Goal: Task Accomplishment & Management: Manage account settings

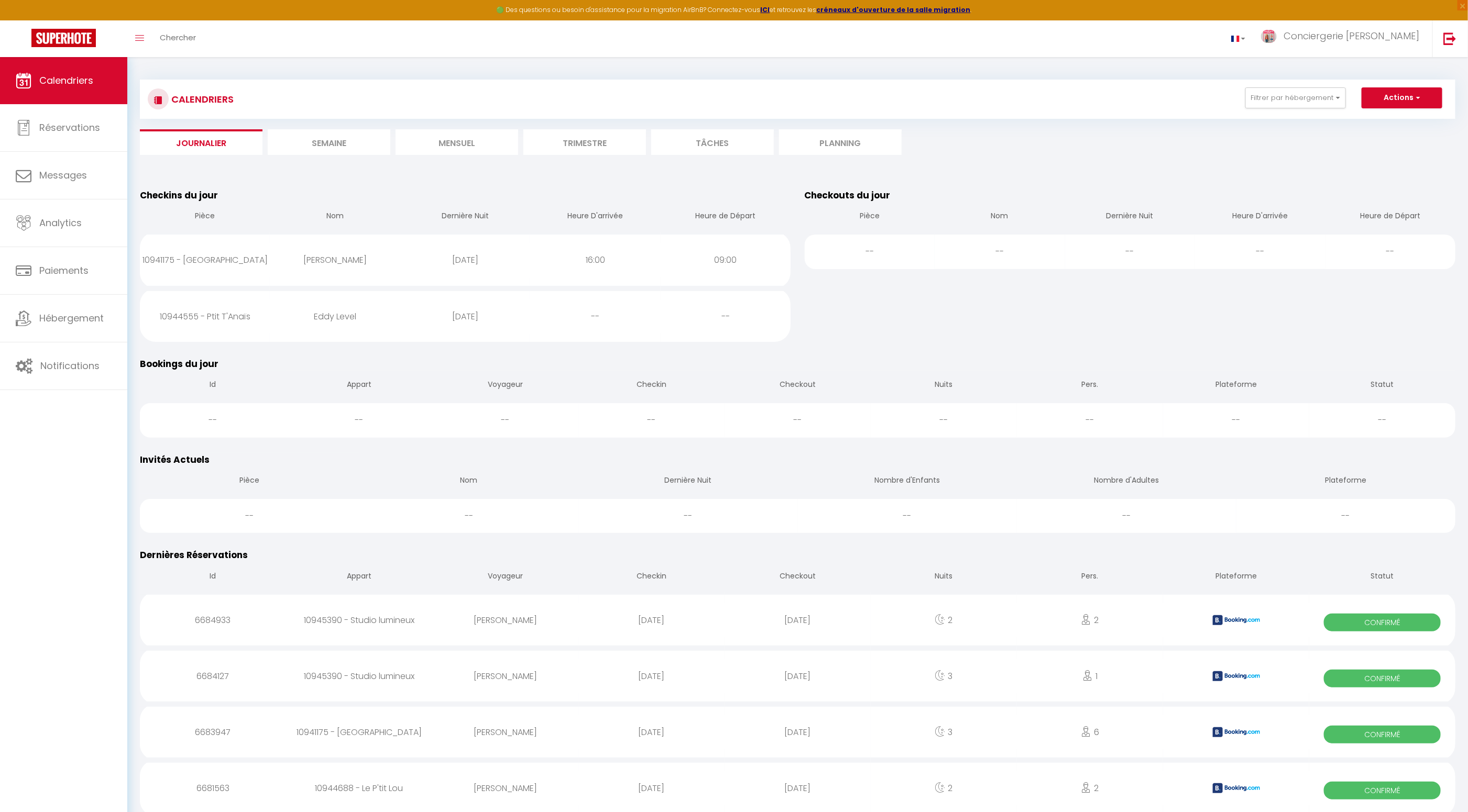
click at [202, 139] on li "Journalier" at bounding box center [201, 142] width 123 height 26
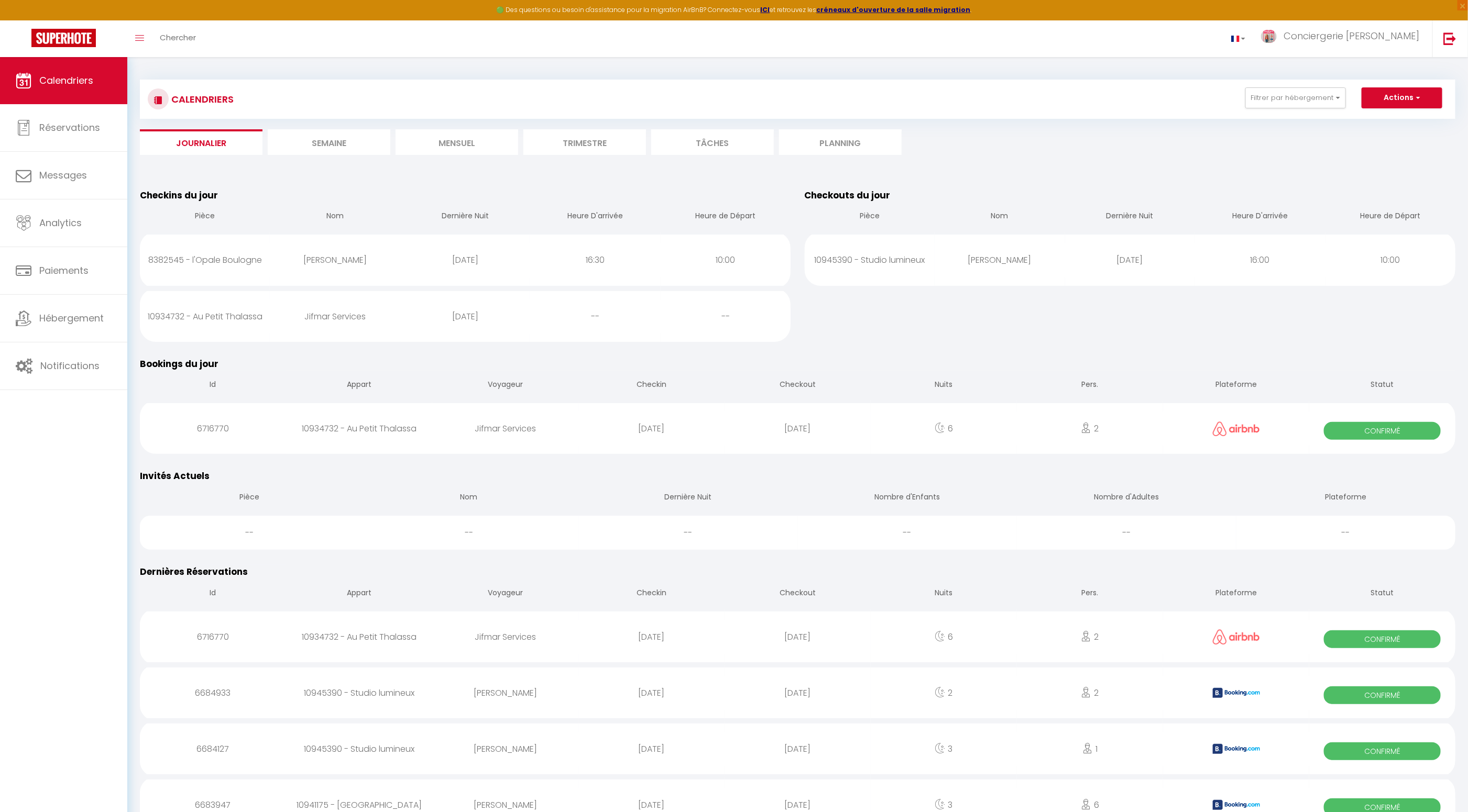
scroll to position [4, 0]
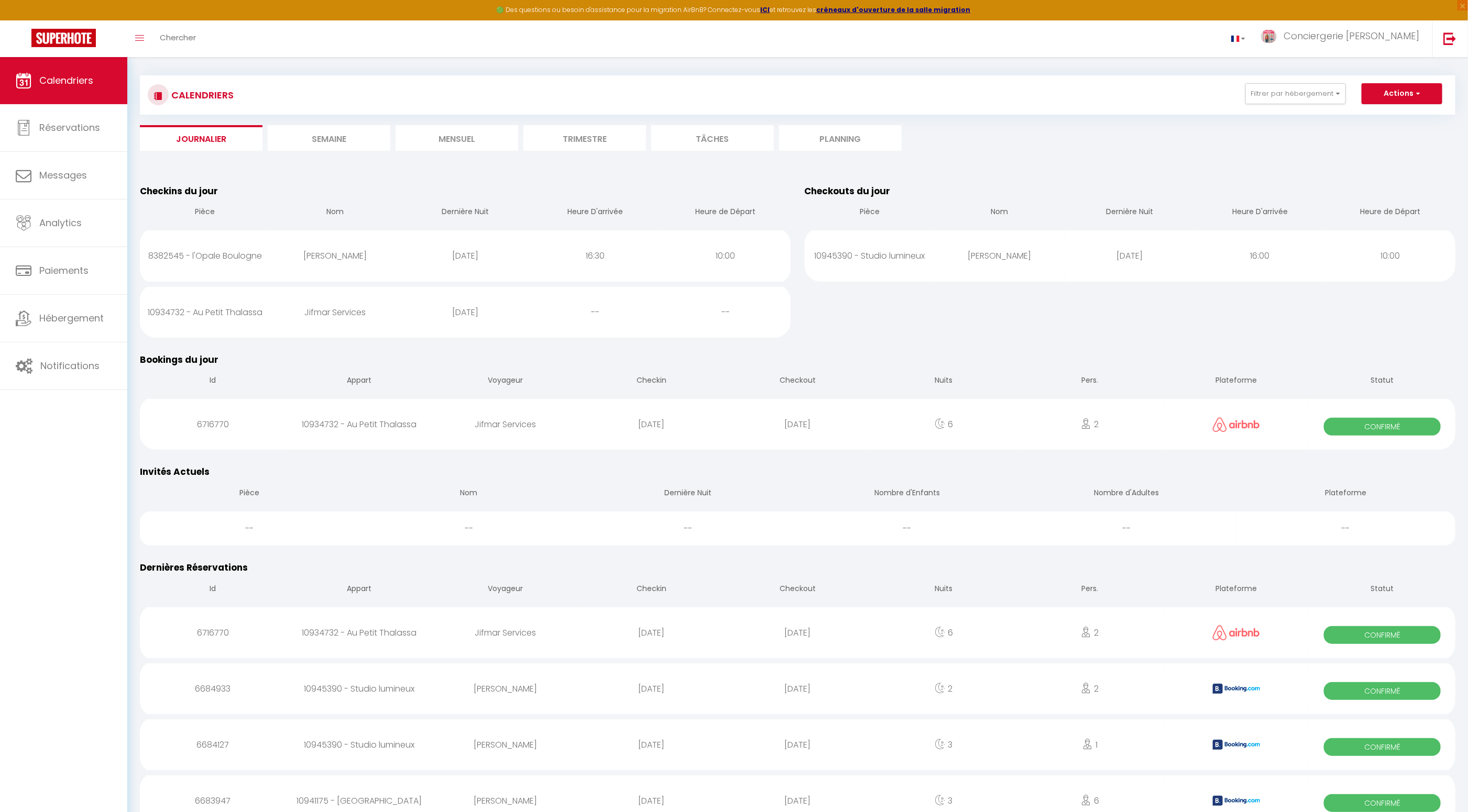
click at [329, 317] on div "Jifmar Services" at bounding box center [335, 312] width 130 height 34
select select "0"
select select "1"
select select
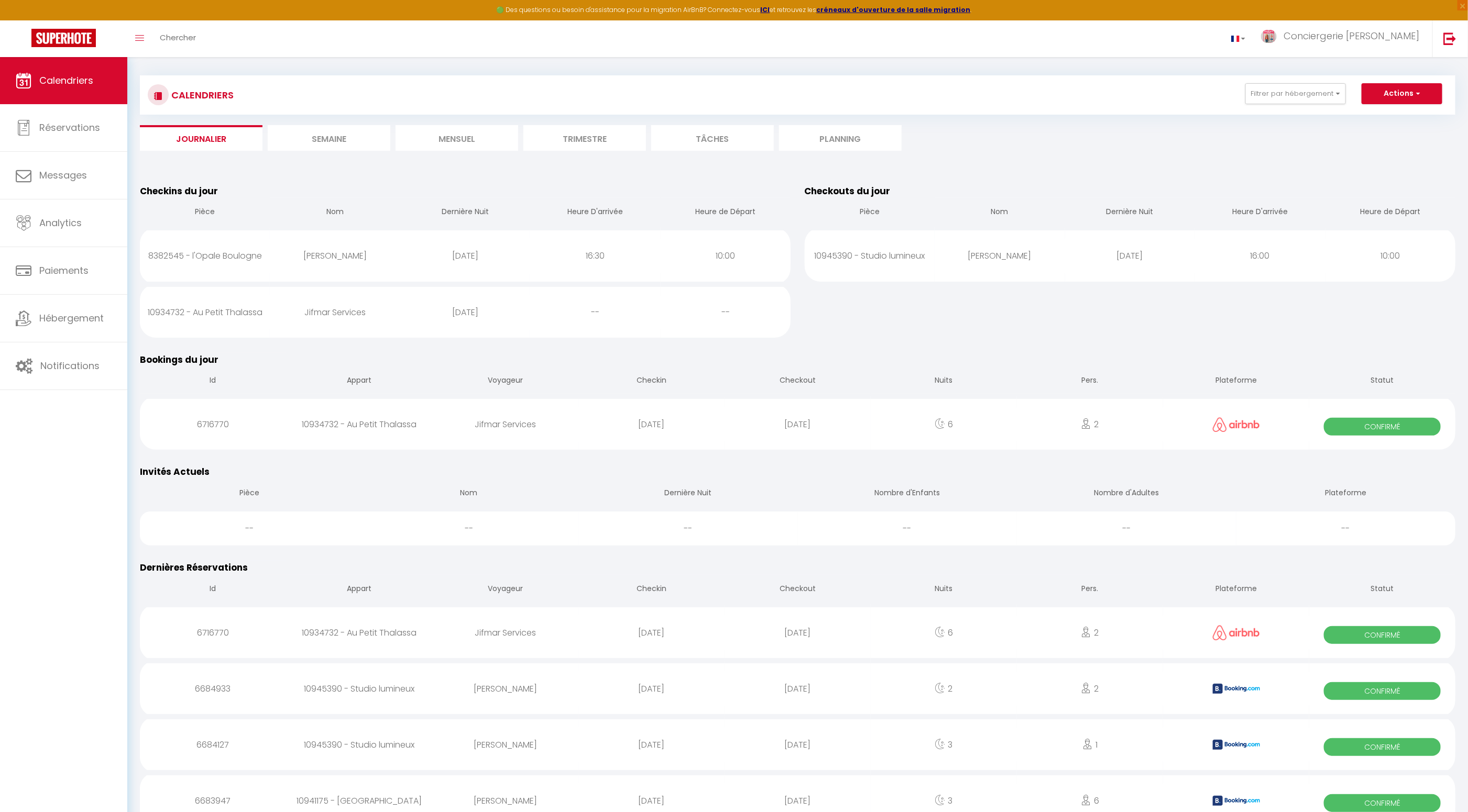
select select
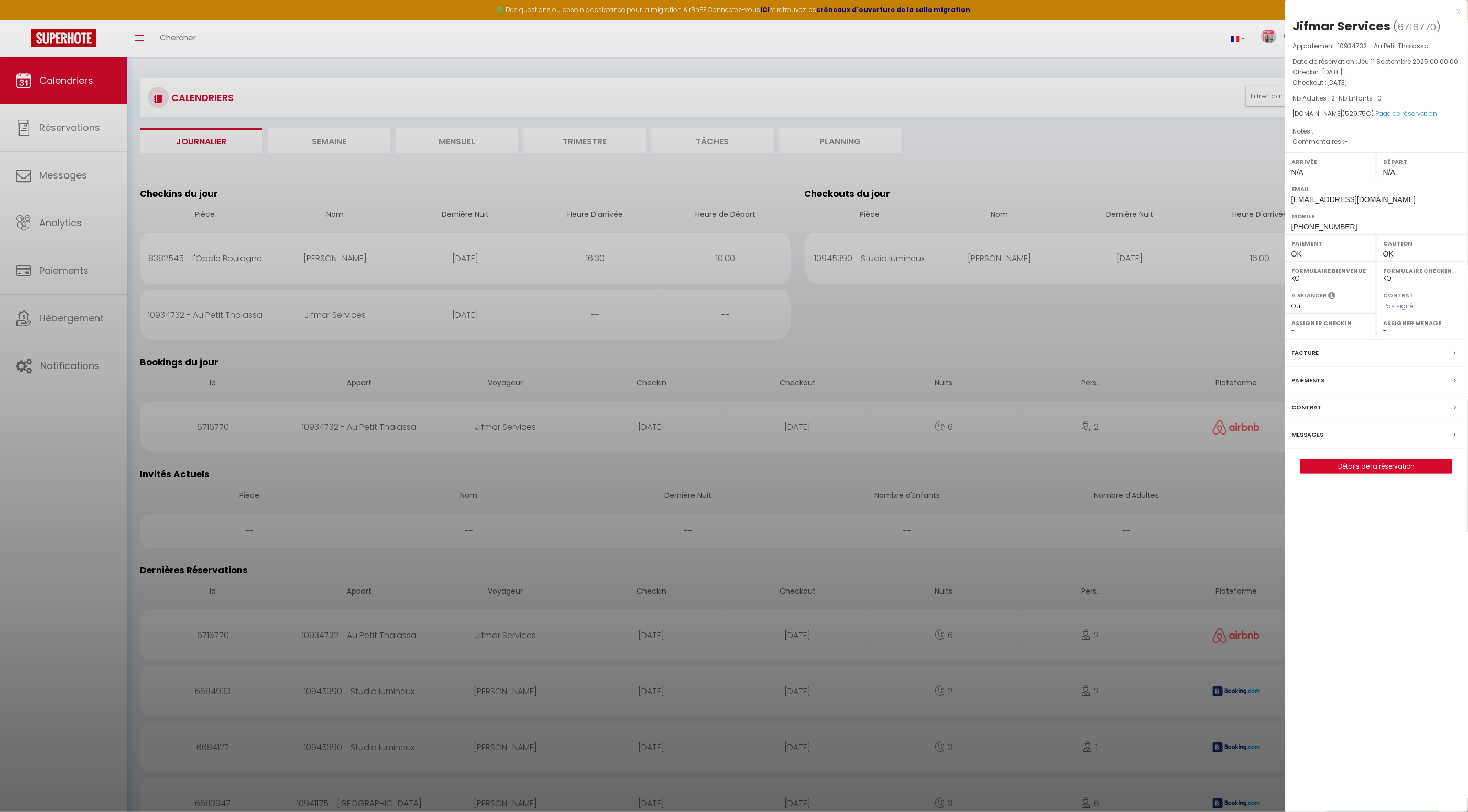
scroll to position [11, 0]
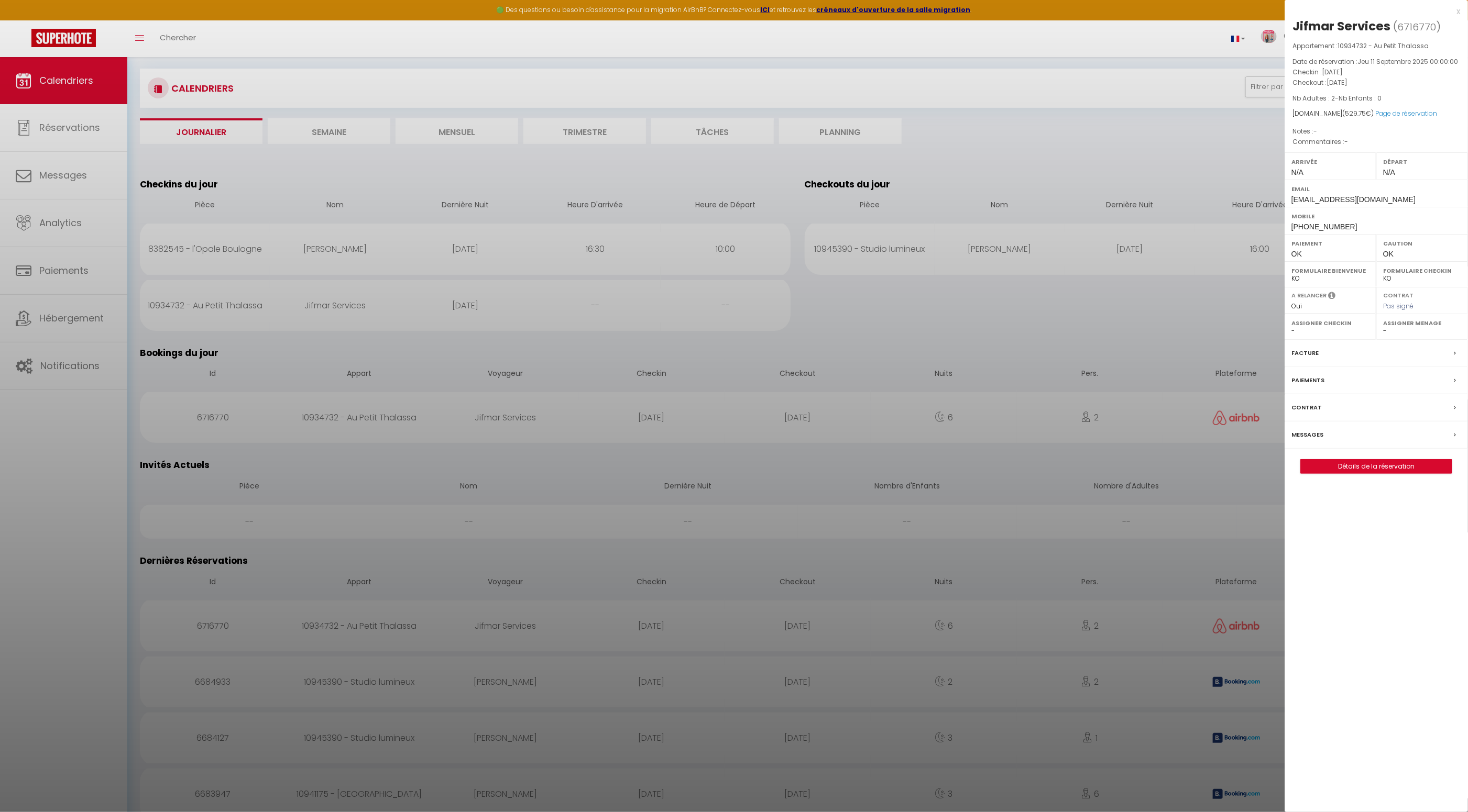
click at [74, 179] on div at bounding box center [734, 406] width 1468 height 812
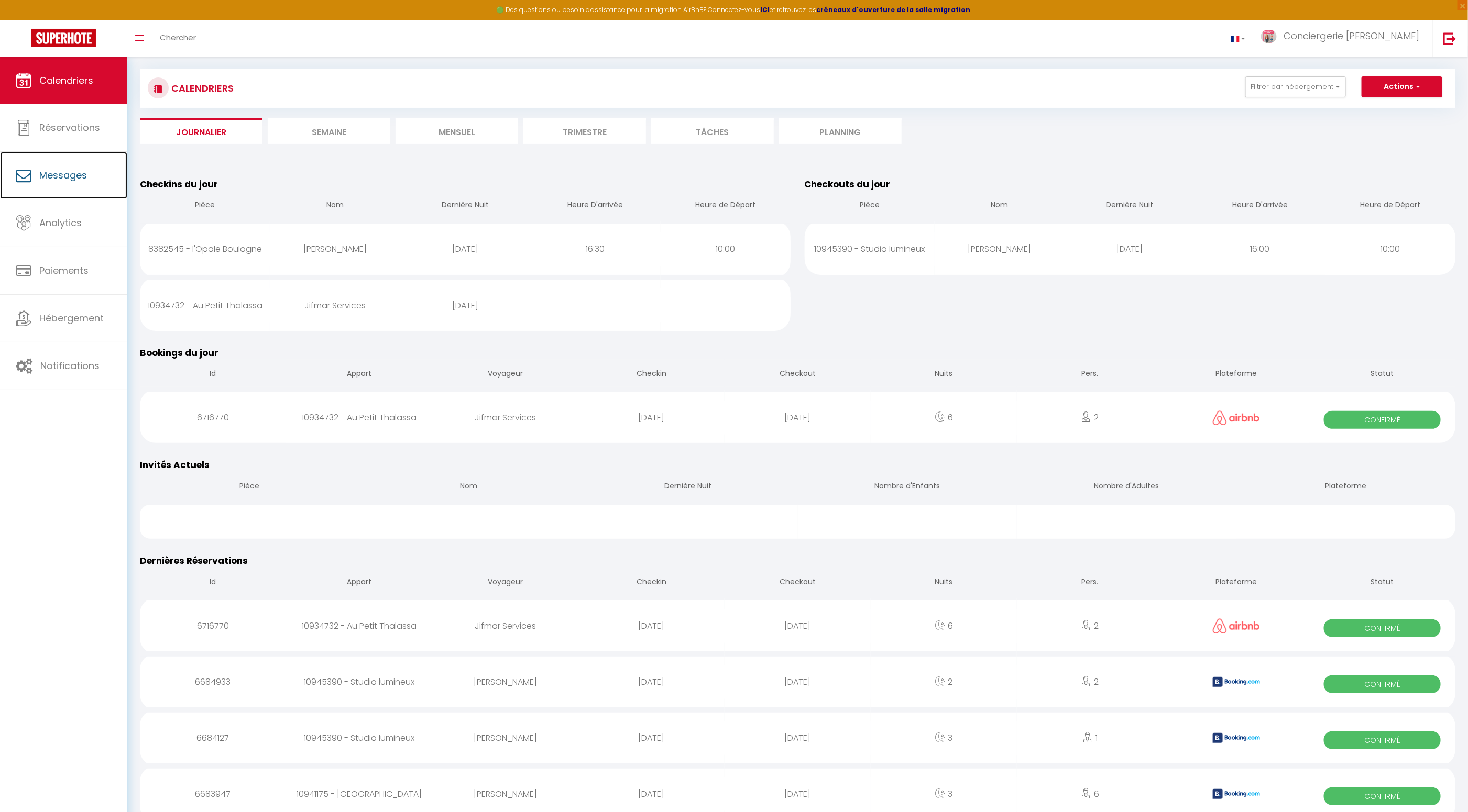
click at [71, 176] on span "Messages" at bounding box center [63, 175] width 48 height 13
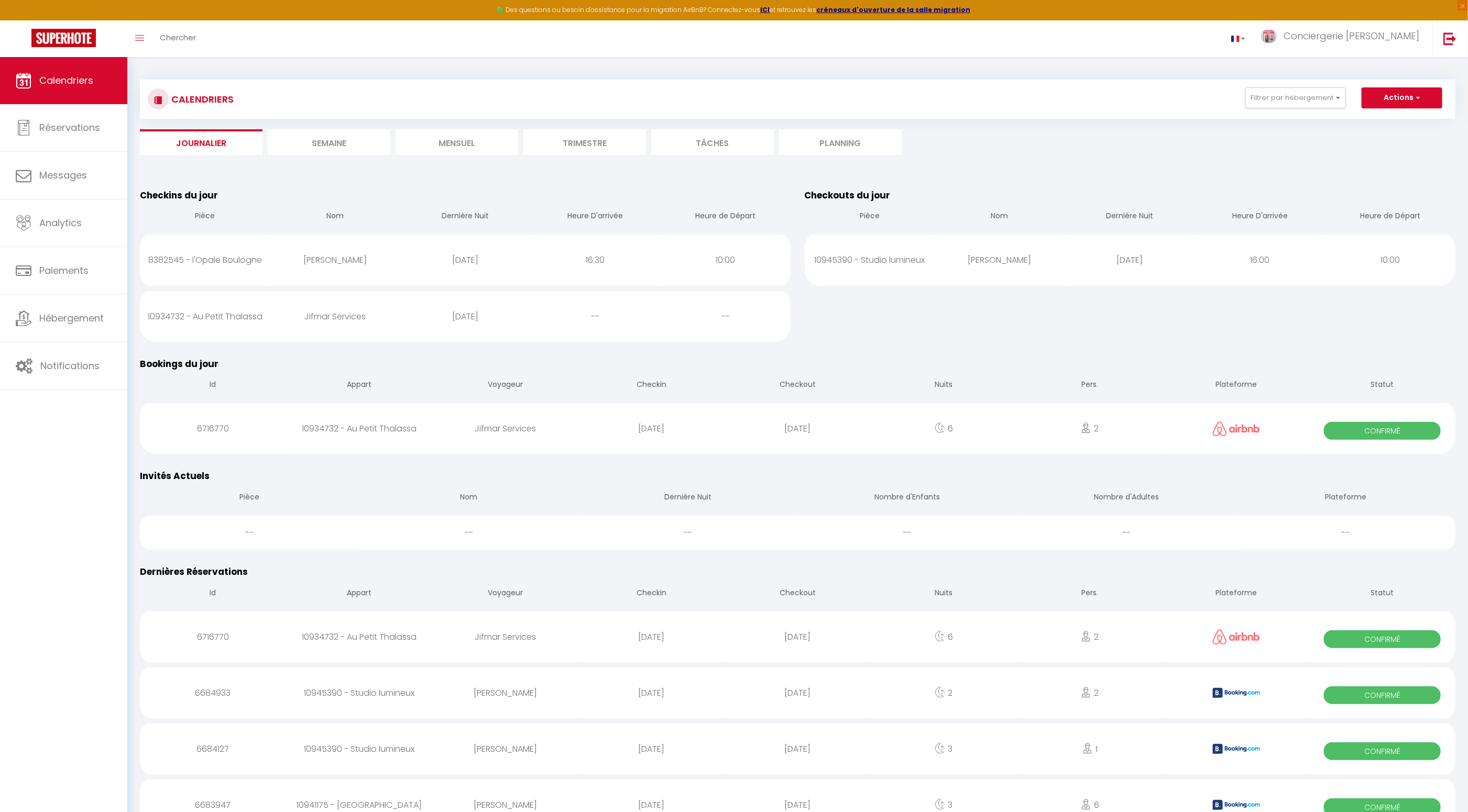
select select "message"
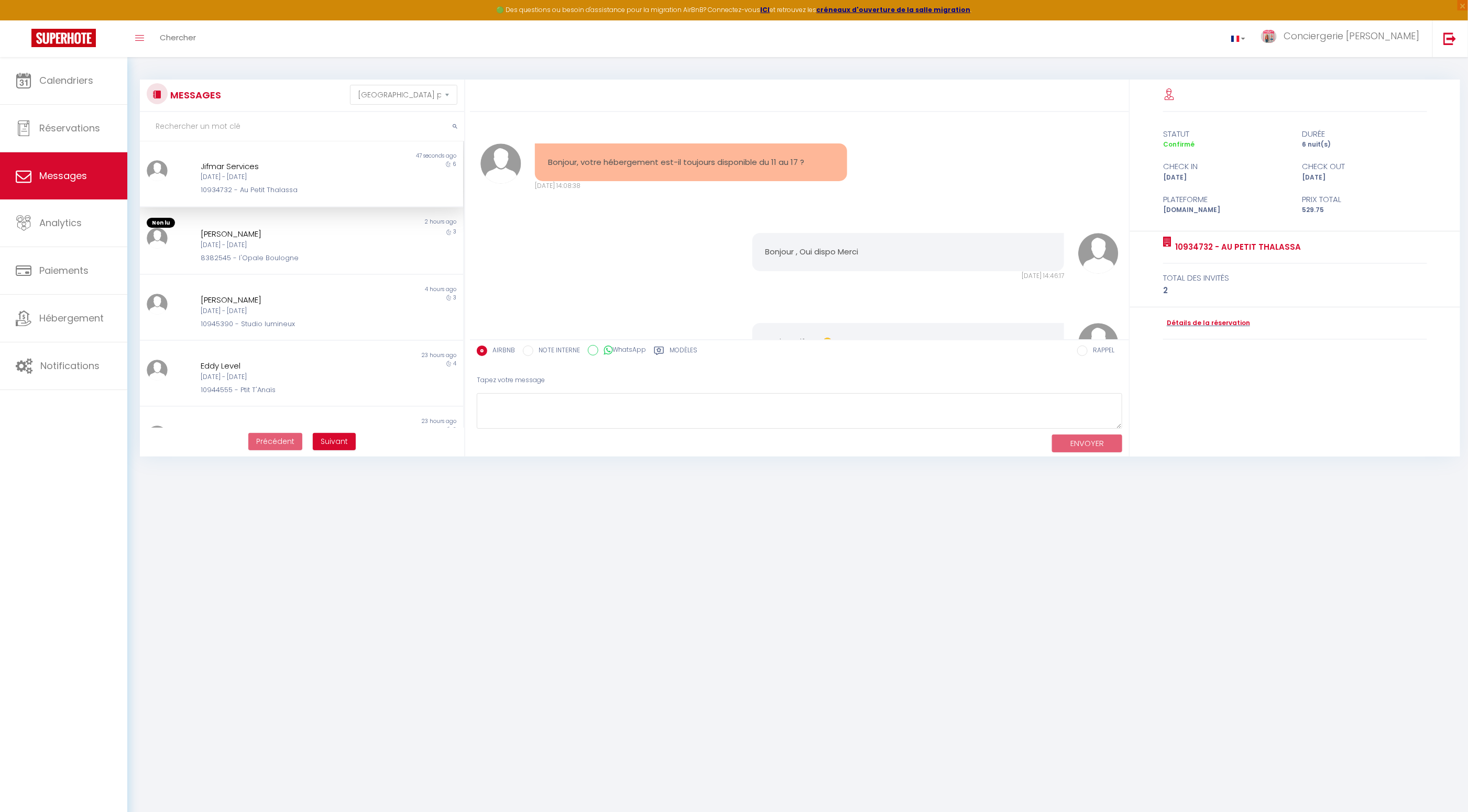
scroll to position [876, 0]
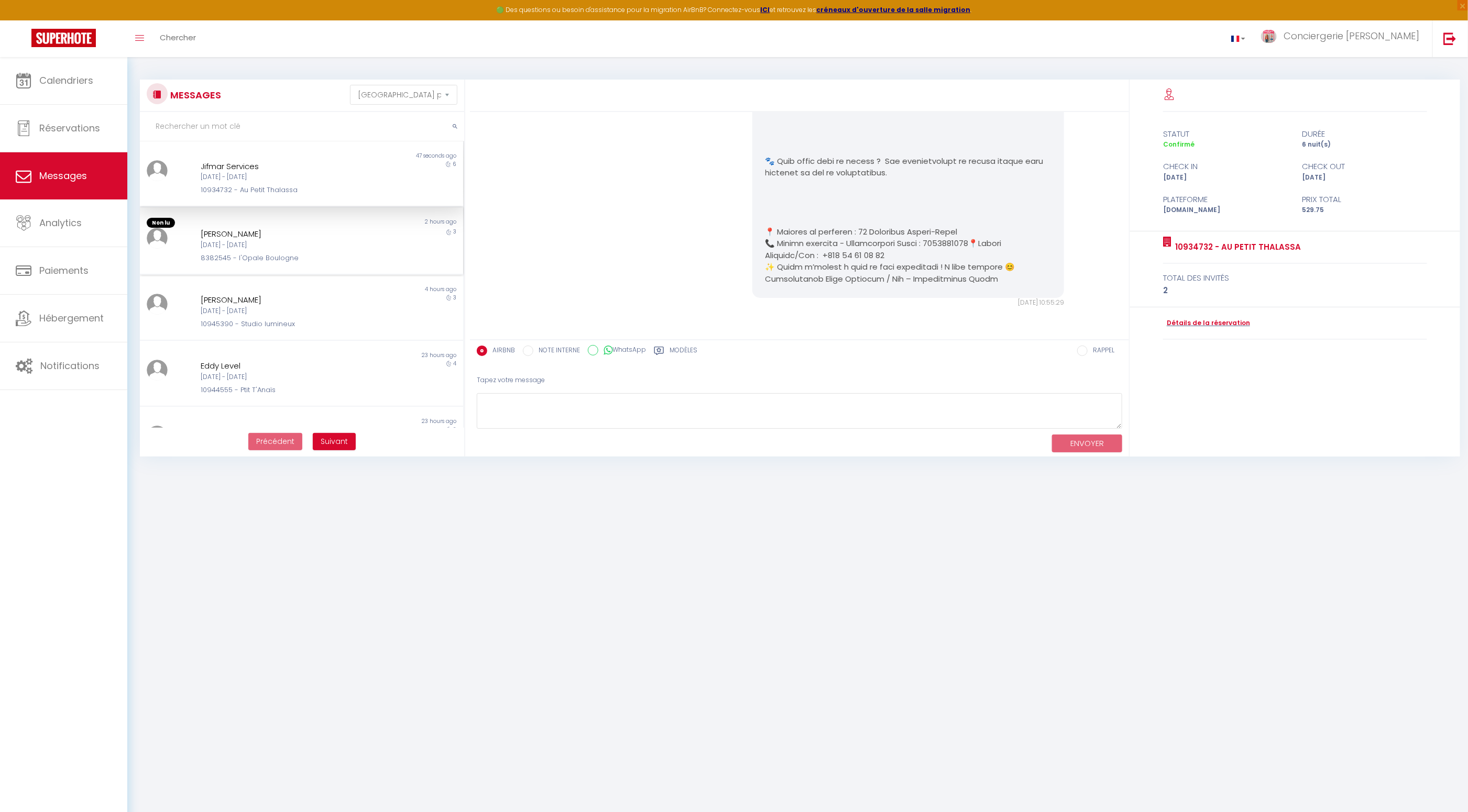
click at [227, 233] on div "Chun Wai Cheung" at bounding box center [288, 234] width 175 height 13
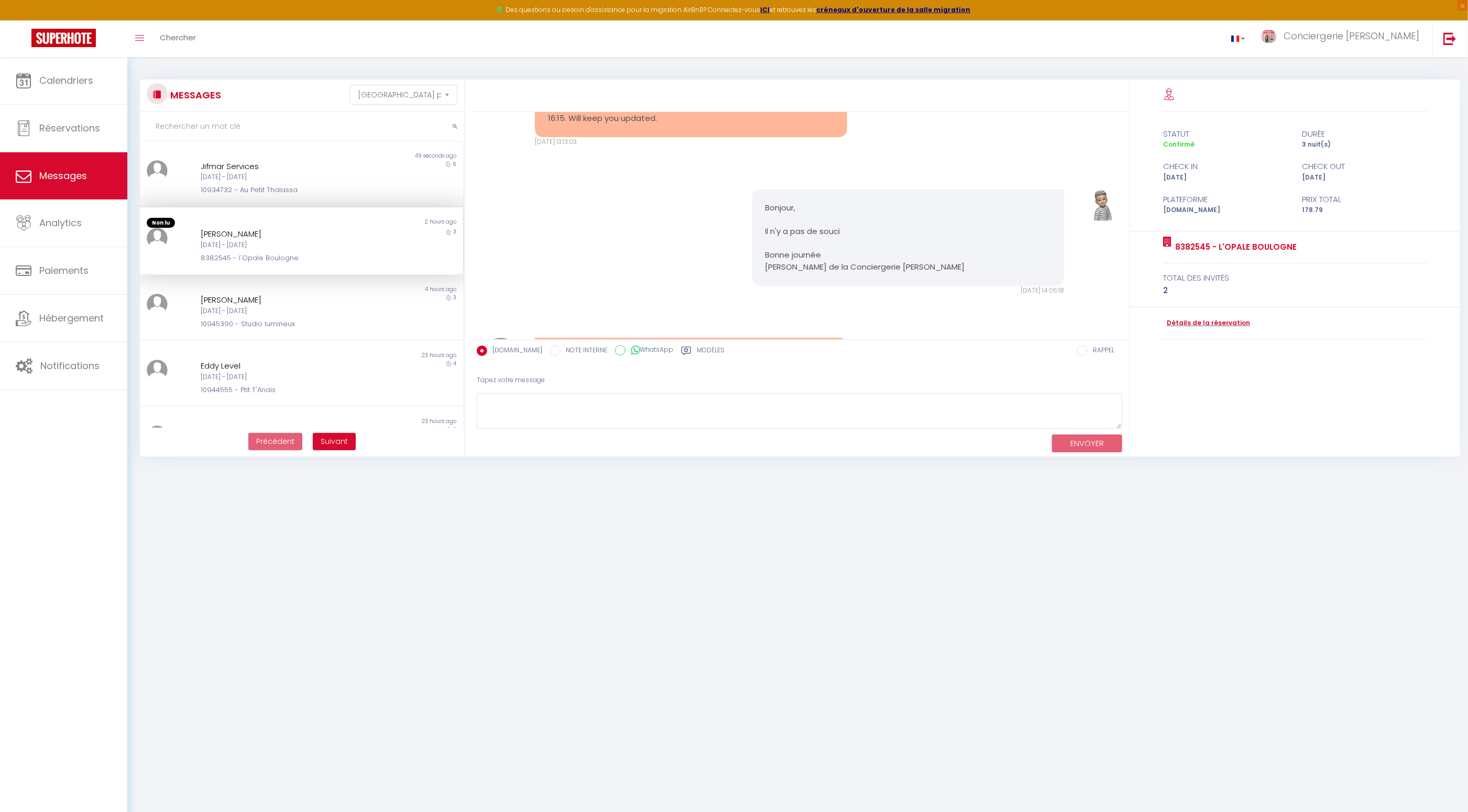
scroll to position [1048, 0]
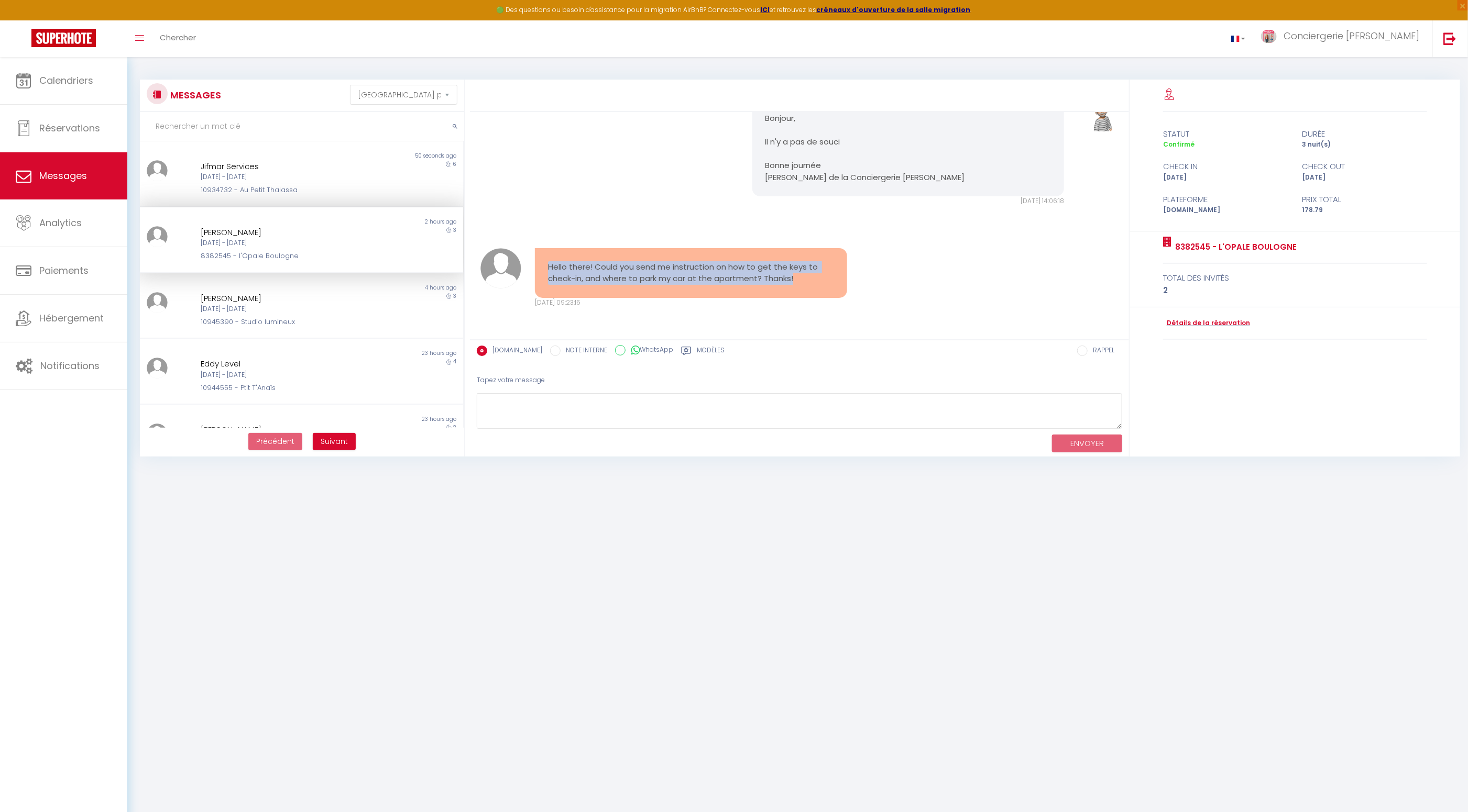
drag, startPoint x: 776, startPoint y: 284, endPoint x: 540, endPoint y: 265, distance: 236.8
click at [540, 265] on div "Hello there! Could you send me instruction on how to get the keys to check-in, …" at bounding box center [691, 273] width 312 height 50
copy pre "Hello there! Could you send me instruction on how to get the keys to check-in, …"
click at [599, 405] on textarea at bounding box center [800, 411] width 645 height 36
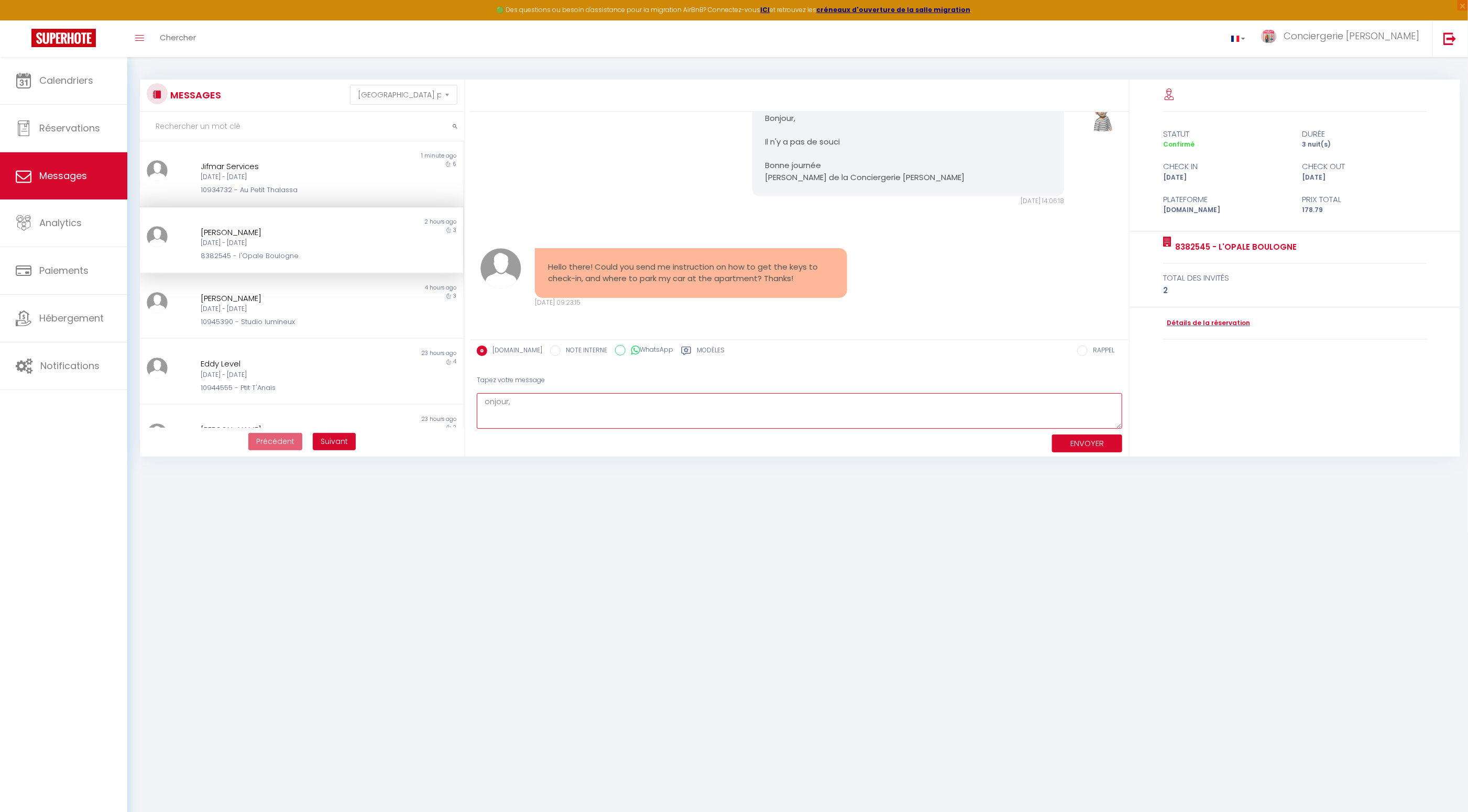
drag, startPoint x: 482, startPoint y: 404, endPoint x: 531, endPoint y: 410, distance: 49.4
click at [482, 404] on textarea "onjour," at bounding box center [800, 411] width 645 height 36
click at [563, 405] on textarea "Bonjour," at bounding box center [800, 411] width 645 height 36
drag, startPoint x: 756, startPoint y: 423, endPoint x: 768, endPoint y: 434, distance: 16.3
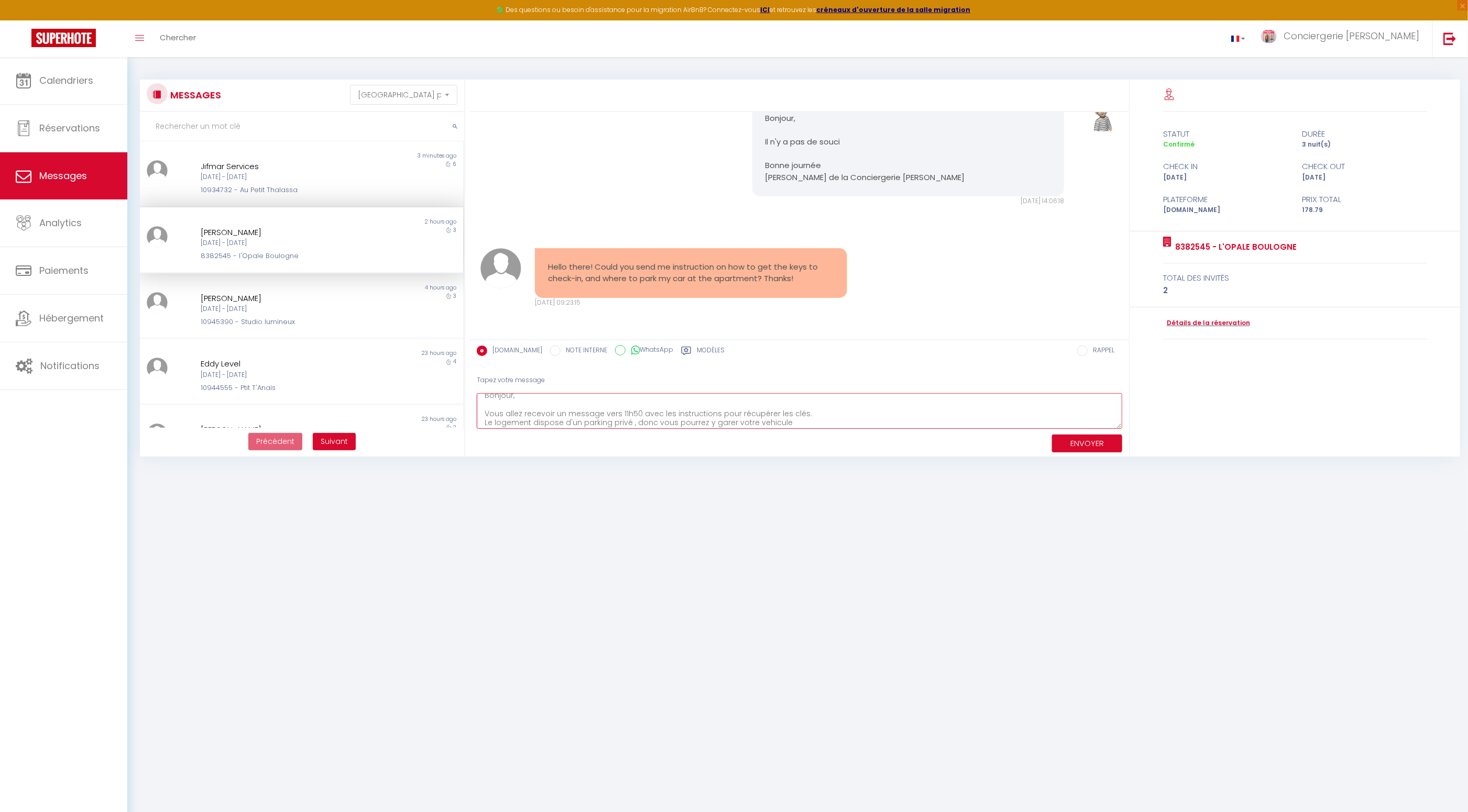
click at [756, 423] on textarea "Bonjour, Vous allez recevoir un message vers 11h50 avec les instructions pour r…" at bounding box center [800, 411] width 645 height 36
click at [795, 425] on textarea "Bonjour, Vous allez recevoir un message vers 11h50 avec les instructions pour r…" at bounding box center [800, 411] width 645 height 36
type textarea "Bonjour, Vous allez recevoir un message vers 11h50 avec les instructions pour r…"
drag, startPoint x: 1078, startPoint y: 443, endPoint x: 1069, endPoint y: 445, distance: 9.2
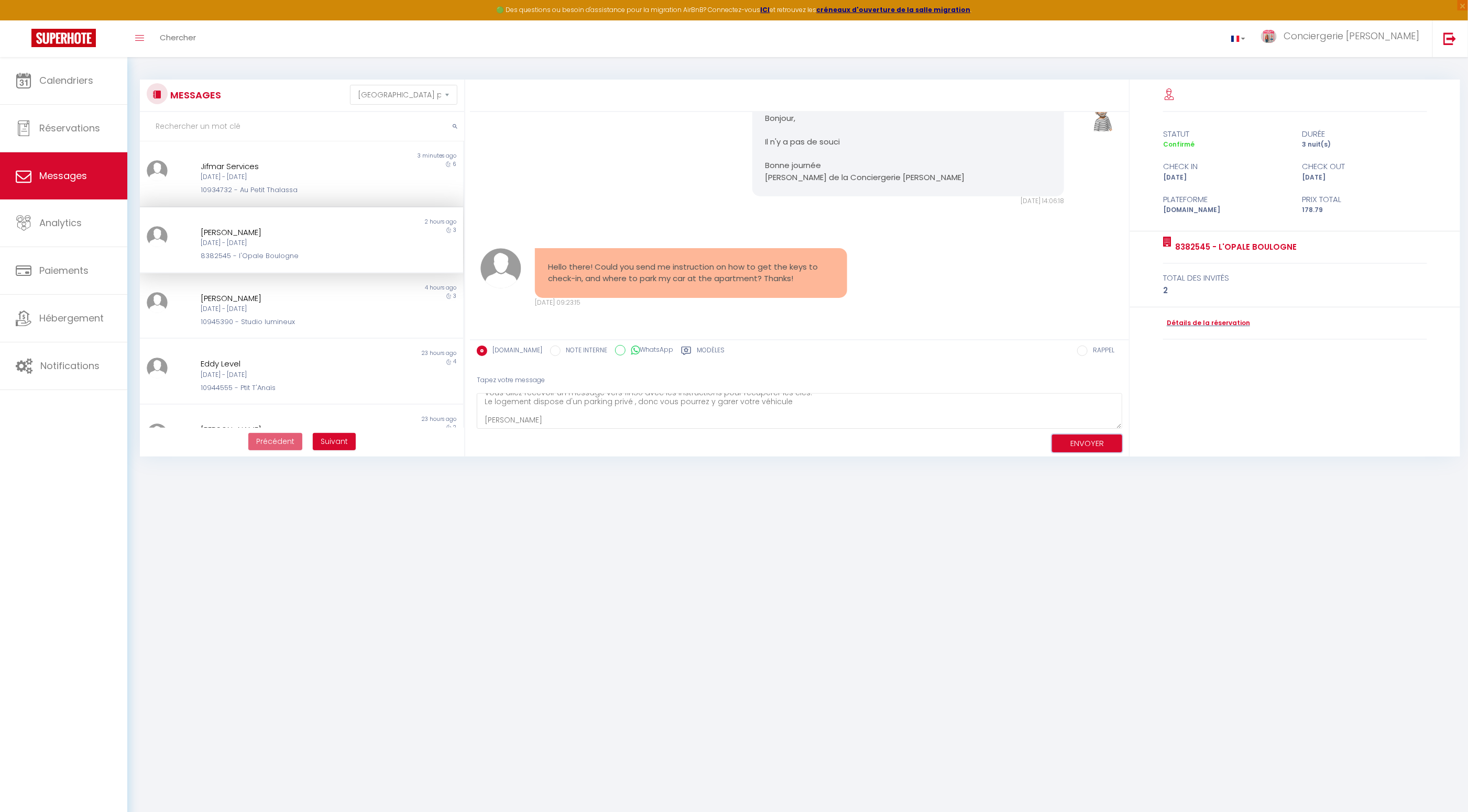
click at [1078, 443] on button "ENVOYER" at bounding box center [1087, 444] width 70 height 18
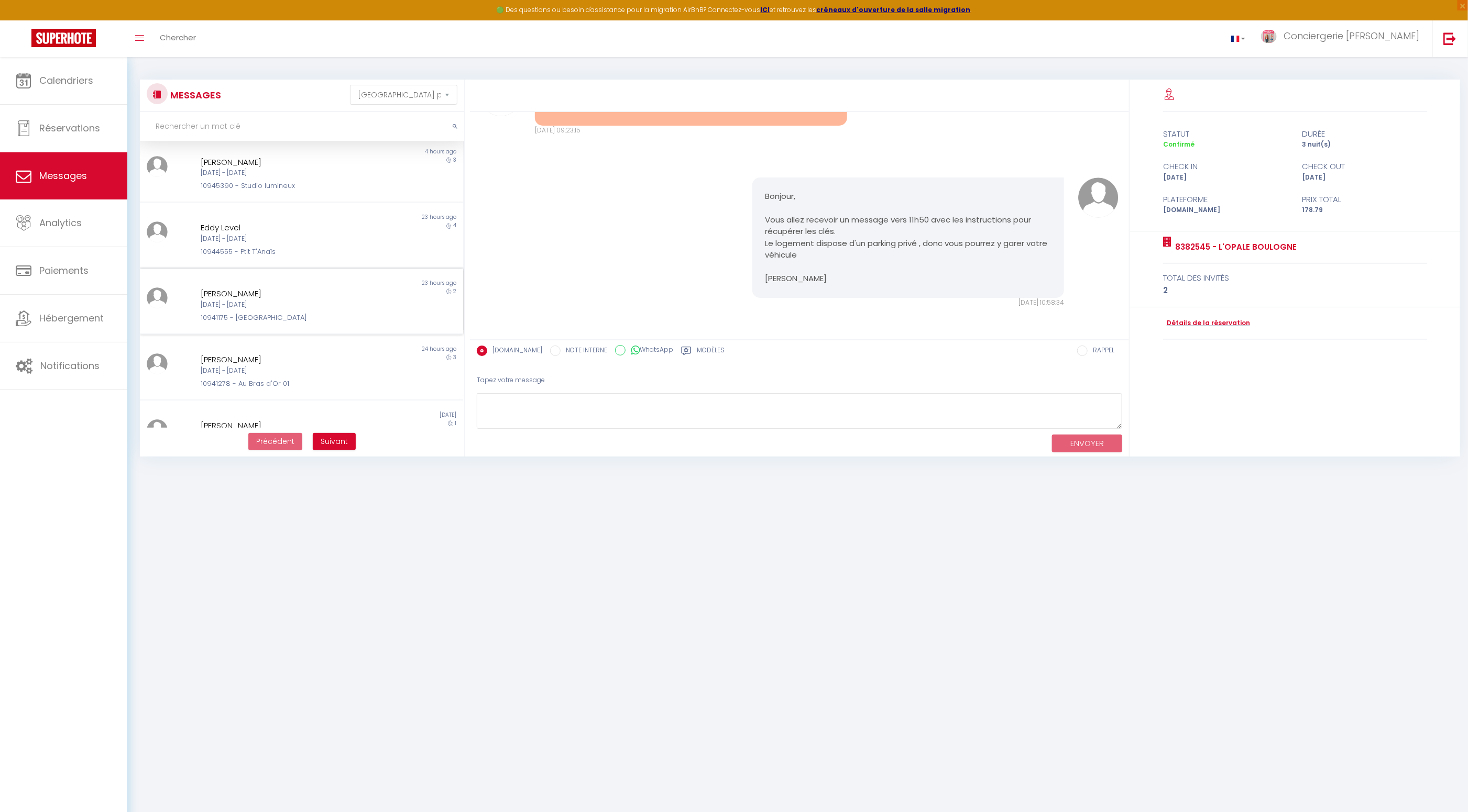
scroll to position [147, 0]
click at [279, 348] on div "frank de beer" at bounding box center [288, 348] width 175 height 13
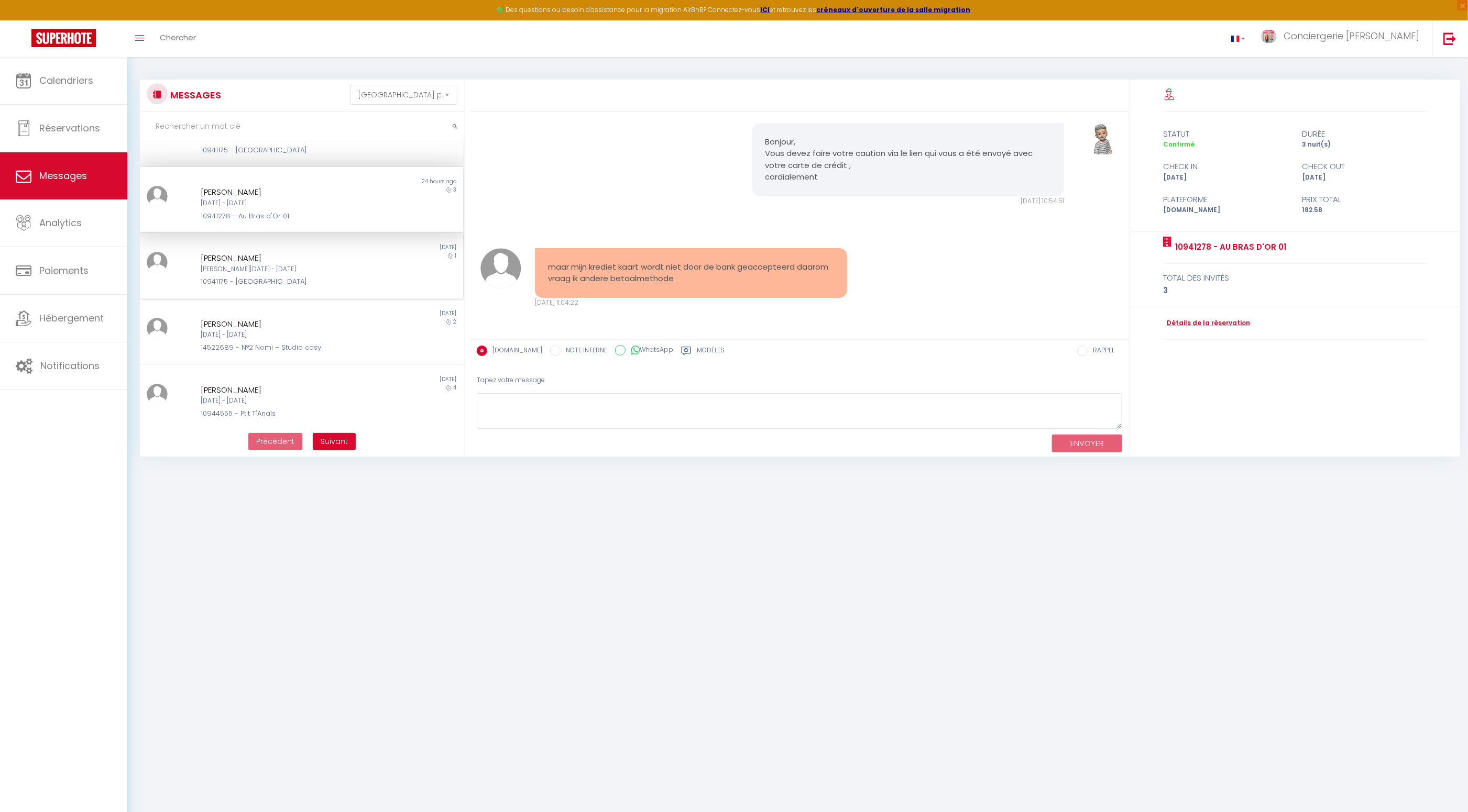
scroll to position [304, 0]
click at [253, 325] on div "François CAILLET" at bounding box center [288, 324] width 175 height 13
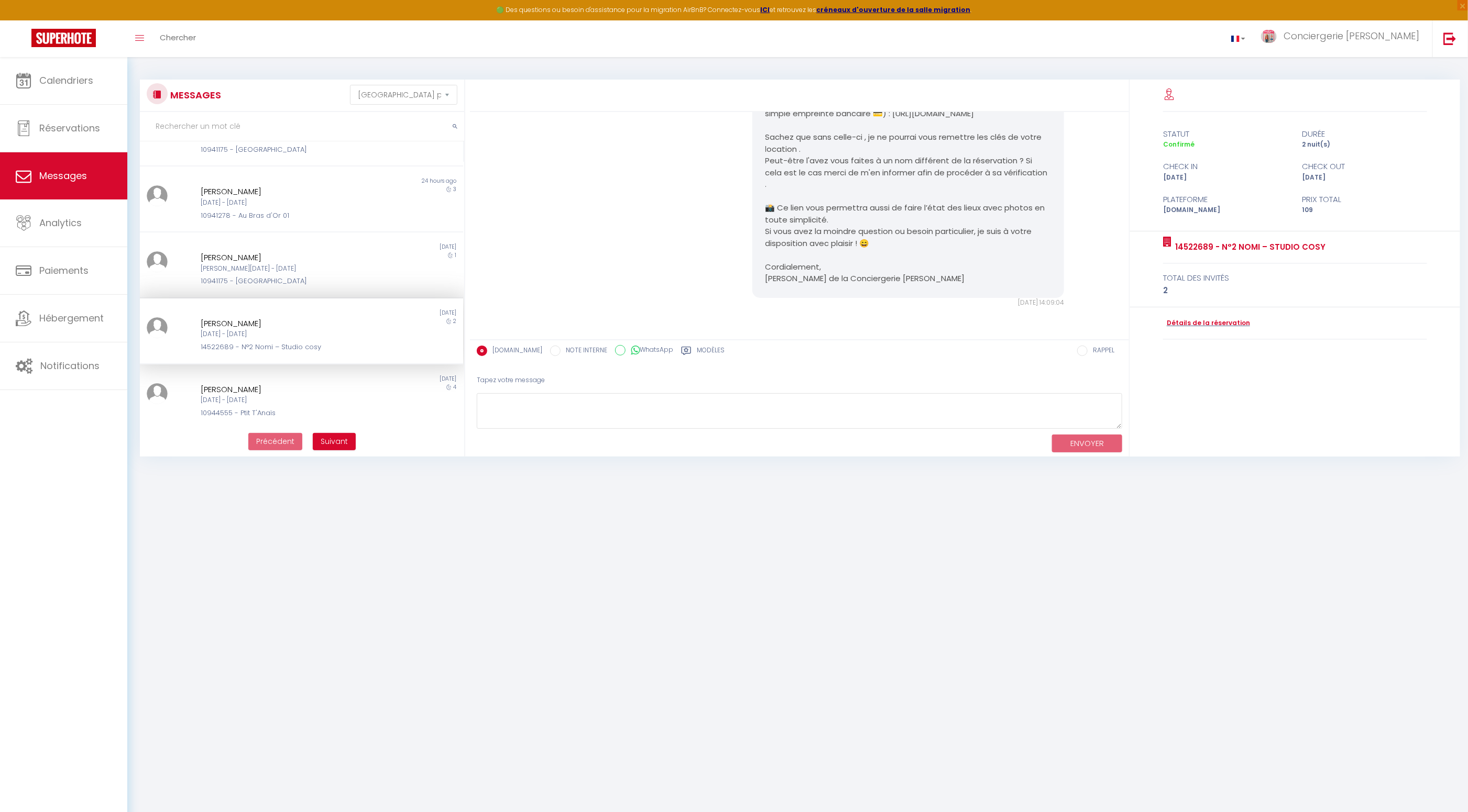
scroll to position [1684, 0]
click at [1181, 324] on link "Détails de la réservation" at bounding box center [1206, 323] width 87 height 10
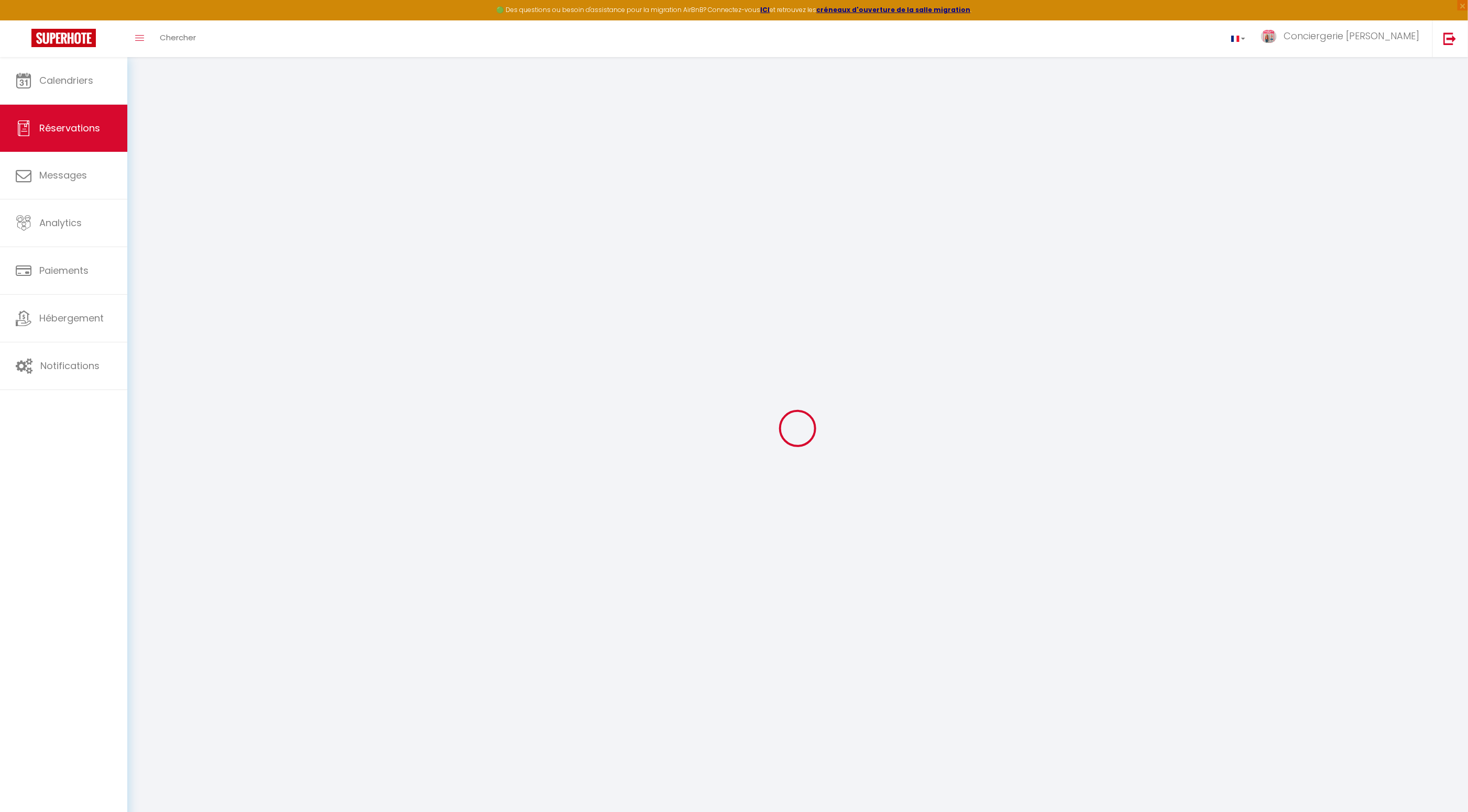
type input "François"
type input "CAILLET"
type input "fcaill.343460@guest.booking.com"
type input "+33661869478"
select select "FR"
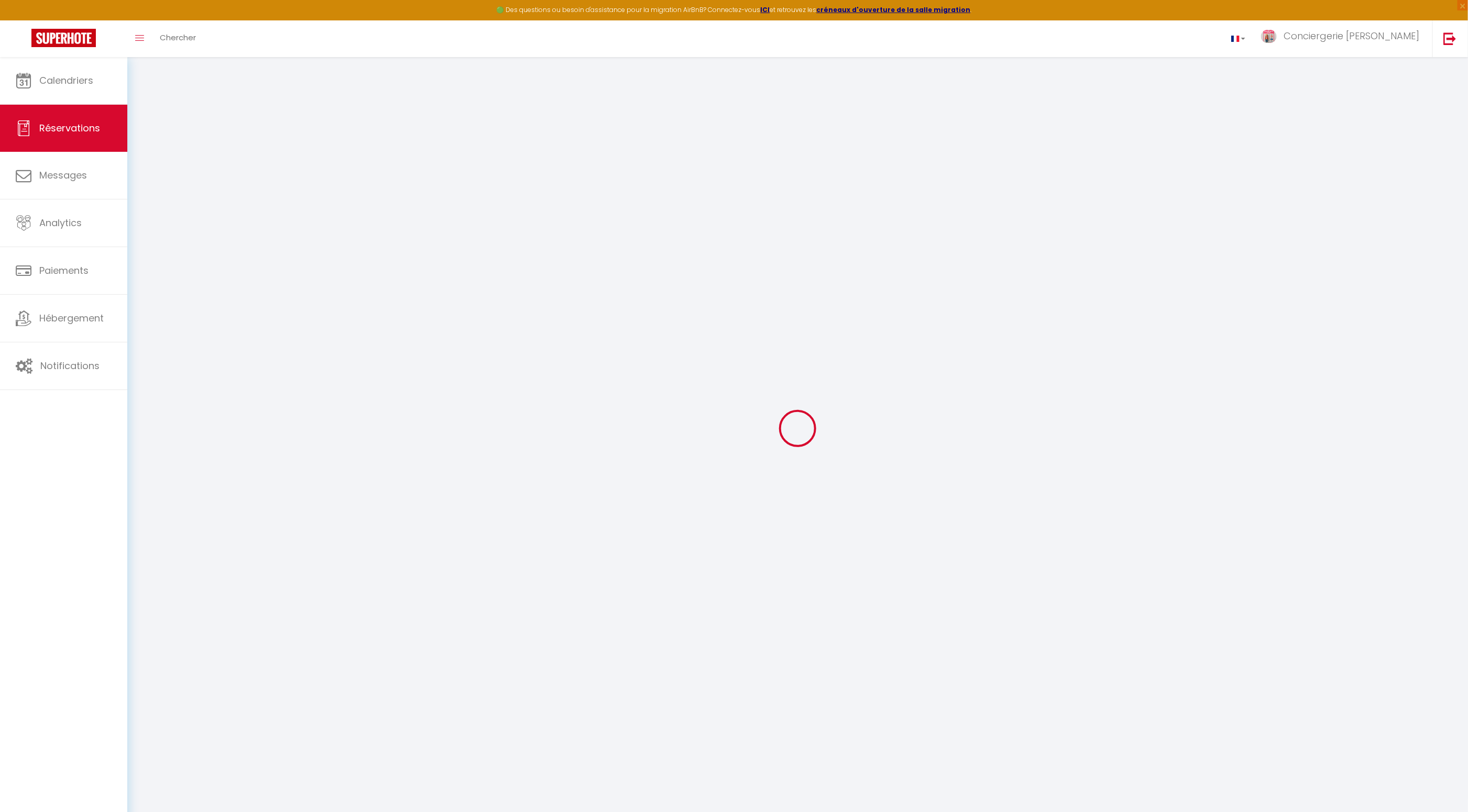
type input "25"
type input "15.75"
type input "1.53"
select select "75533"
select select "1"
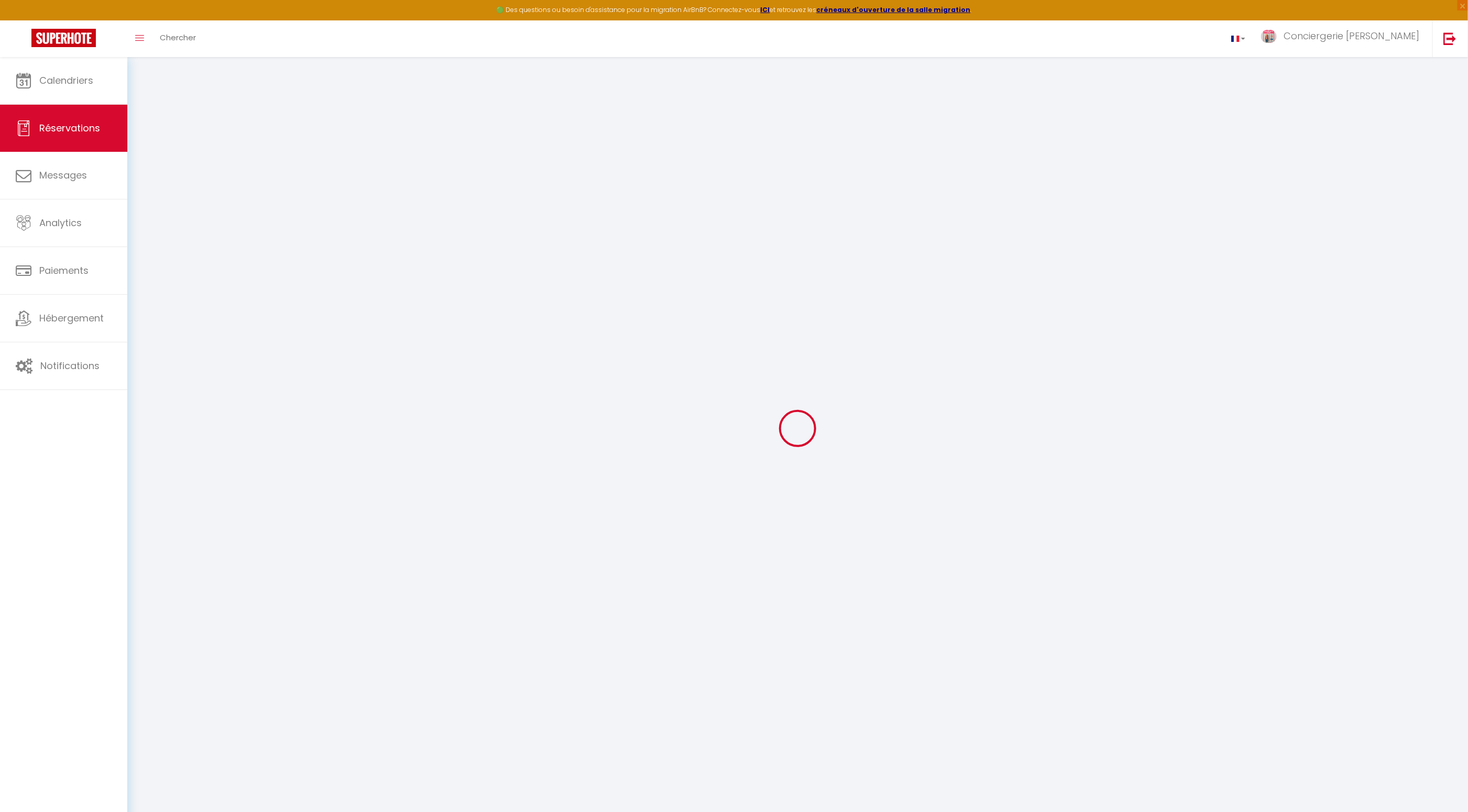
select select
type input "2"
select select "12"
select select
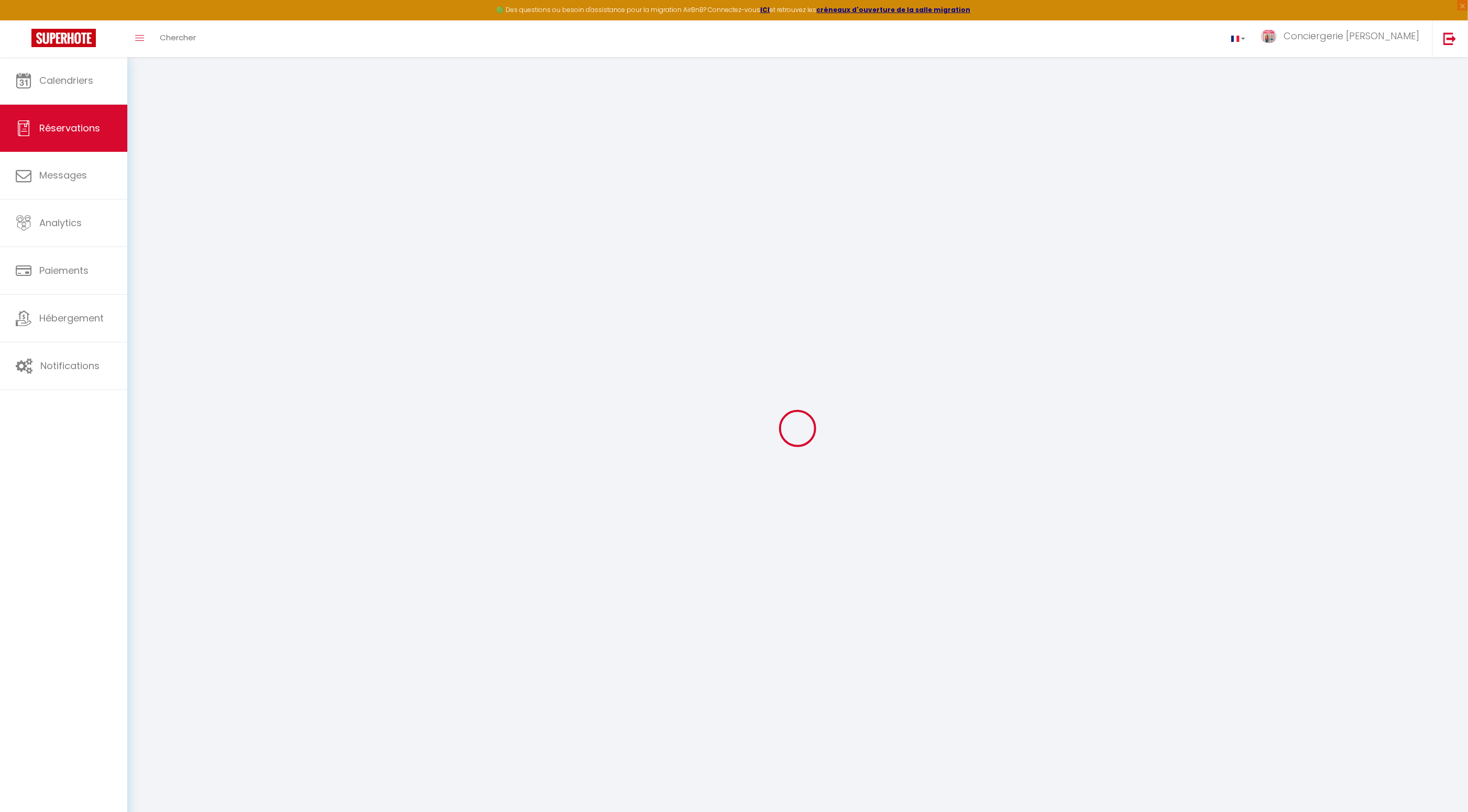
type input "80"
checkbox input "false"
select select "2"
type input "25"
type input "0"
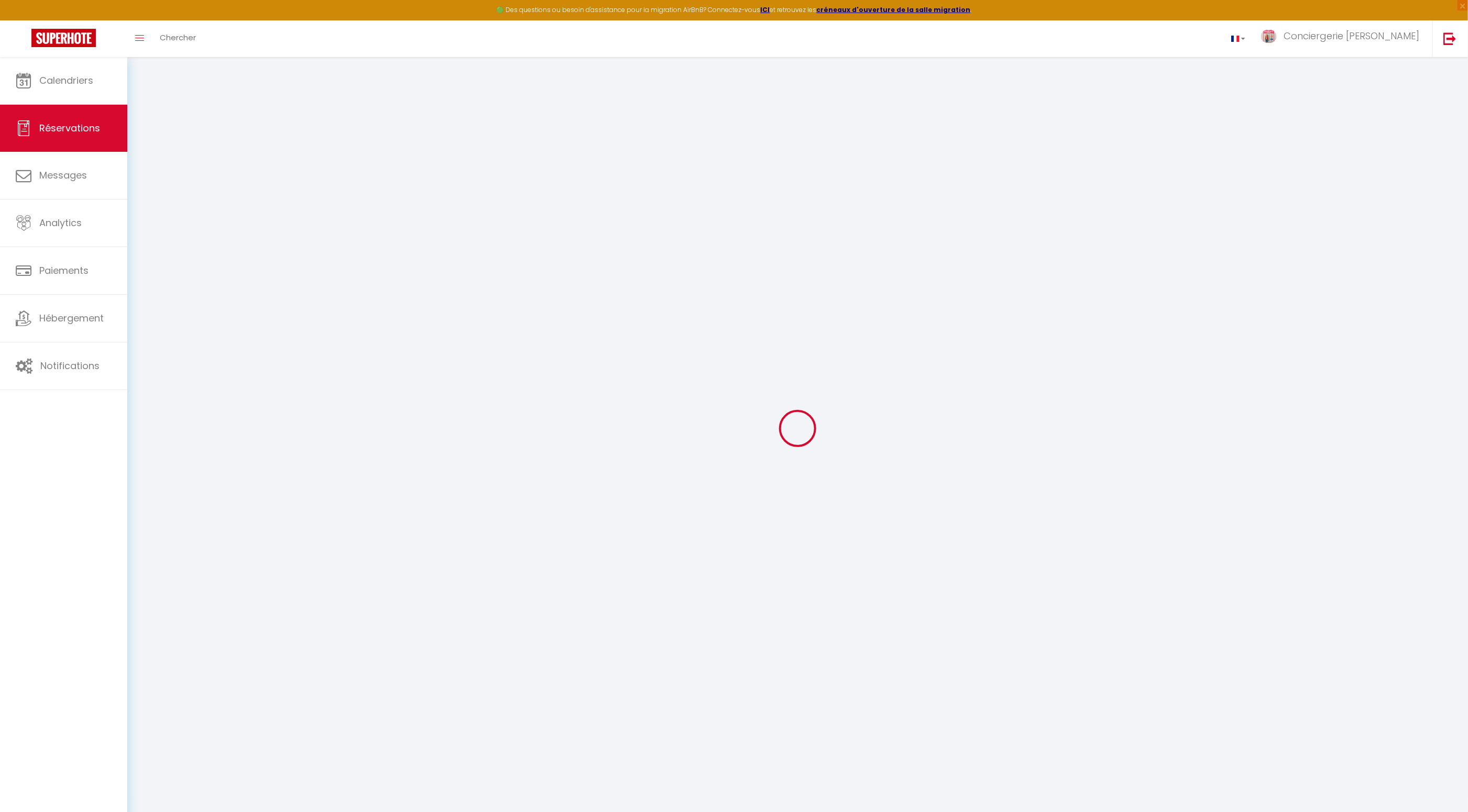
type input "0"
select select
select select "14"
checkbox input "false"
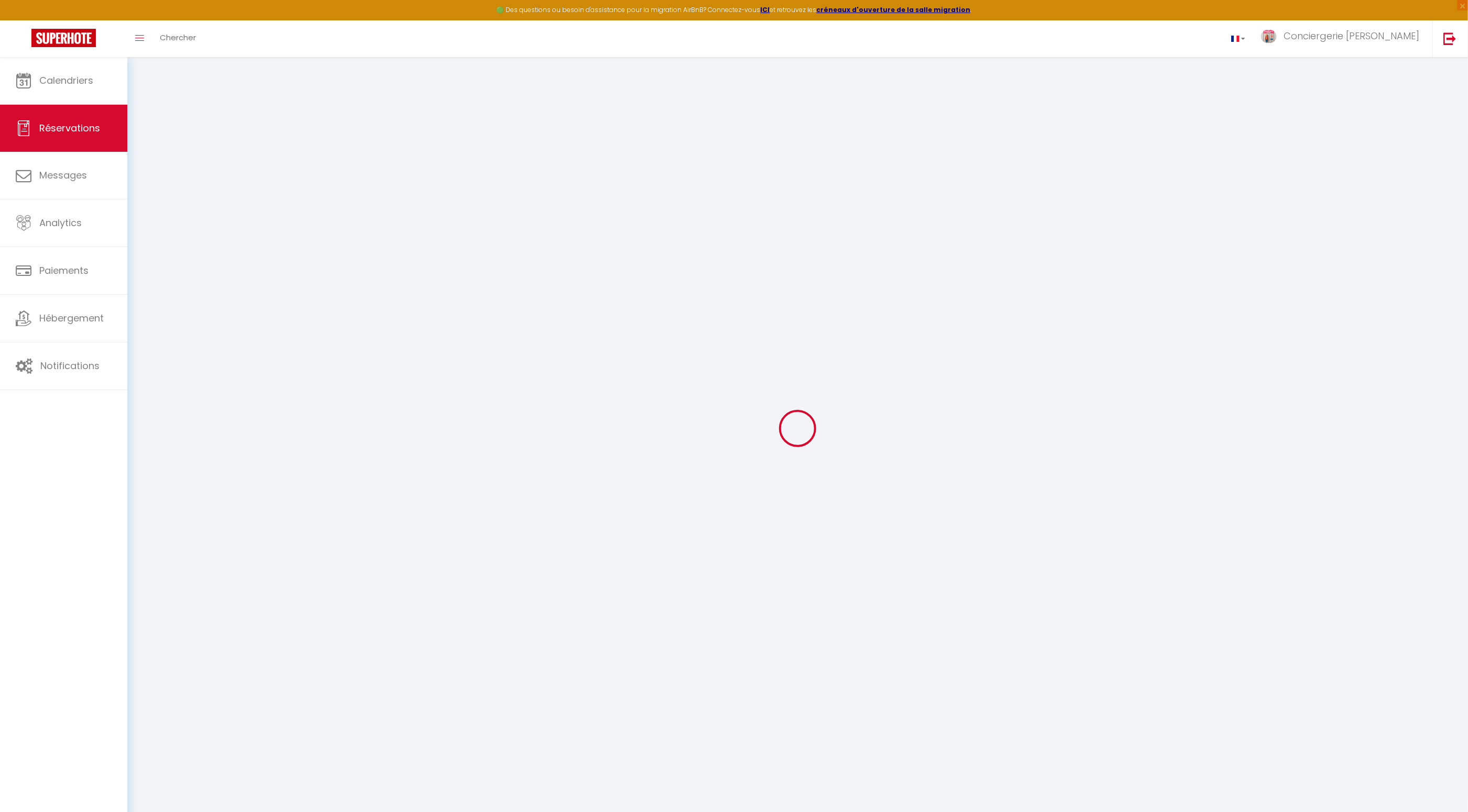
select select
checkbox input "false"
select select
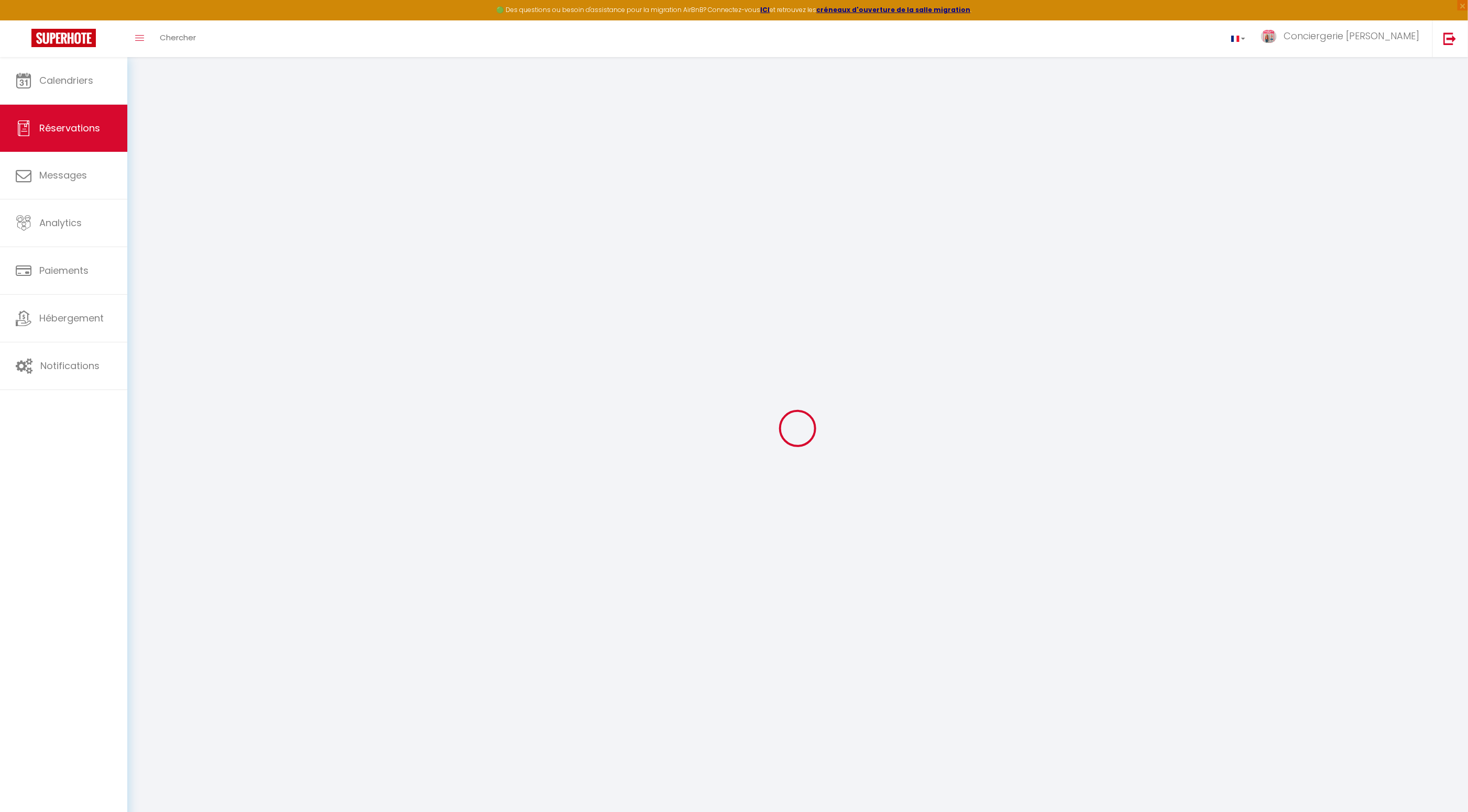
checkbox input "false"
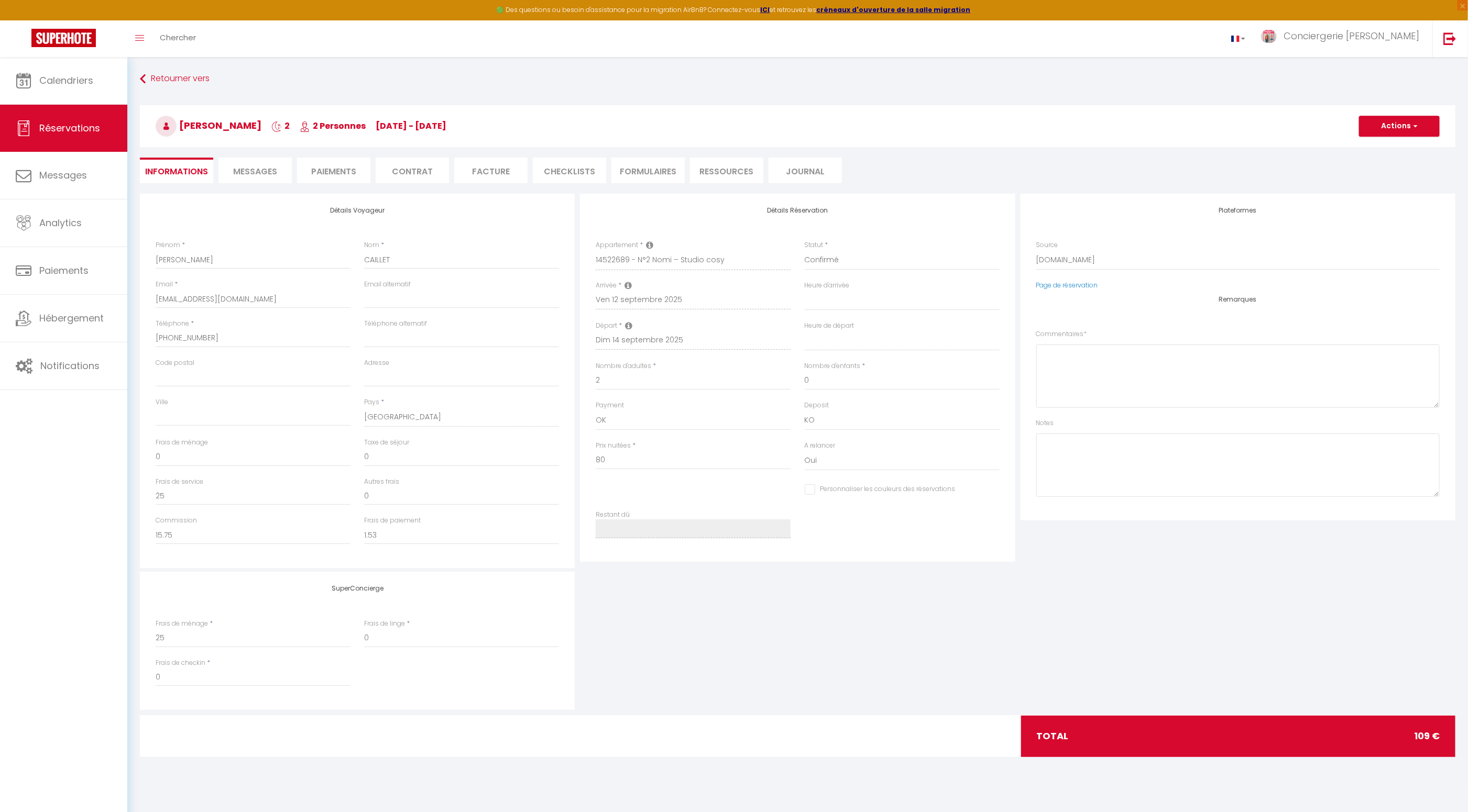
select select
checkbox input "false"
type input "4"
select select
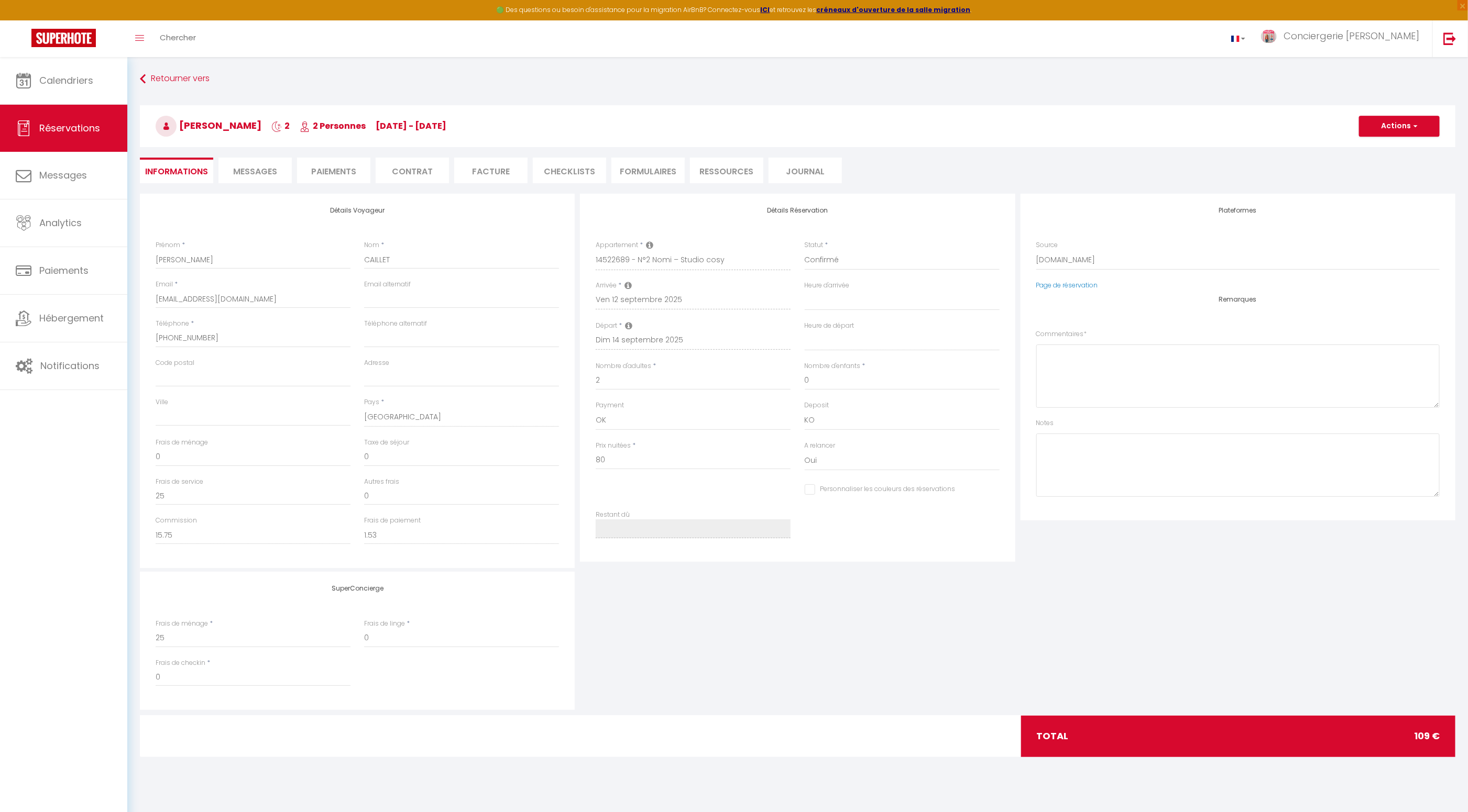
select select
checkbox input "false"
select select
click at [259, 170] on span "Messages" at bounding box center [255, 171] width 44 height 12
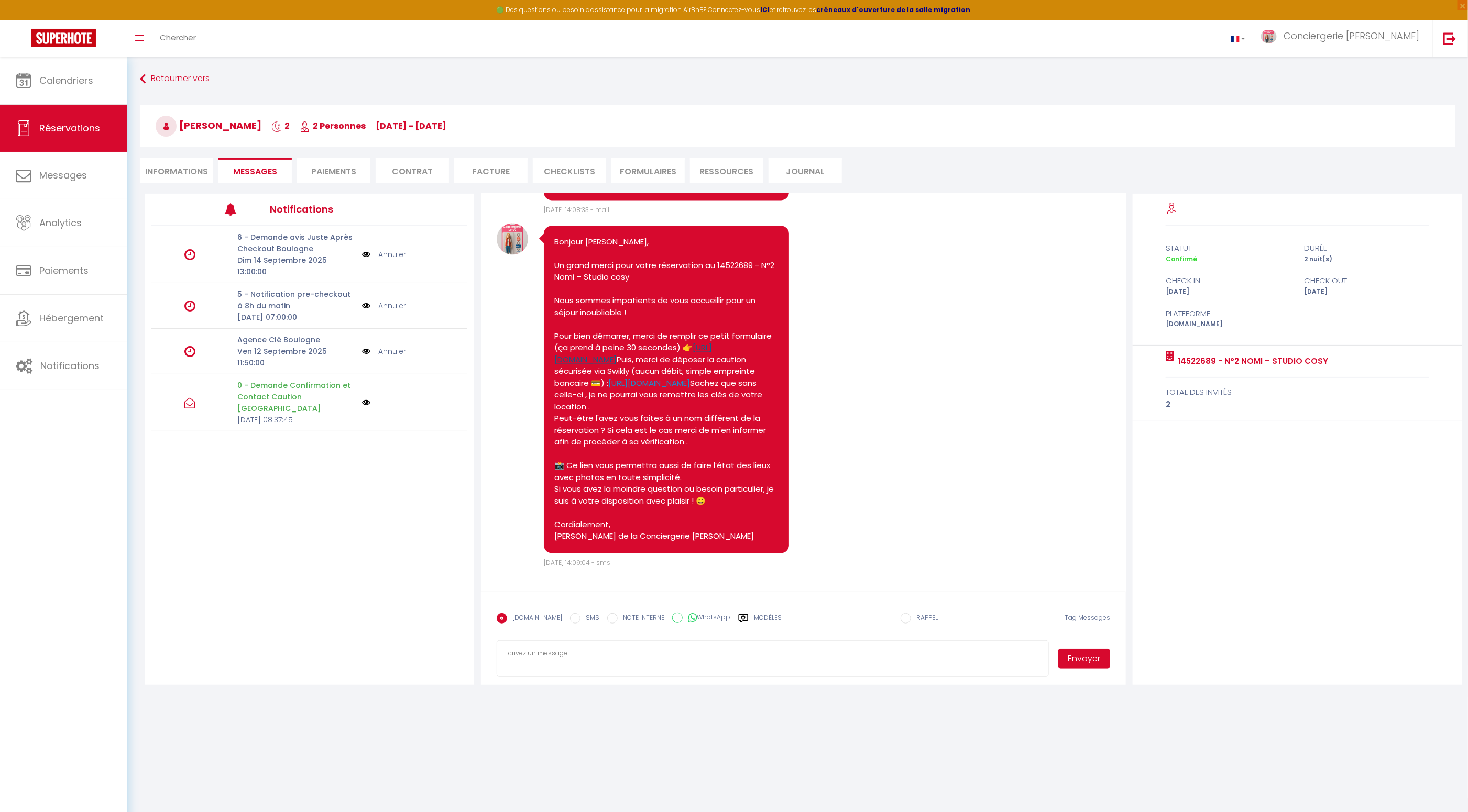
scroll to position [1654, 0]
click at [180, 174] on li "Informations" at bounding box center [176, 170] width 73 height 26
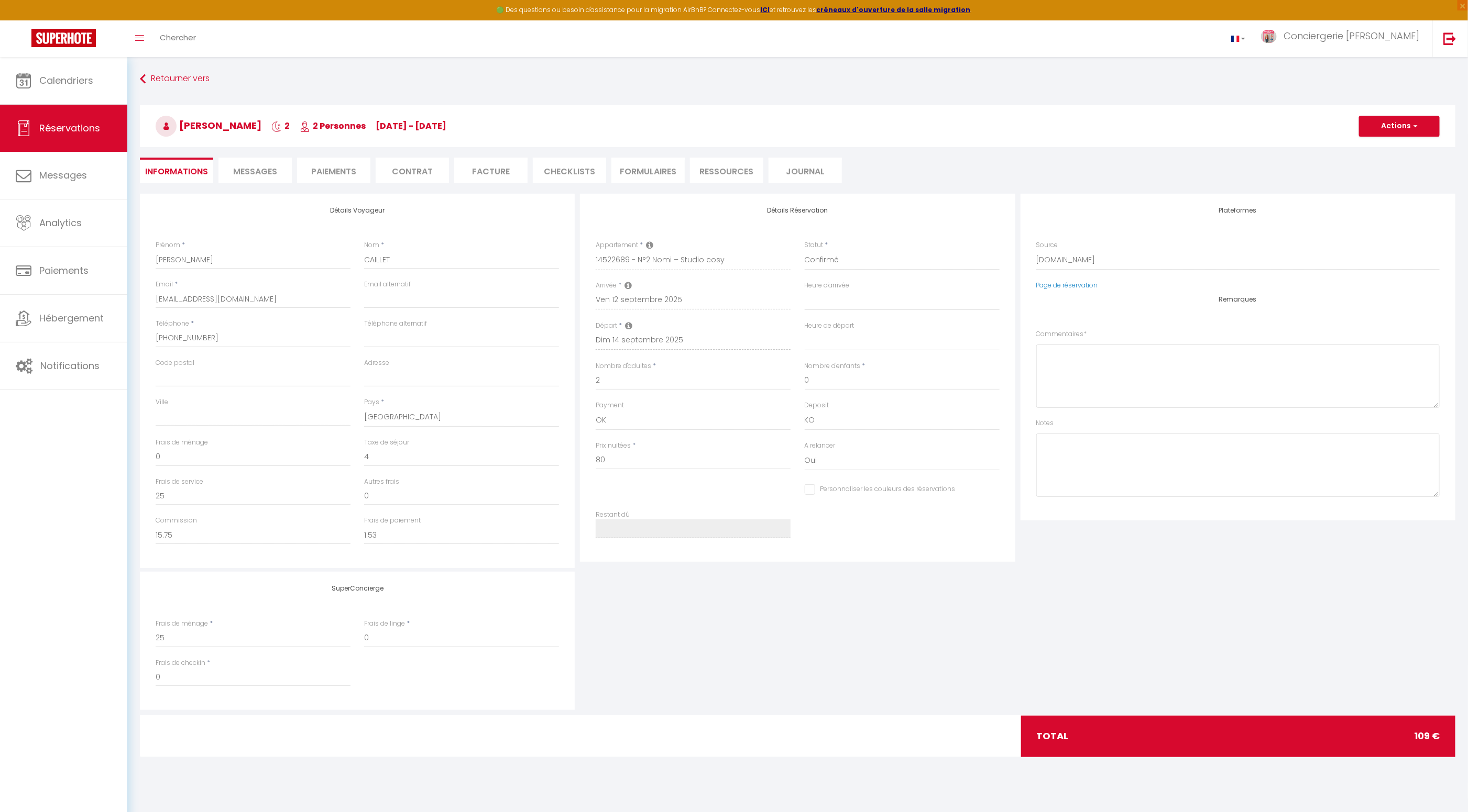
select select
checkbox input "false"
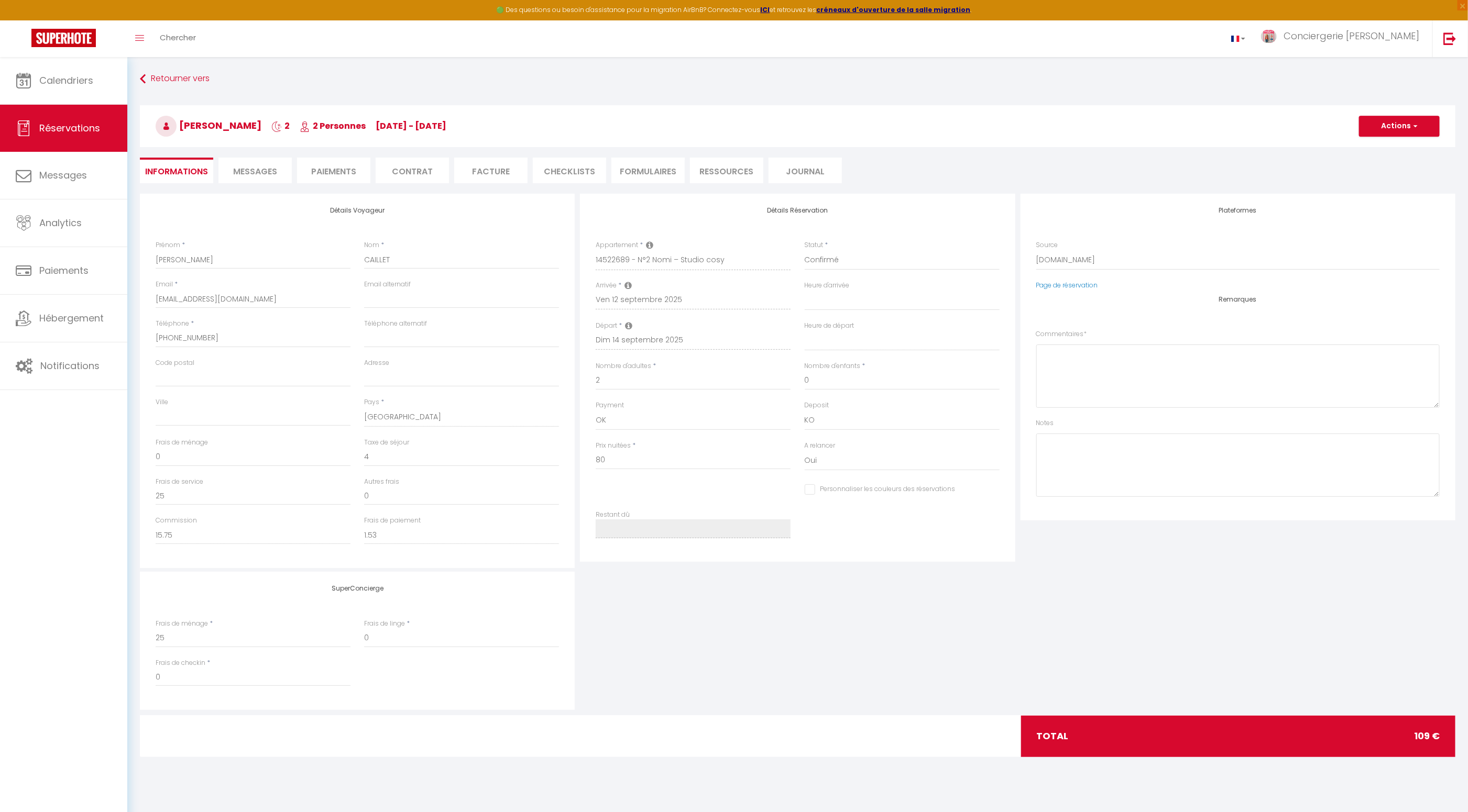
select select
checkbox input "false"
drag, startPoint x: 214, startPoint y: 340, endPoint x: 154, endPoint y: 338, distance: 60.0
click at [154, 338] on div "Téléphone * +33661869478" at bounding box center [253, 339] width 209 height 39
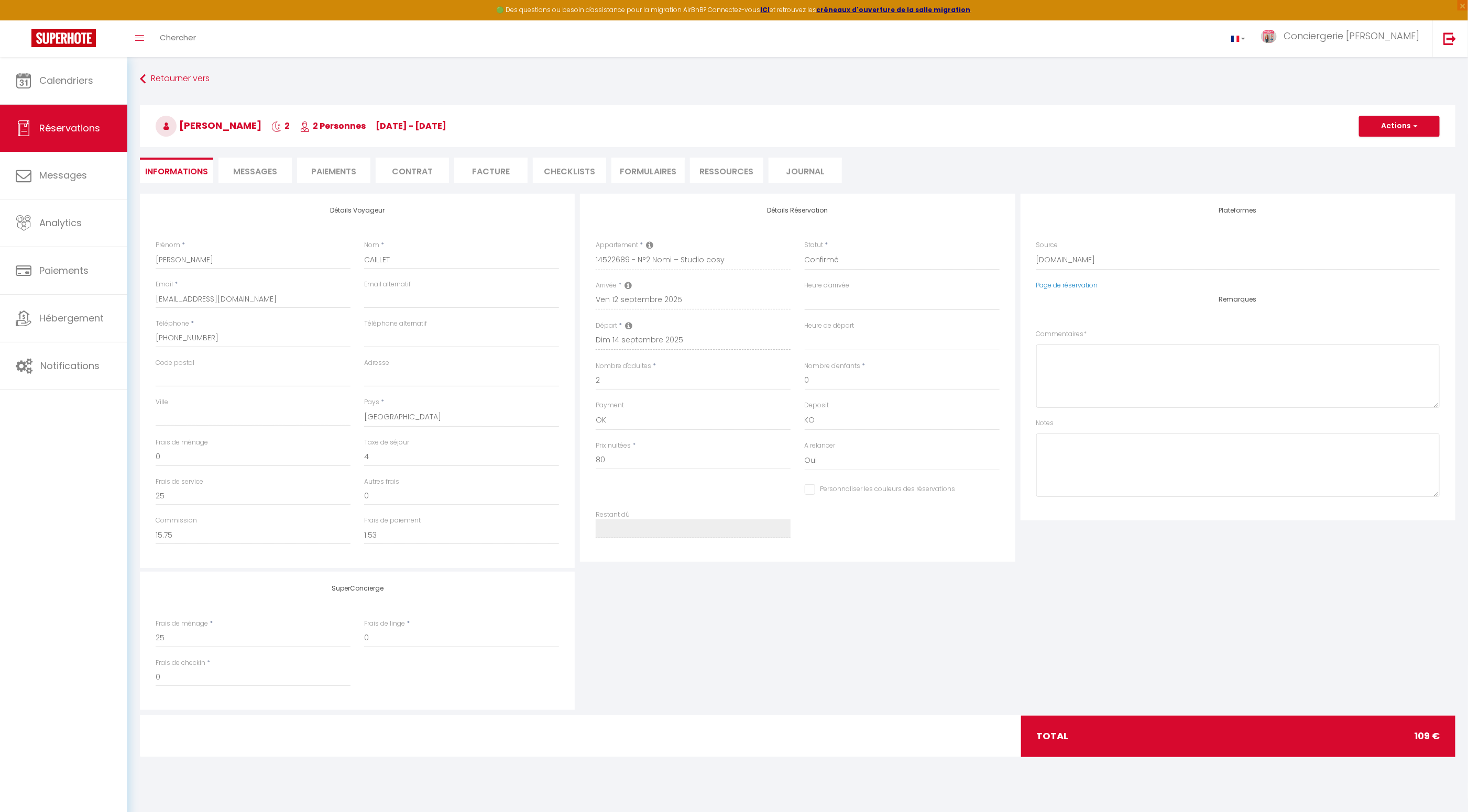
click at [251, 168] on span "Messages" at bounding box center [255, 171] width 44 height 12
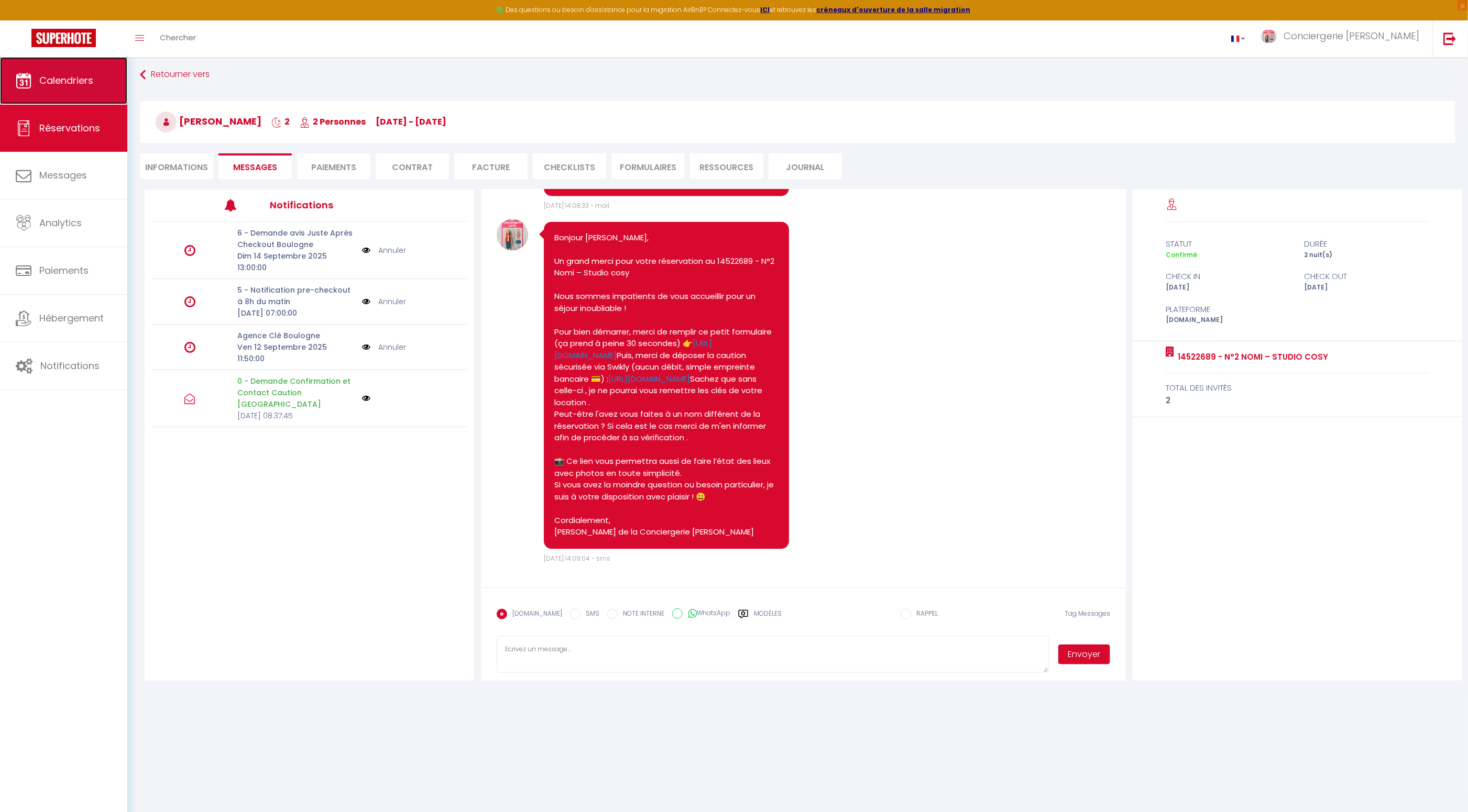
click at [84, 78] on span "Calendriers" at bounding box center [66, 80] width 54 height 13
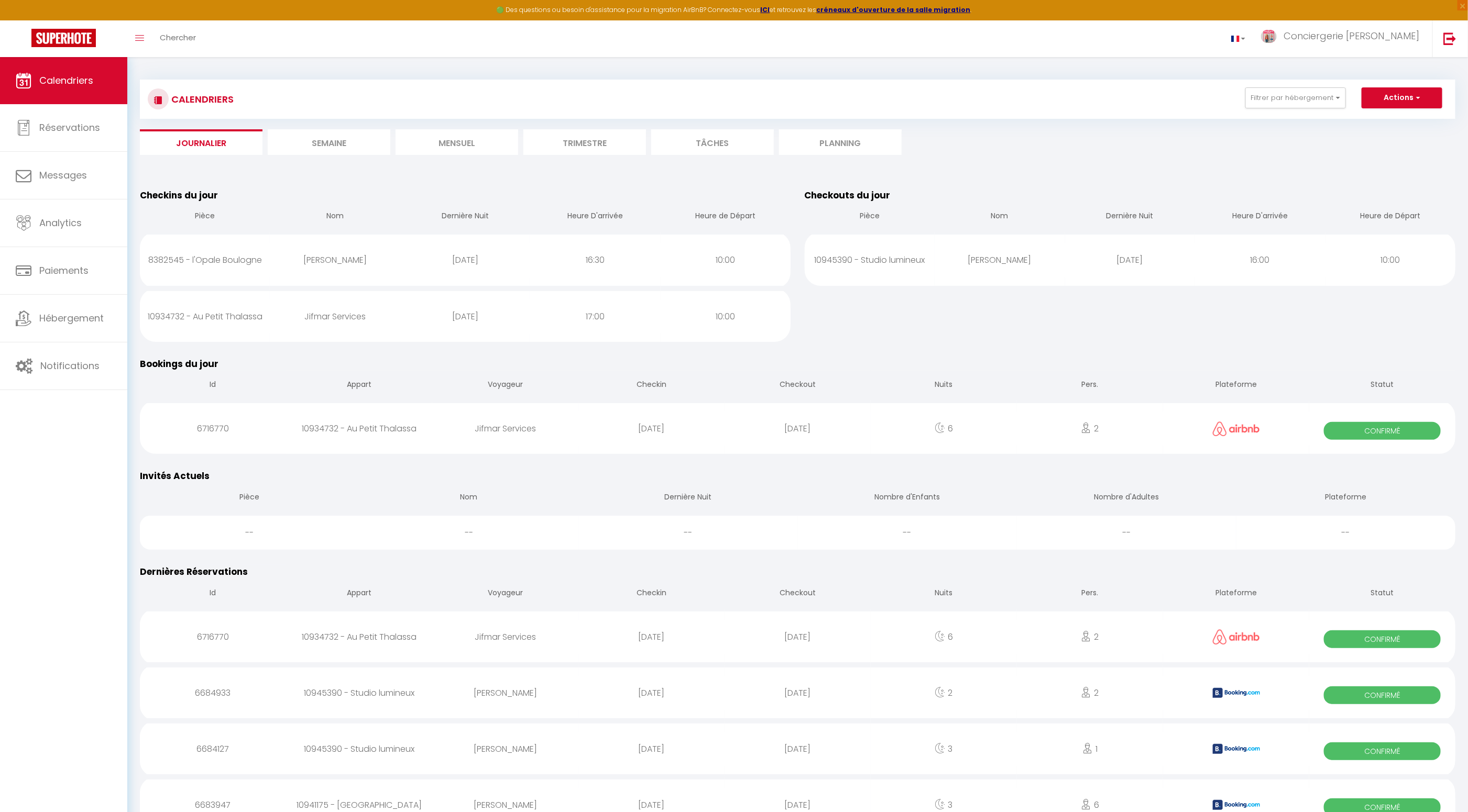
click at [345, 317] on div "Jifmar Services" at bounding box center [335, 316] width 130 height 34
select select "1"
select select "0"
select select "1"
select select
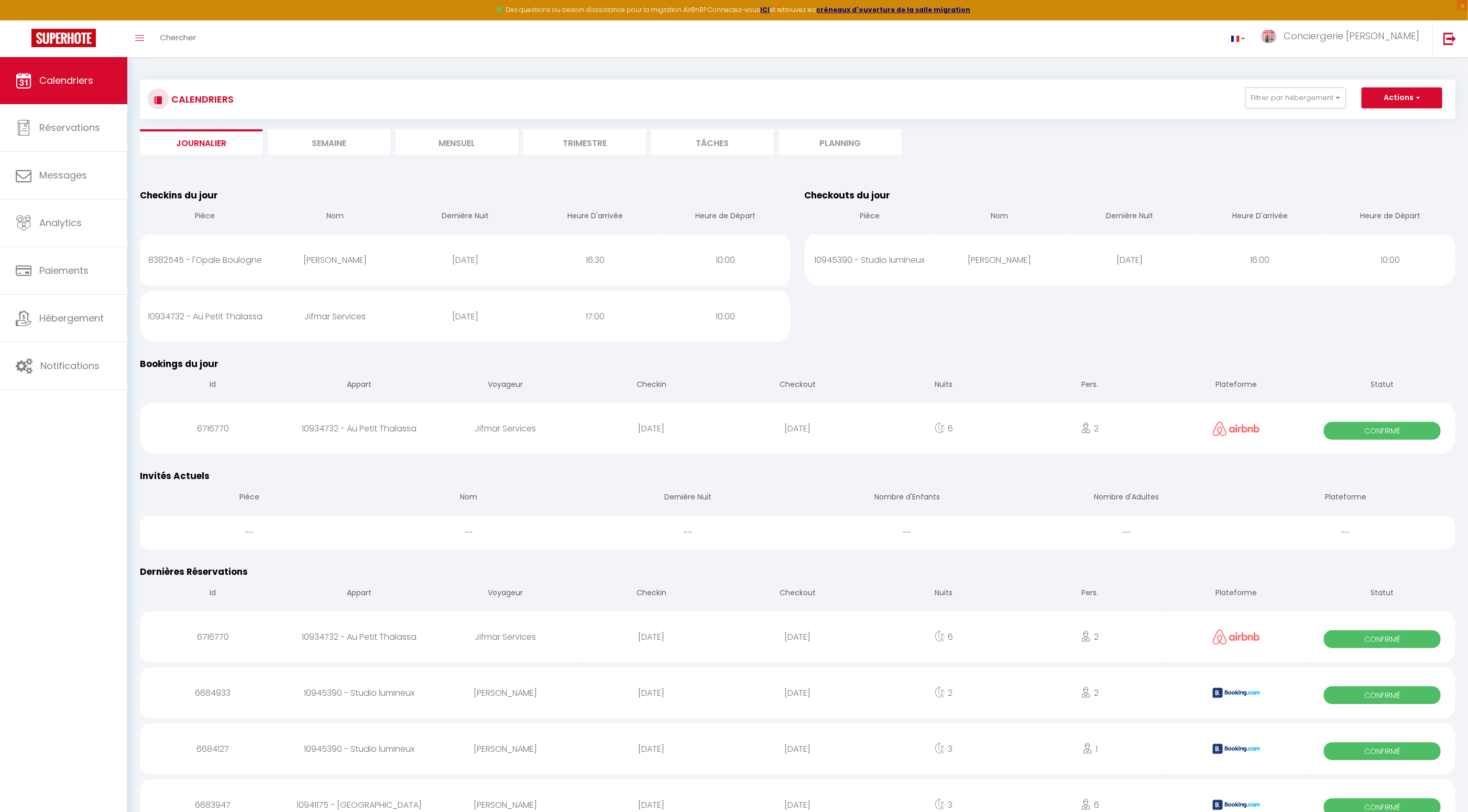
select select
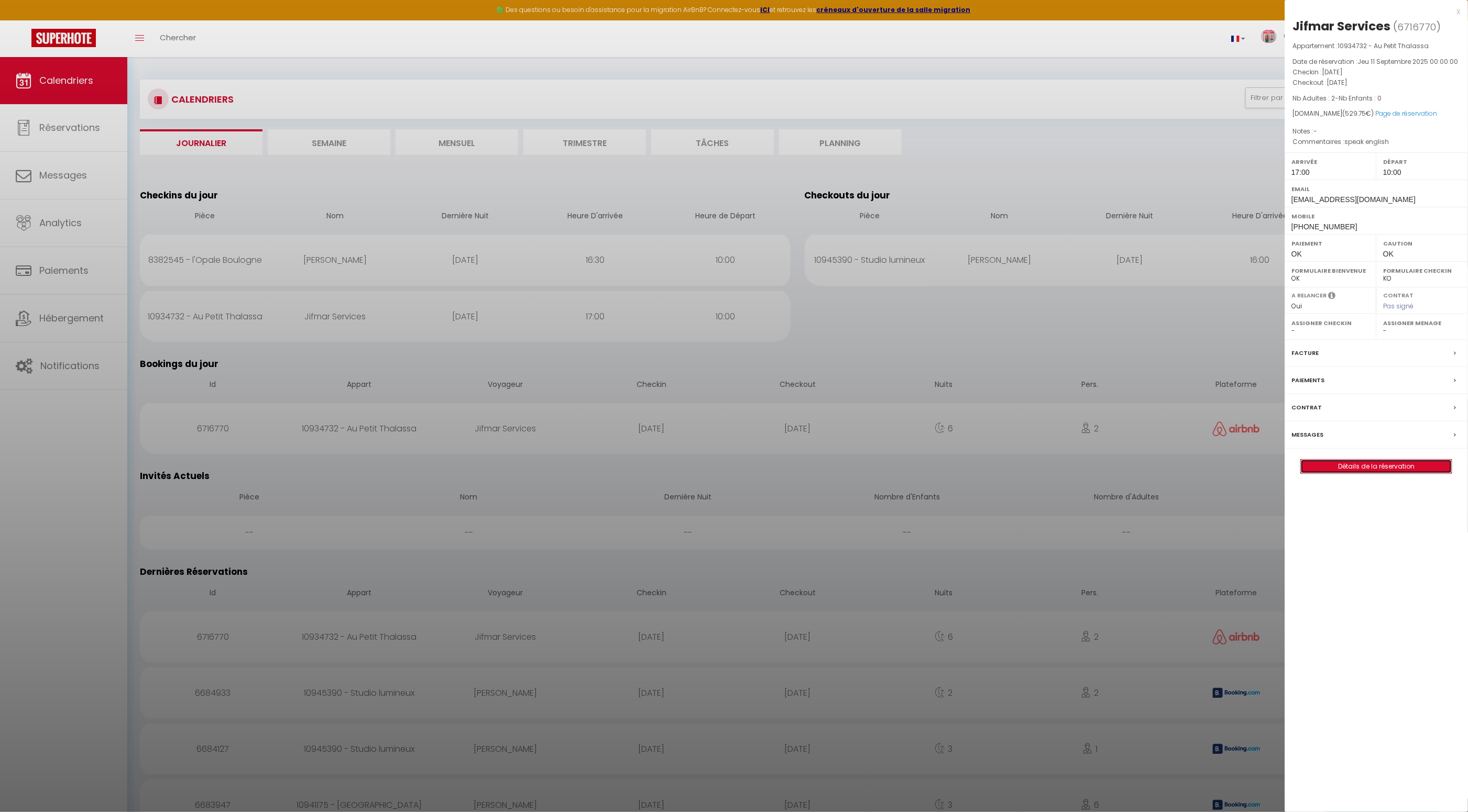
click at [1357, 463] on link "Détails de la réservation" at bounding box center [1376, 466] width 151 height 14
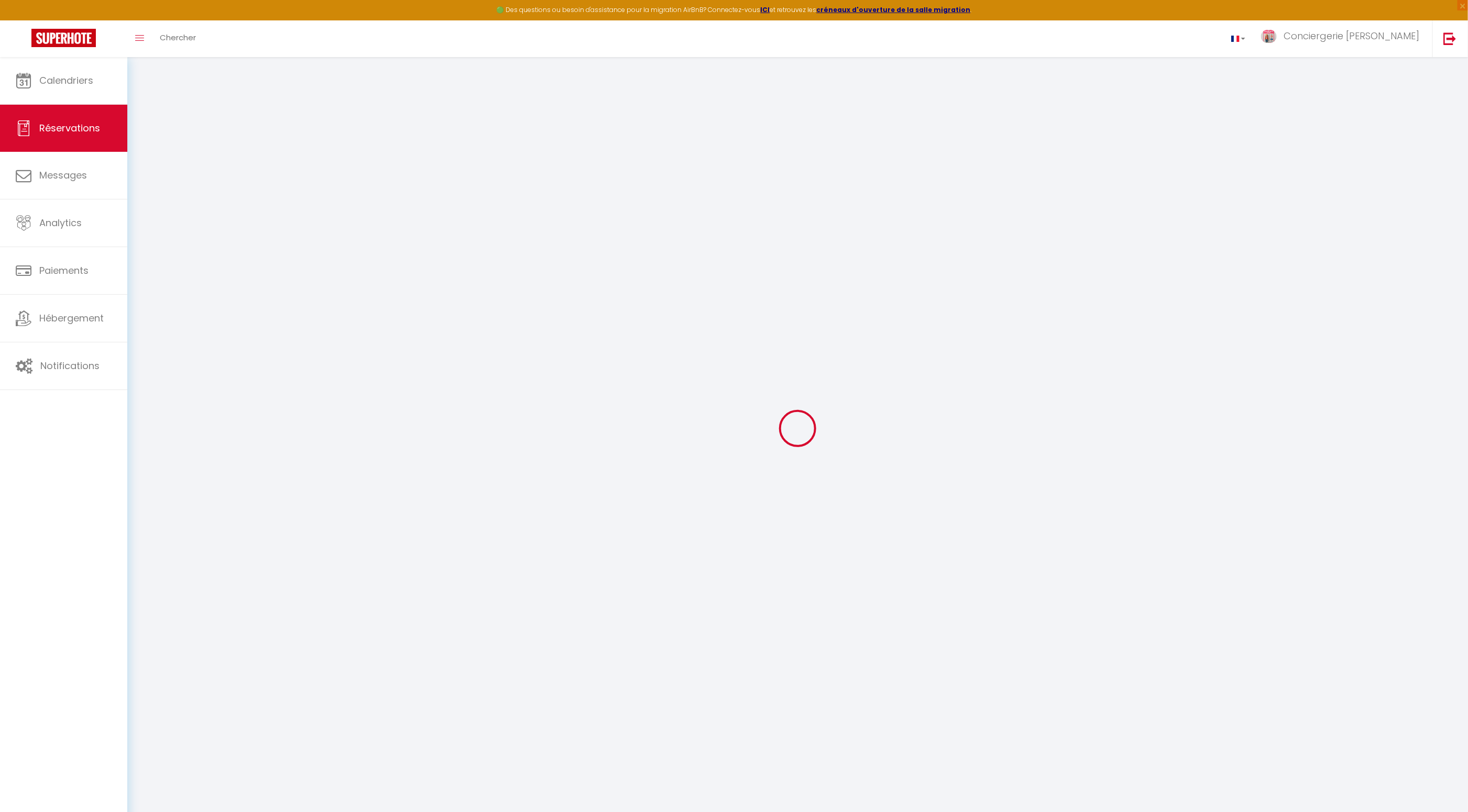
type input "Jifmar"
type input "Services"
type input "yzqj3ysrfnqqsgcj5mcvu08tdqfx@reply.superhote.com"
type input "travel@jifmar.net"
type input "+33666118070"
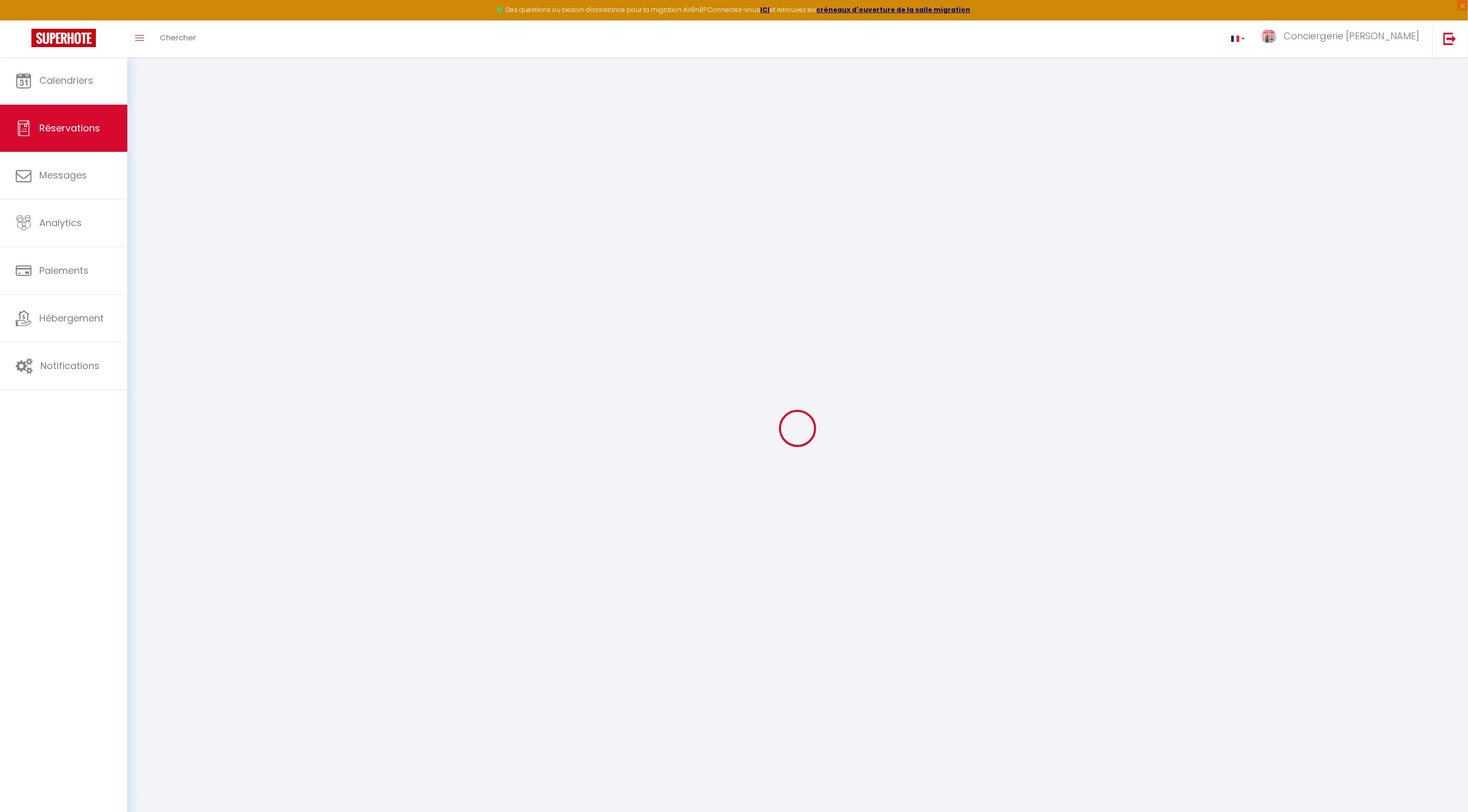
type input "+33666118070"
select select
type input "82.5"
select select "37561"
select select "1"
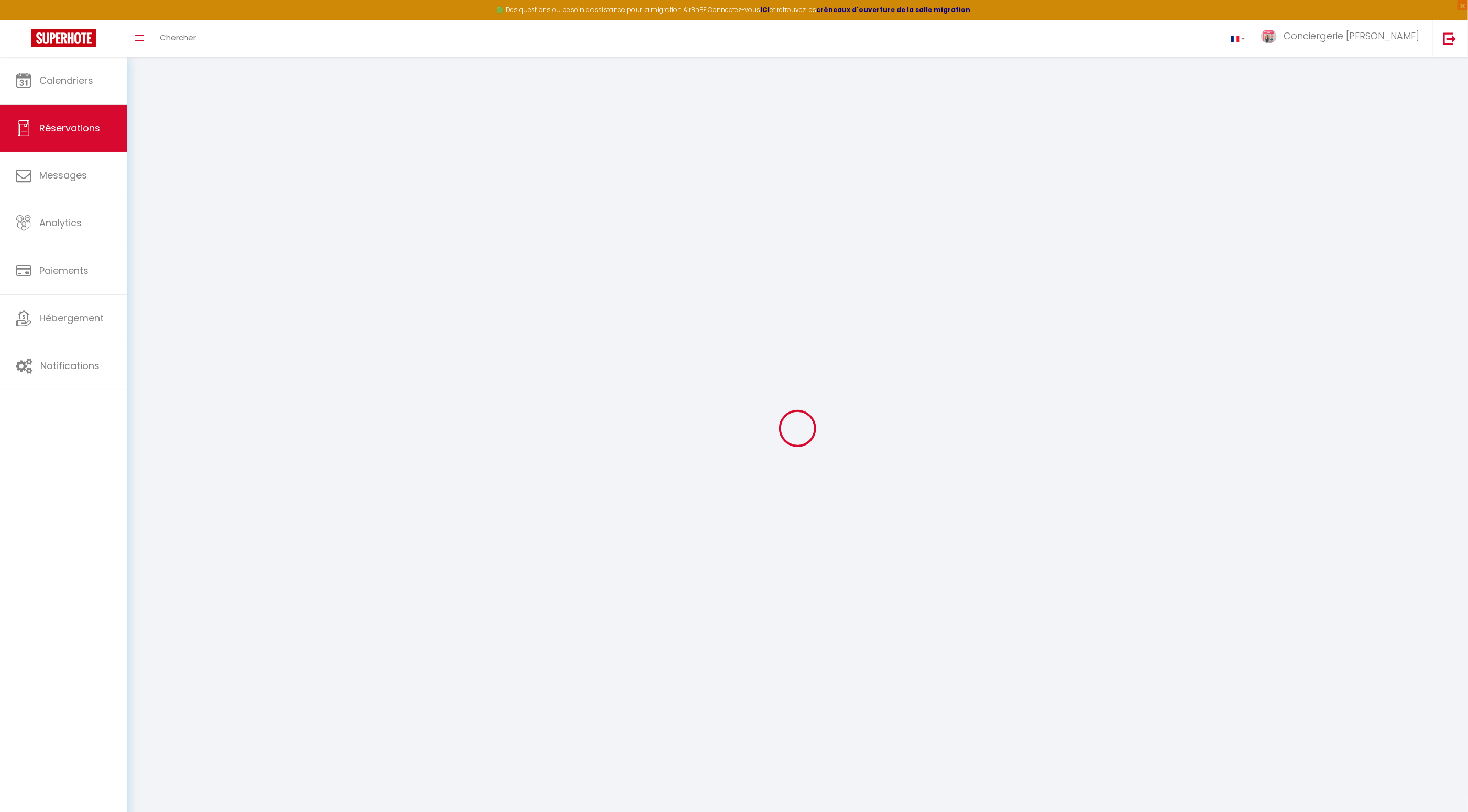
select select
type input "2"
select select "12"
select select
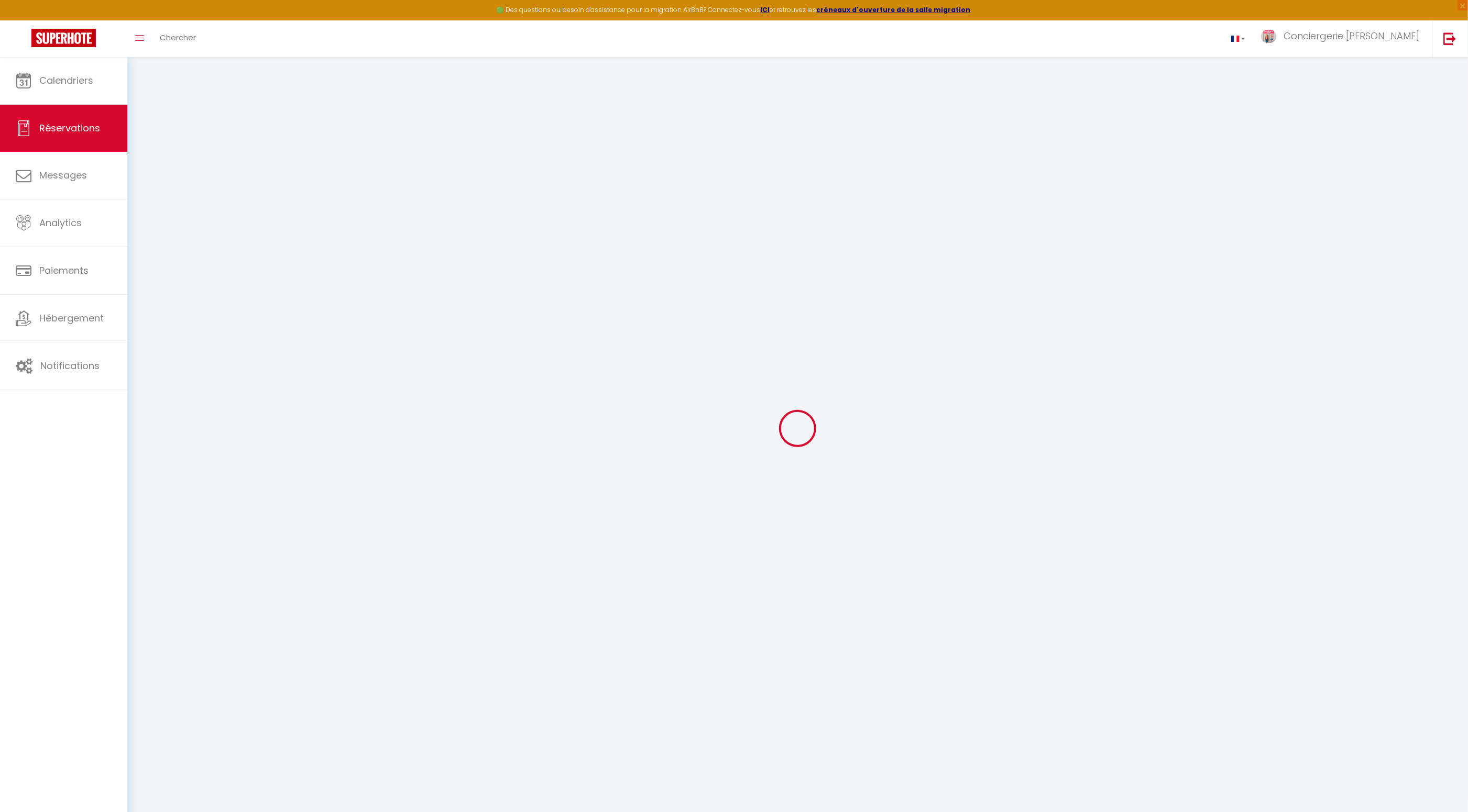
type input "450"
checkbox input "false"
select select "1"
type input "65"
type input "0"
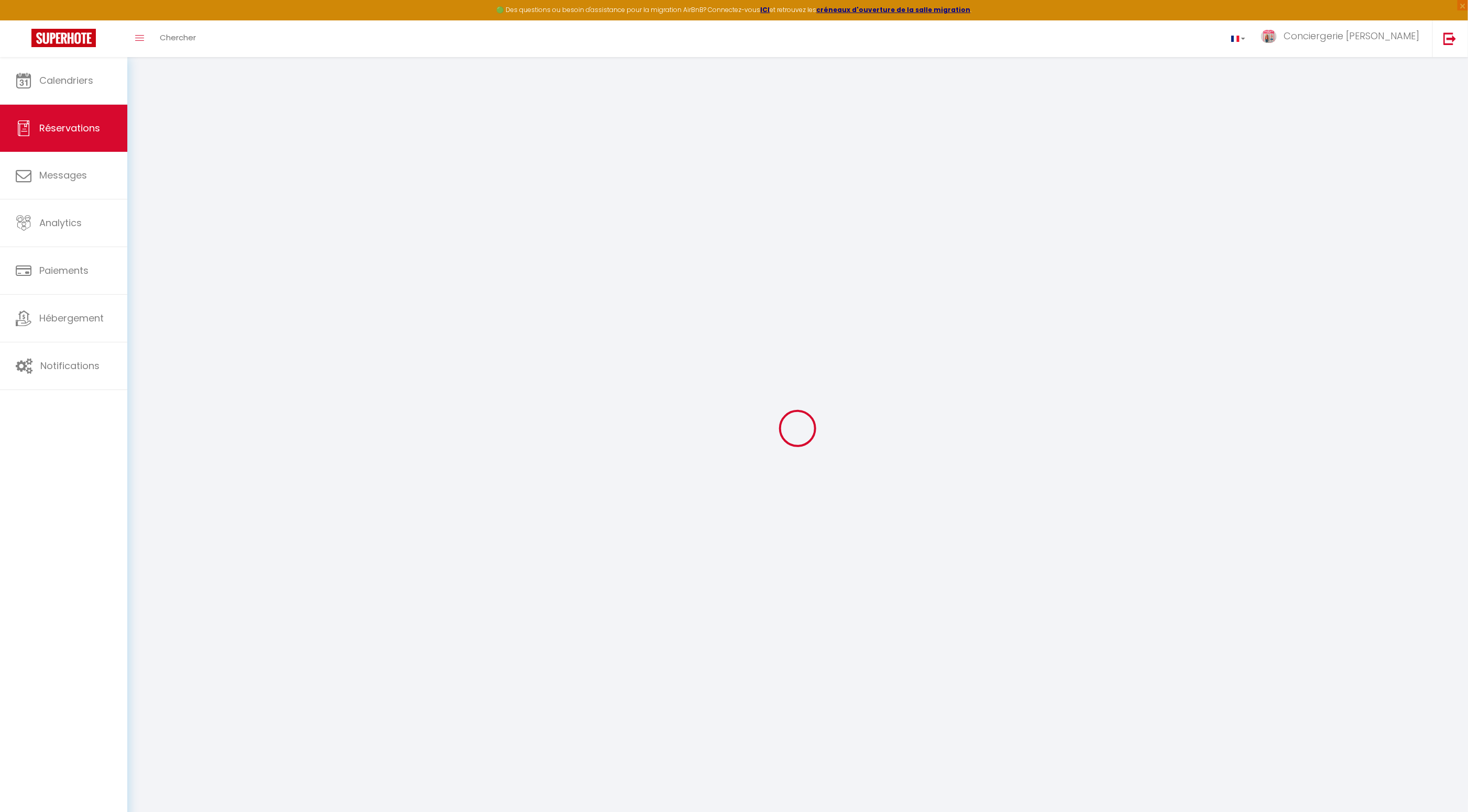
type input "0"
select select
select select "15"
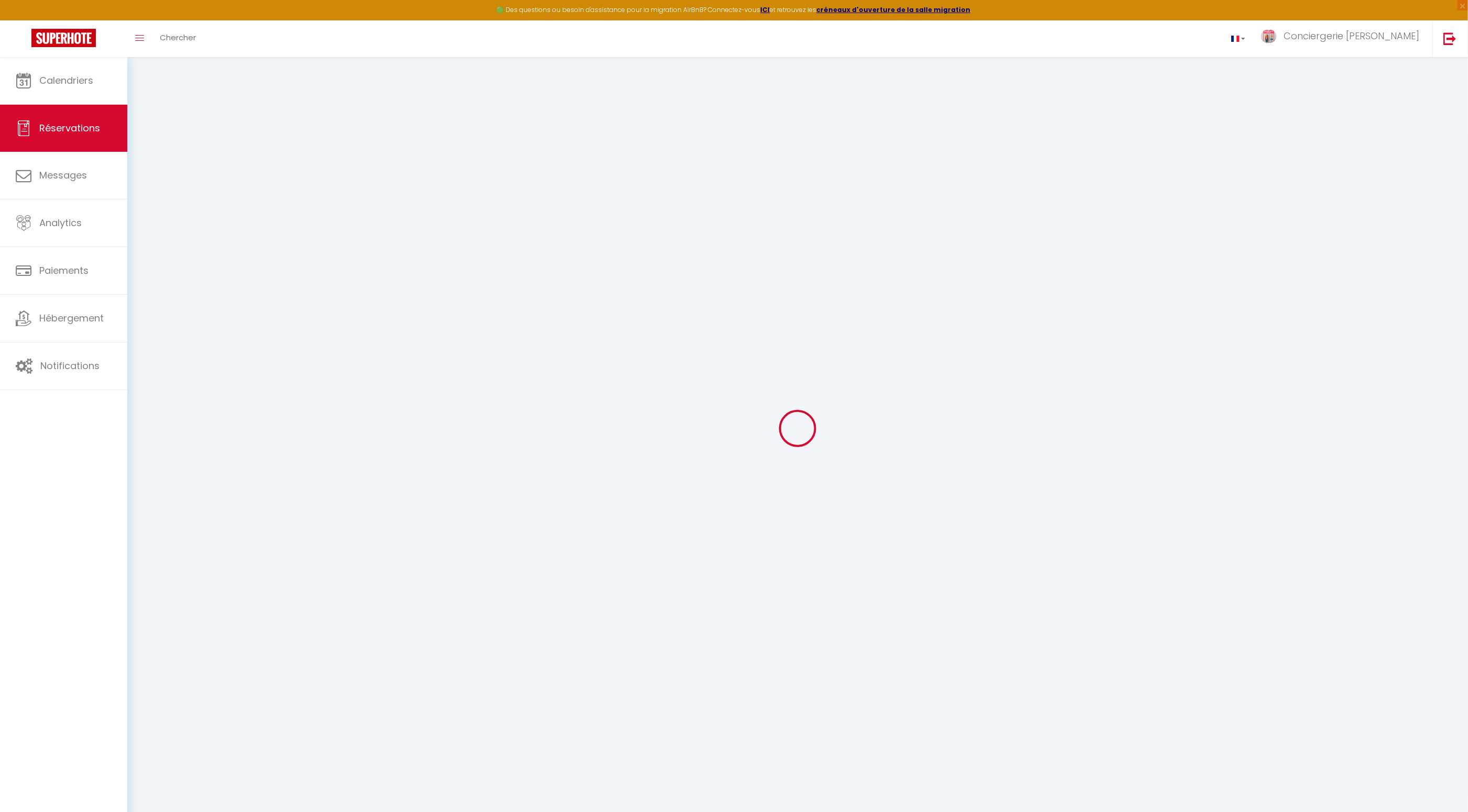
checkbox input "false"
select select
checkbox input "false"
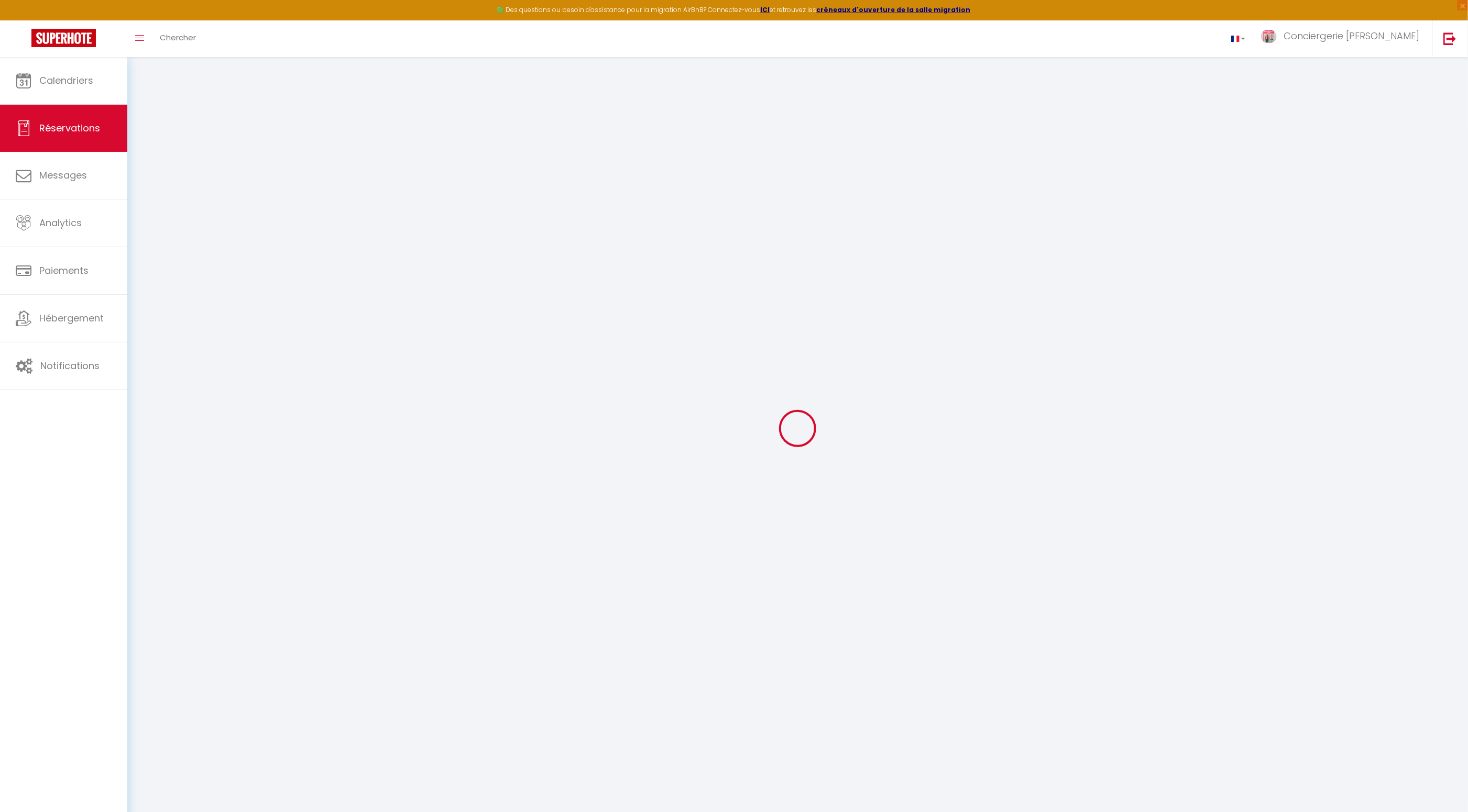
select select
checkbox input "false"
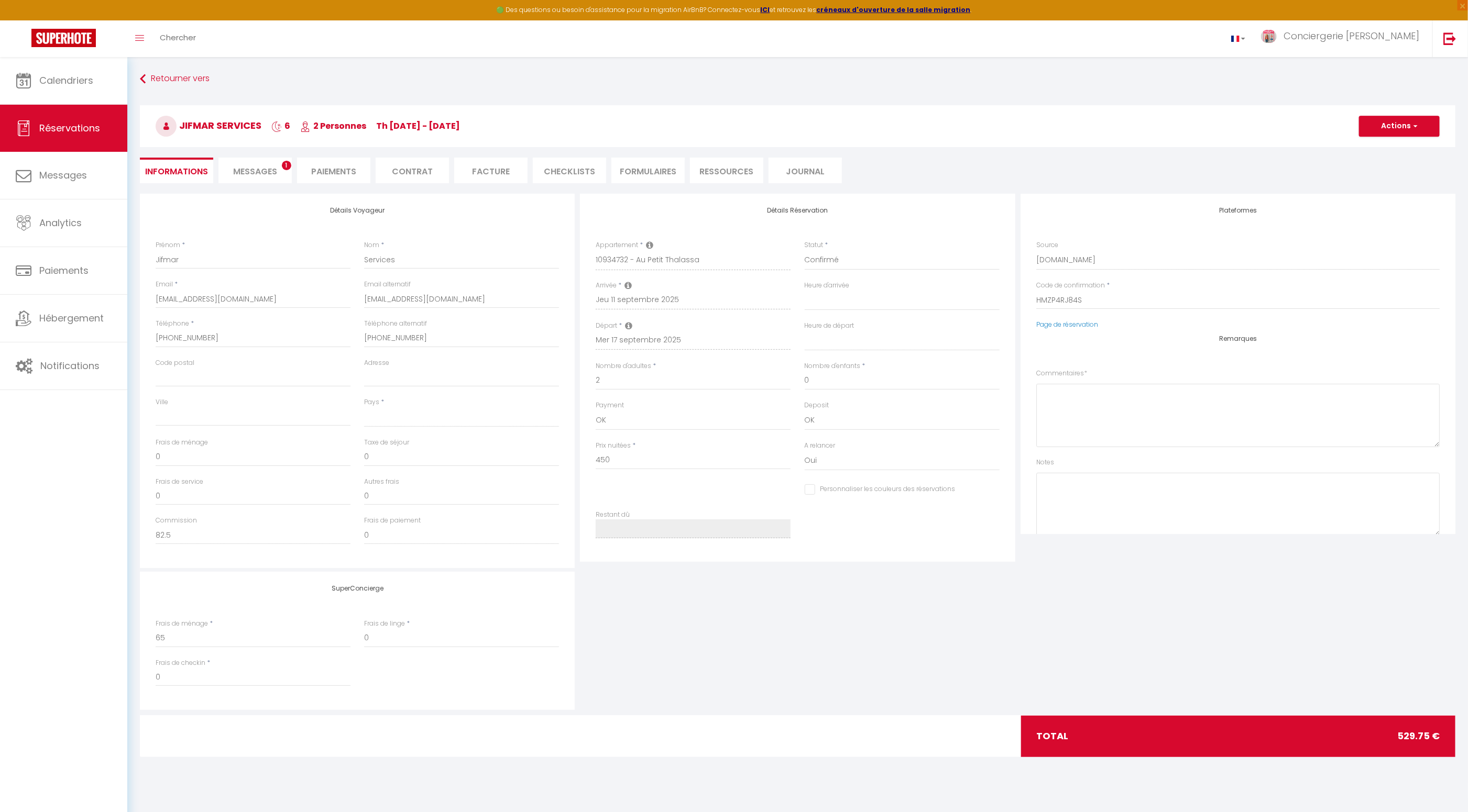
select select
checkbox input "false"
type textarea "speak english"
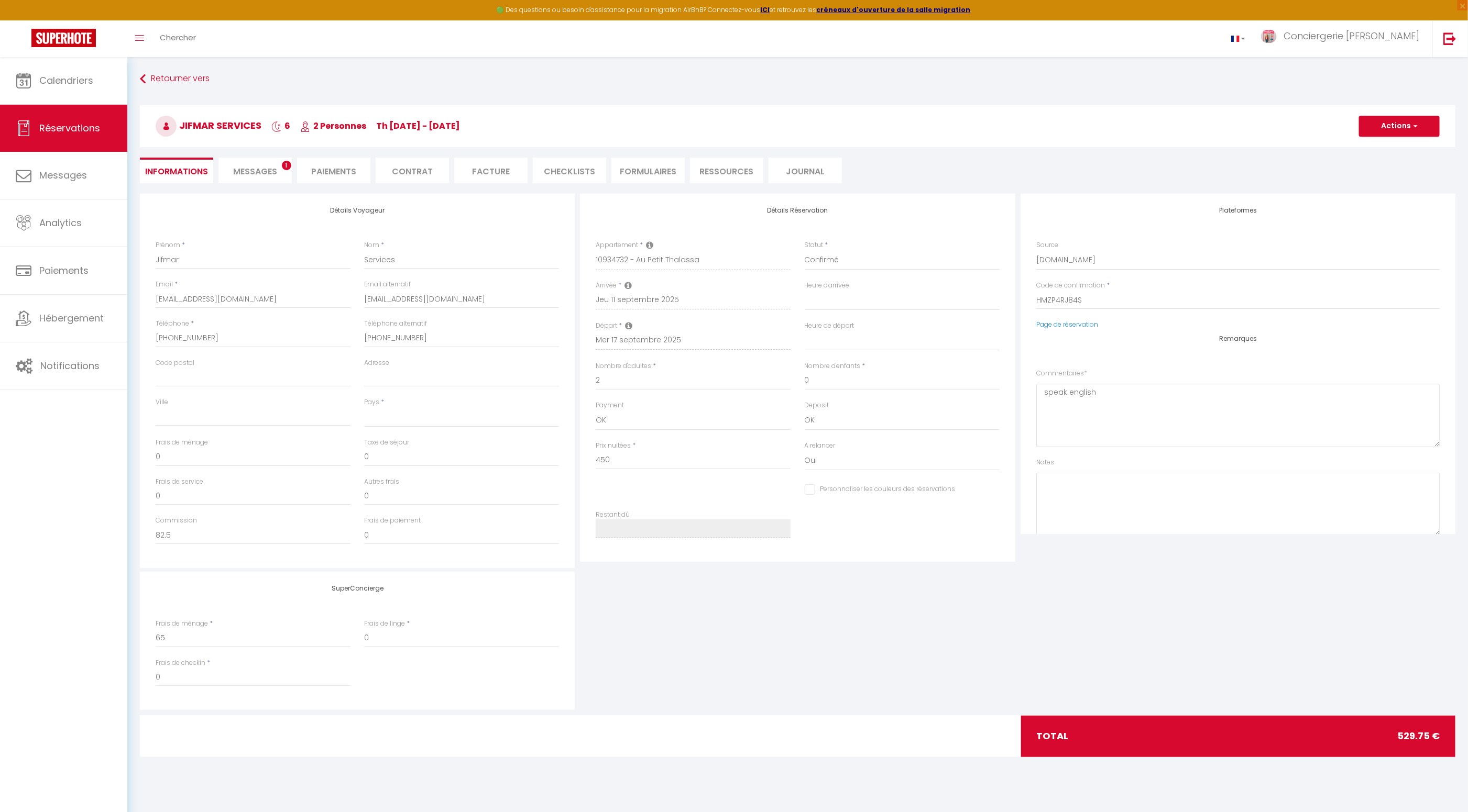
select select
type input "55"
type input "24.75"
select select
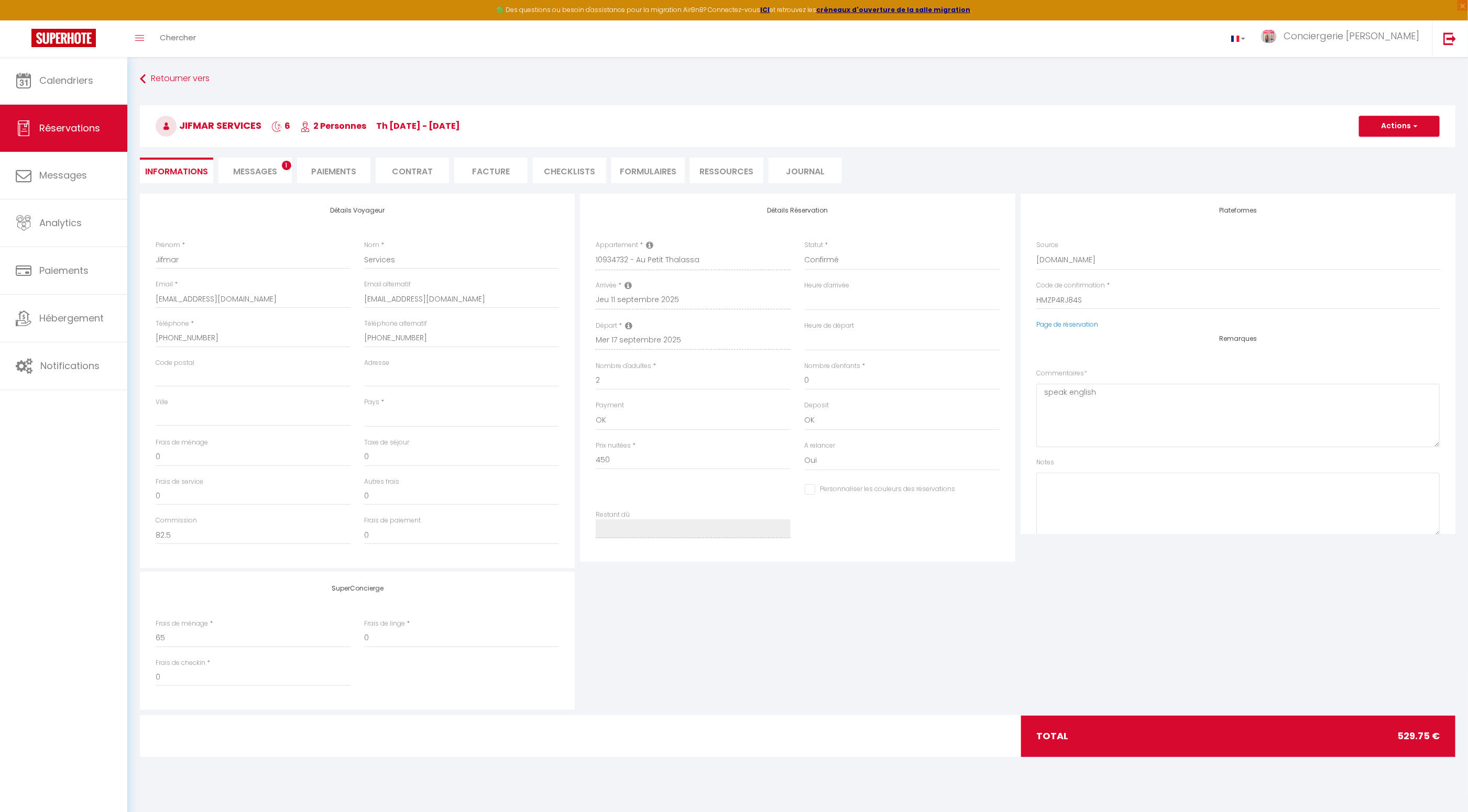
checkbox input "false"
select select
checkbox input "false"
select select "17:00"
select select "10:00"
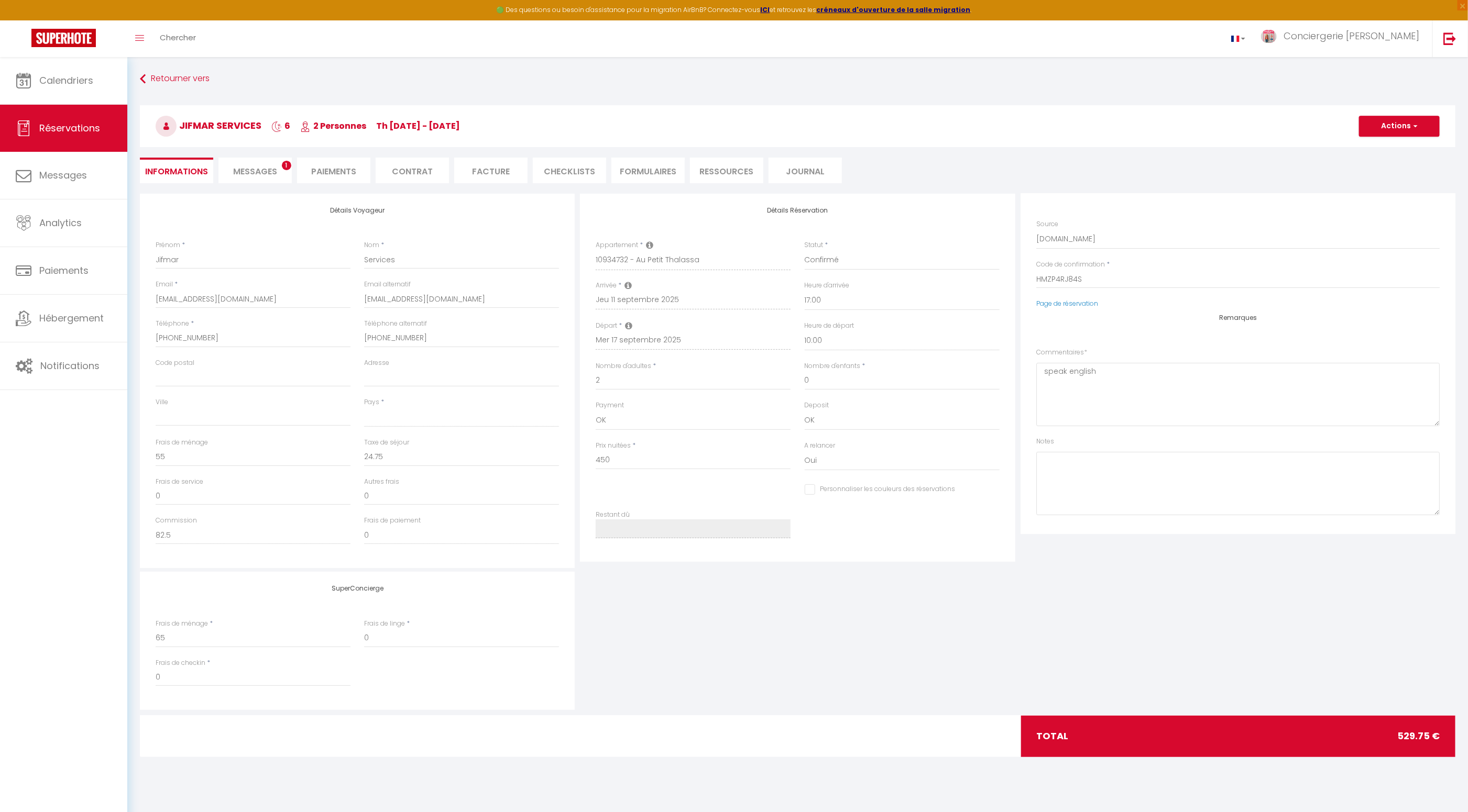
scroll to position [25, 0]
click at [261, 172] on span "Messages" at bounding box center [255, 171] width 44 height 12
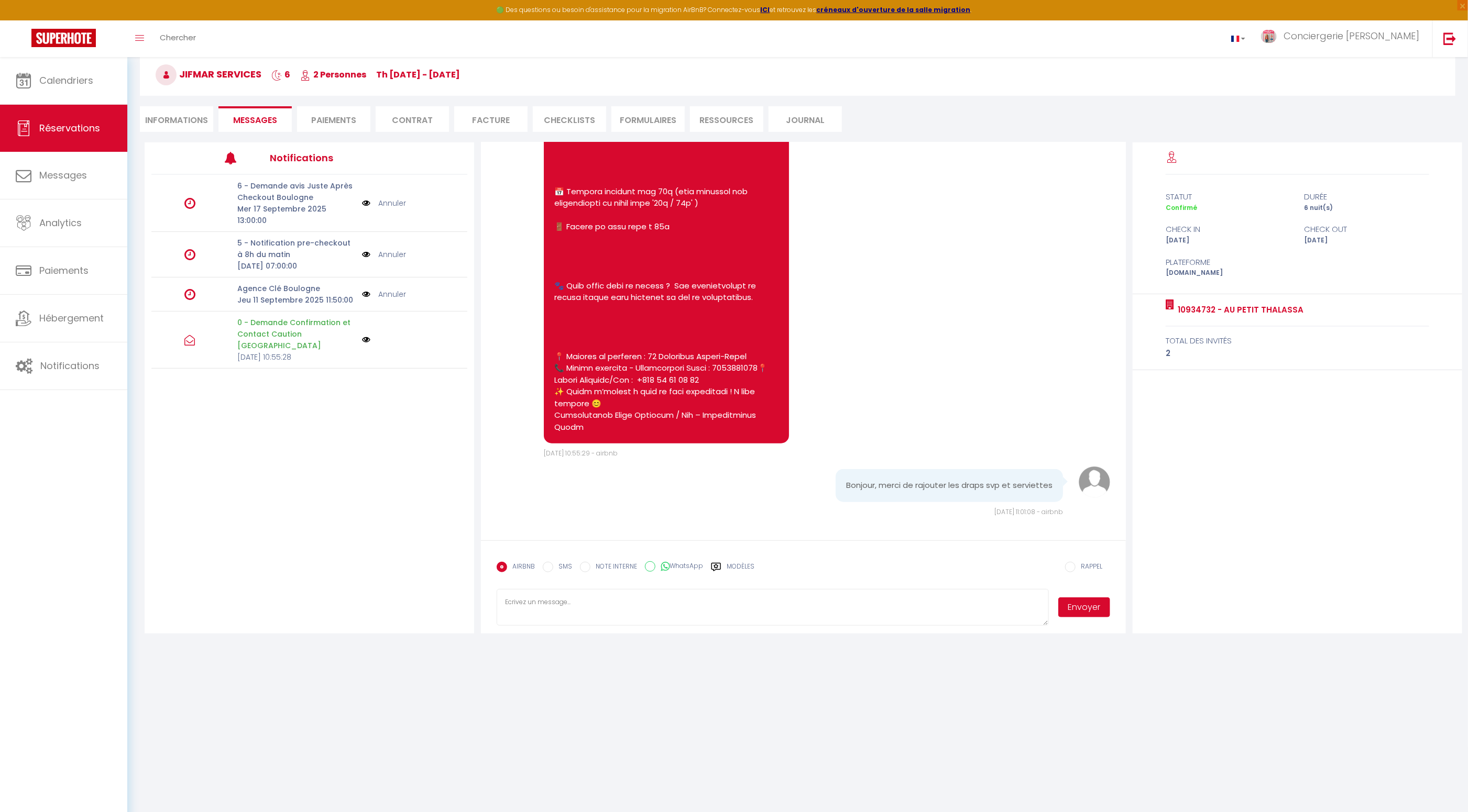
scroll to position [55, 0]
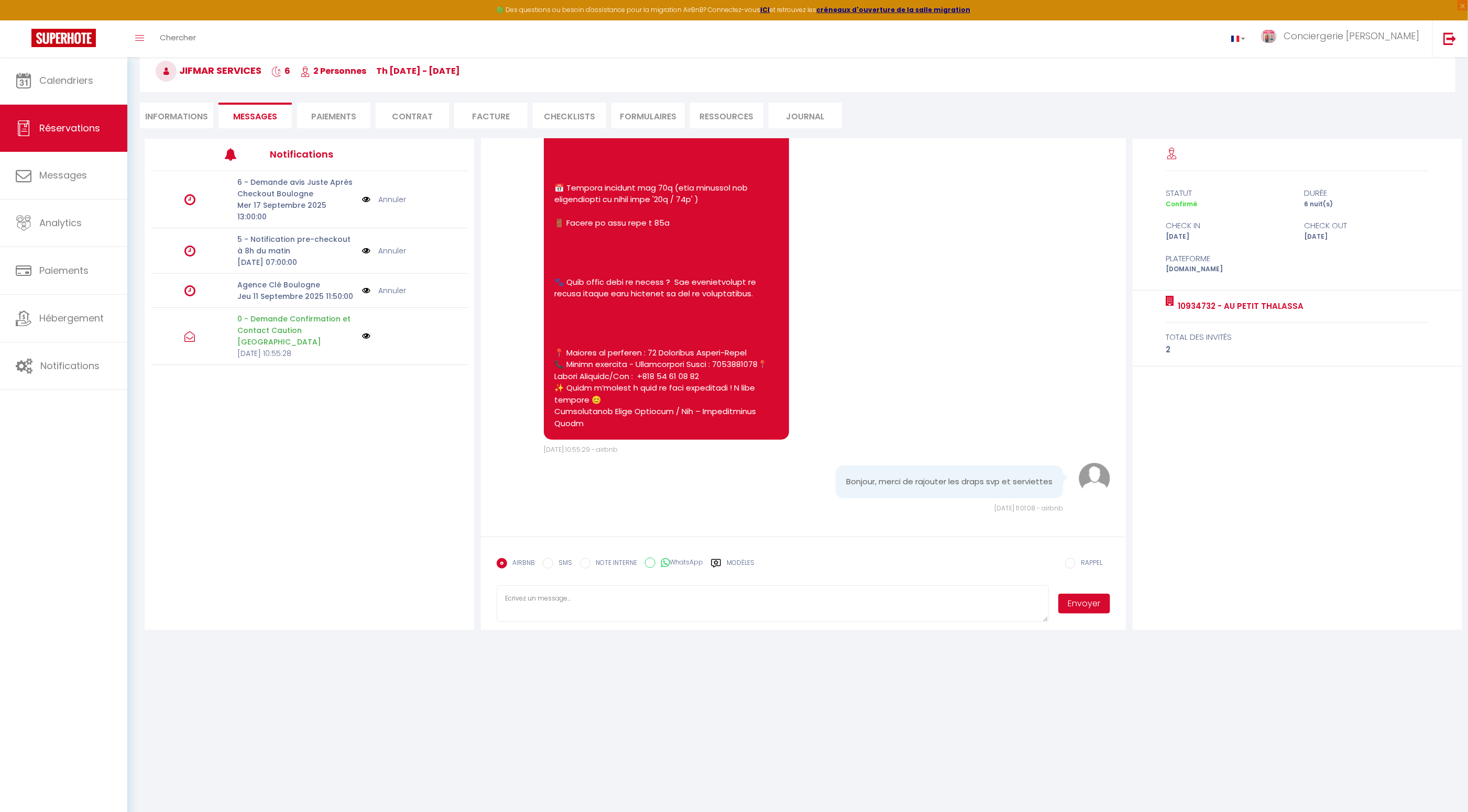
click at [761, 601] on textarea at bounding box center [773, 604] width 552 height 37
click at [528, 598] on textarea "BonjourCombien voulez-vous de kits literies et de toilettes , svp" at bounding box center [773, 604] width 552 height 37
click at [685, 608] on textarea "Bonjour Combien voulez-vous de kits literies et de toilettes , svp" at bounding box center [773, 604] width 552 height 37
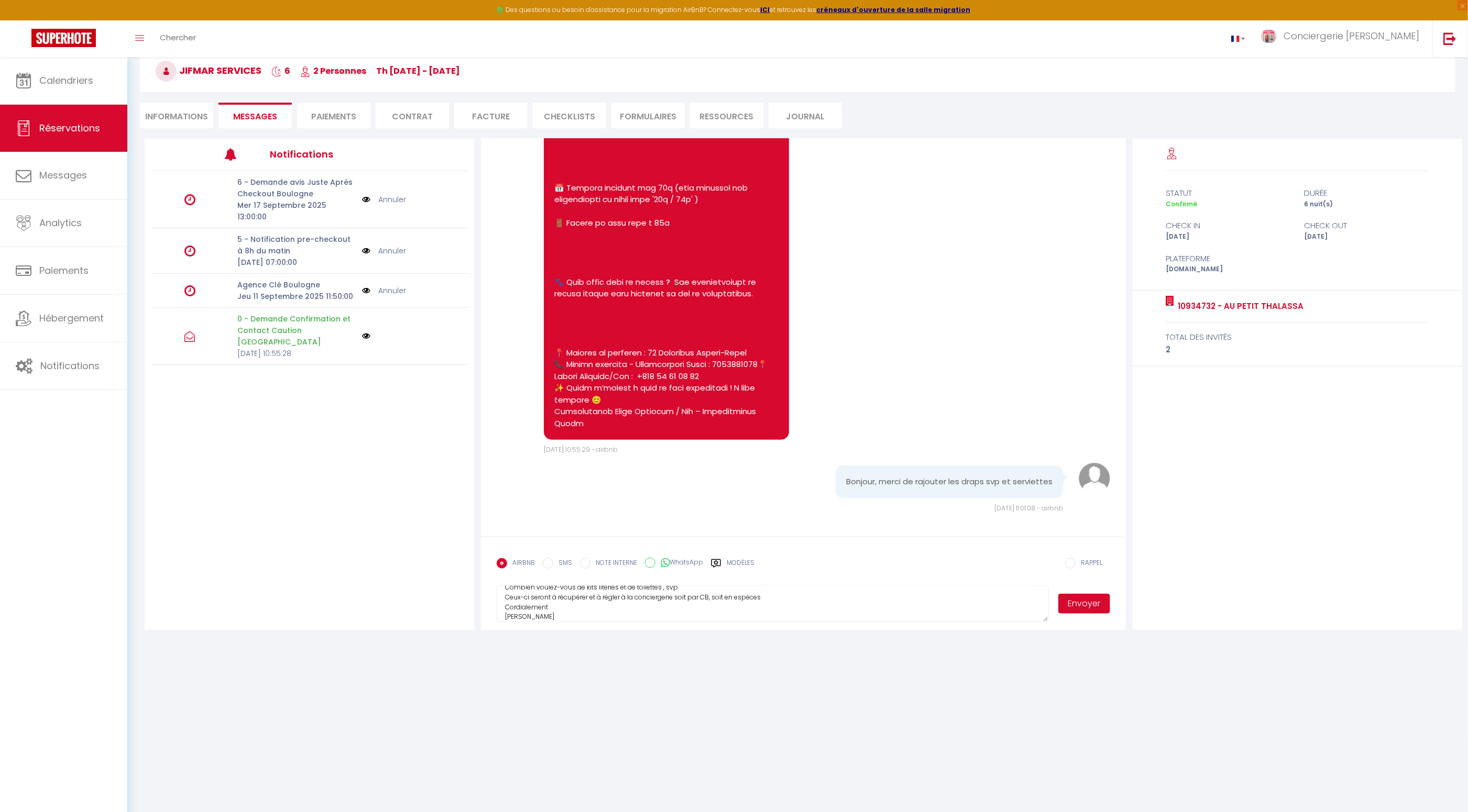
type textarea "Bonjour Combien voulez-vous de kits literies et de toilettes , svp Ceux-ci sero…"
click at [1084, 608] on button "Envoyer" at bounding box center [1084, 604] width 52 height 20
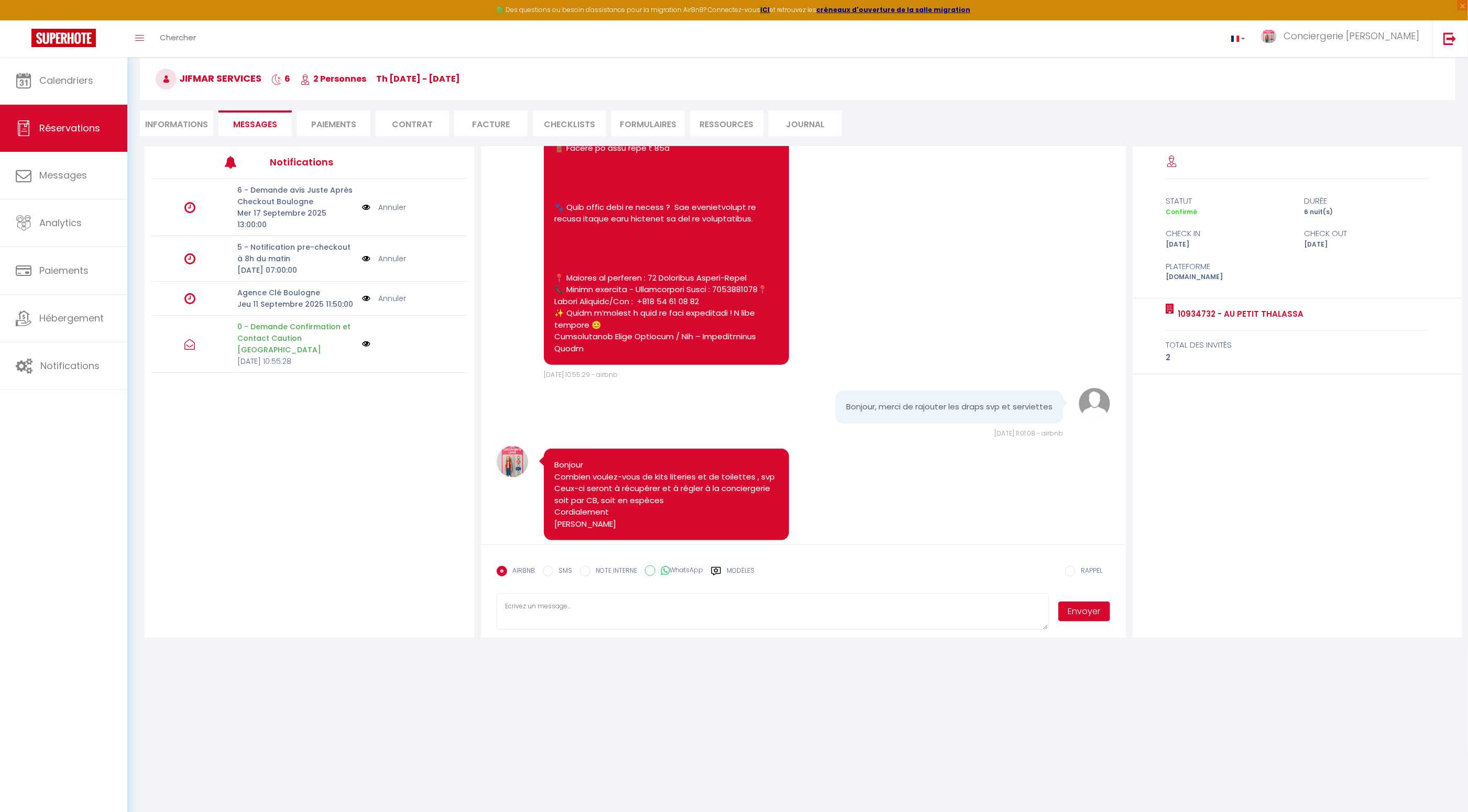
scroll to position [876, 0]
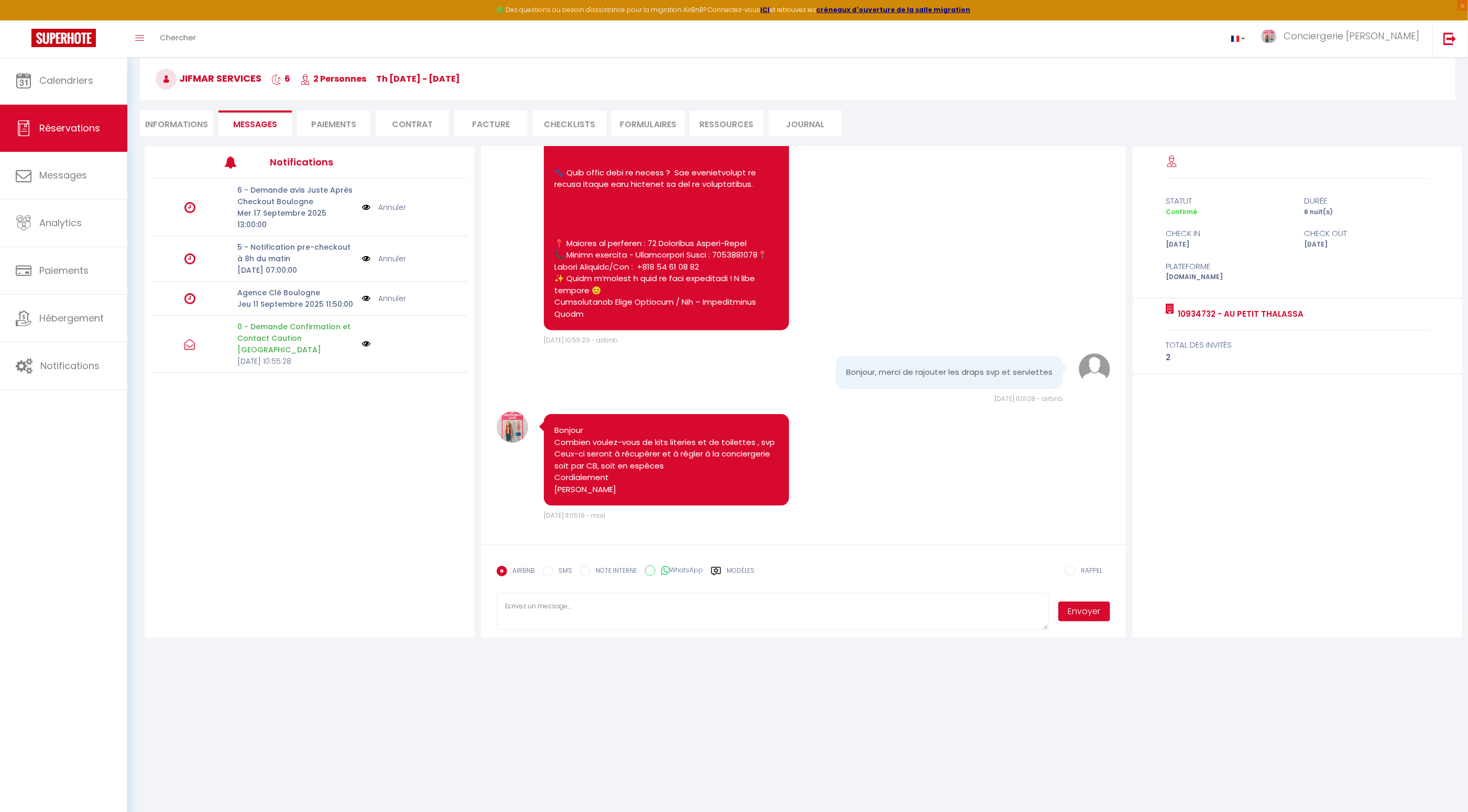
click at [171, 125] on li "Informations" at bounding box center [176, 123] width 73 height 26
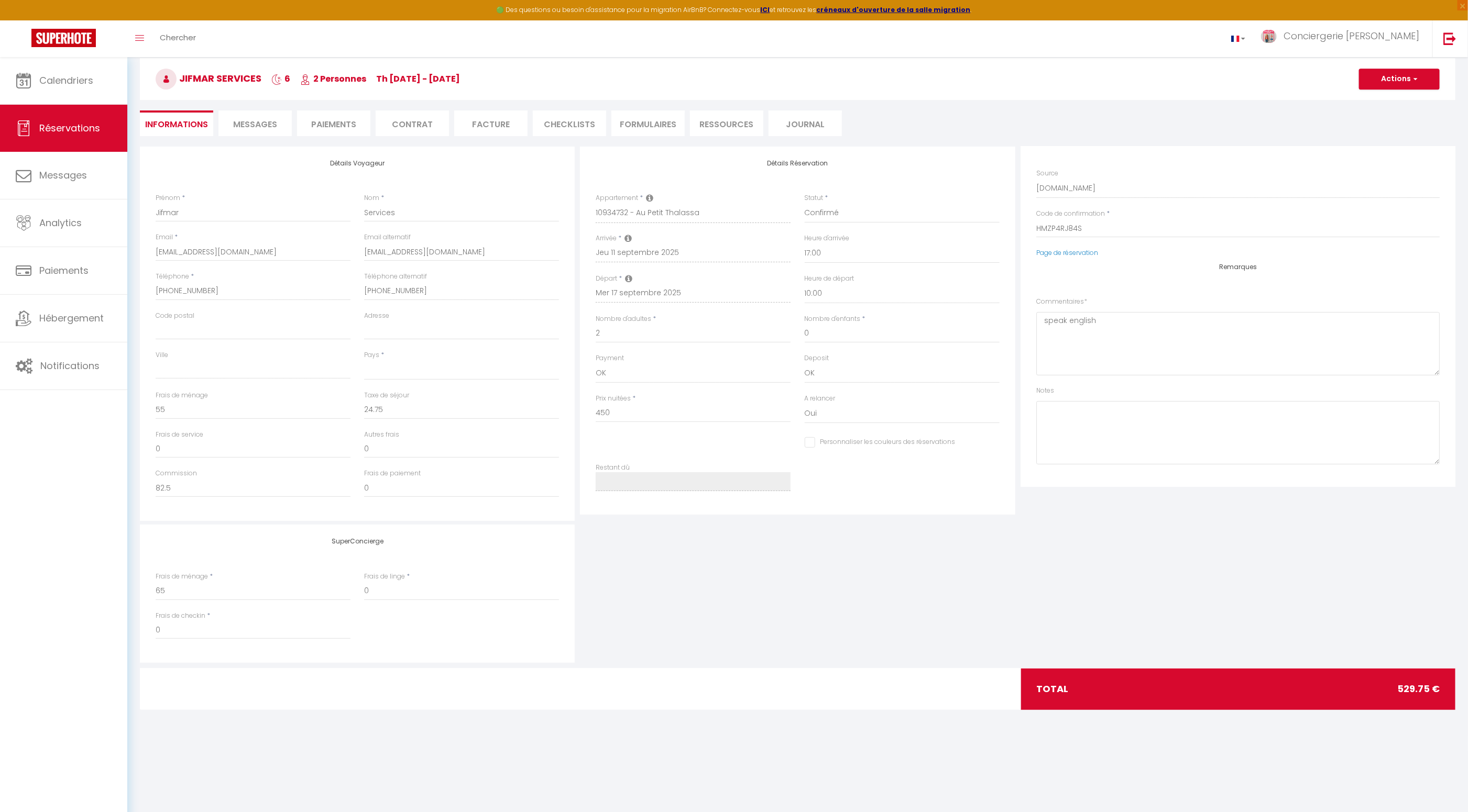
select select
checkbox input "false"
select select
checkbox input "false"
click at [255, 127] on span "Messages" at bounding box center [255, 124] width 44 height 12
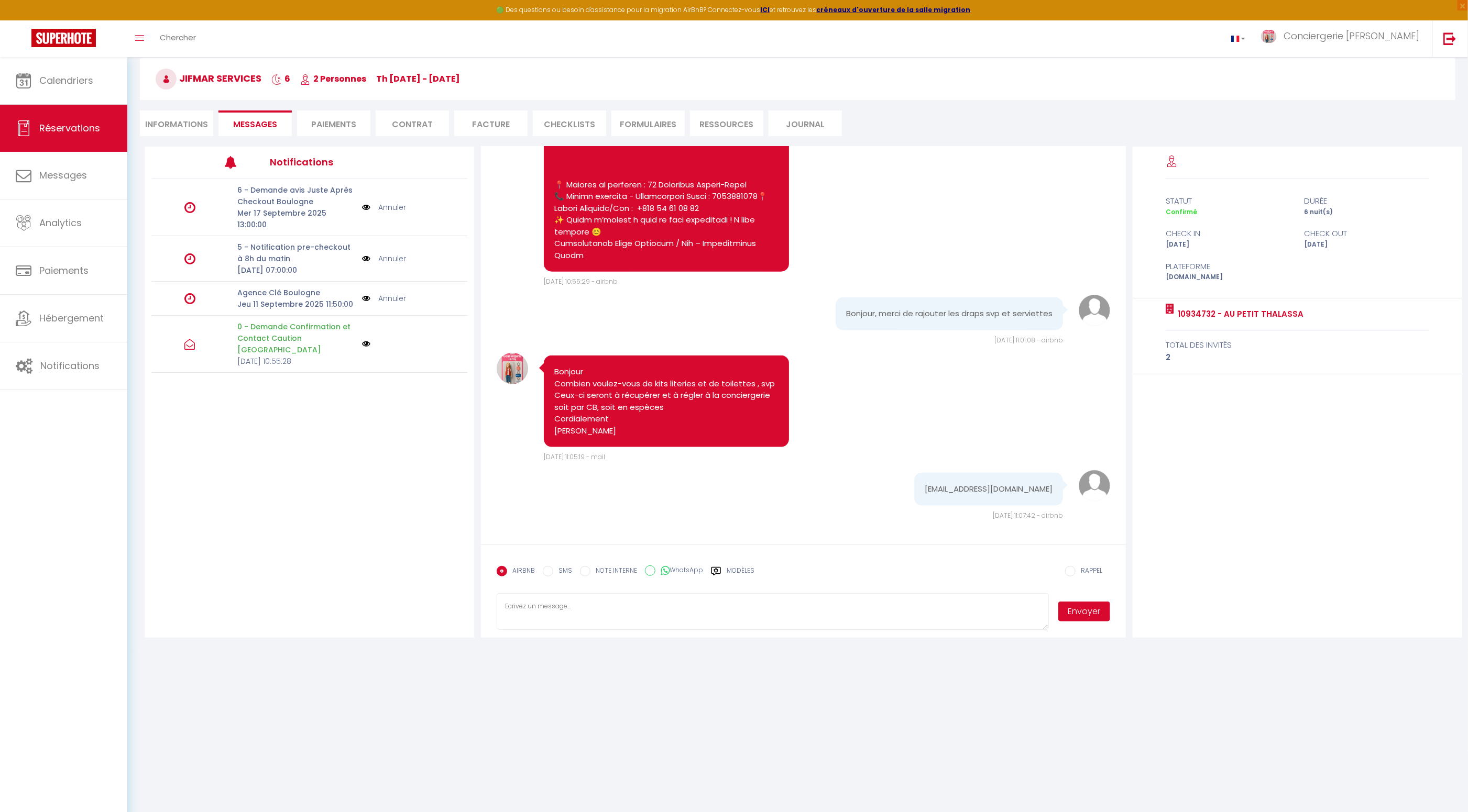
scroll to position [935, 0]
click at [175, 124] on li "Informations" at bounding box center [176, 123] width 73 height 26
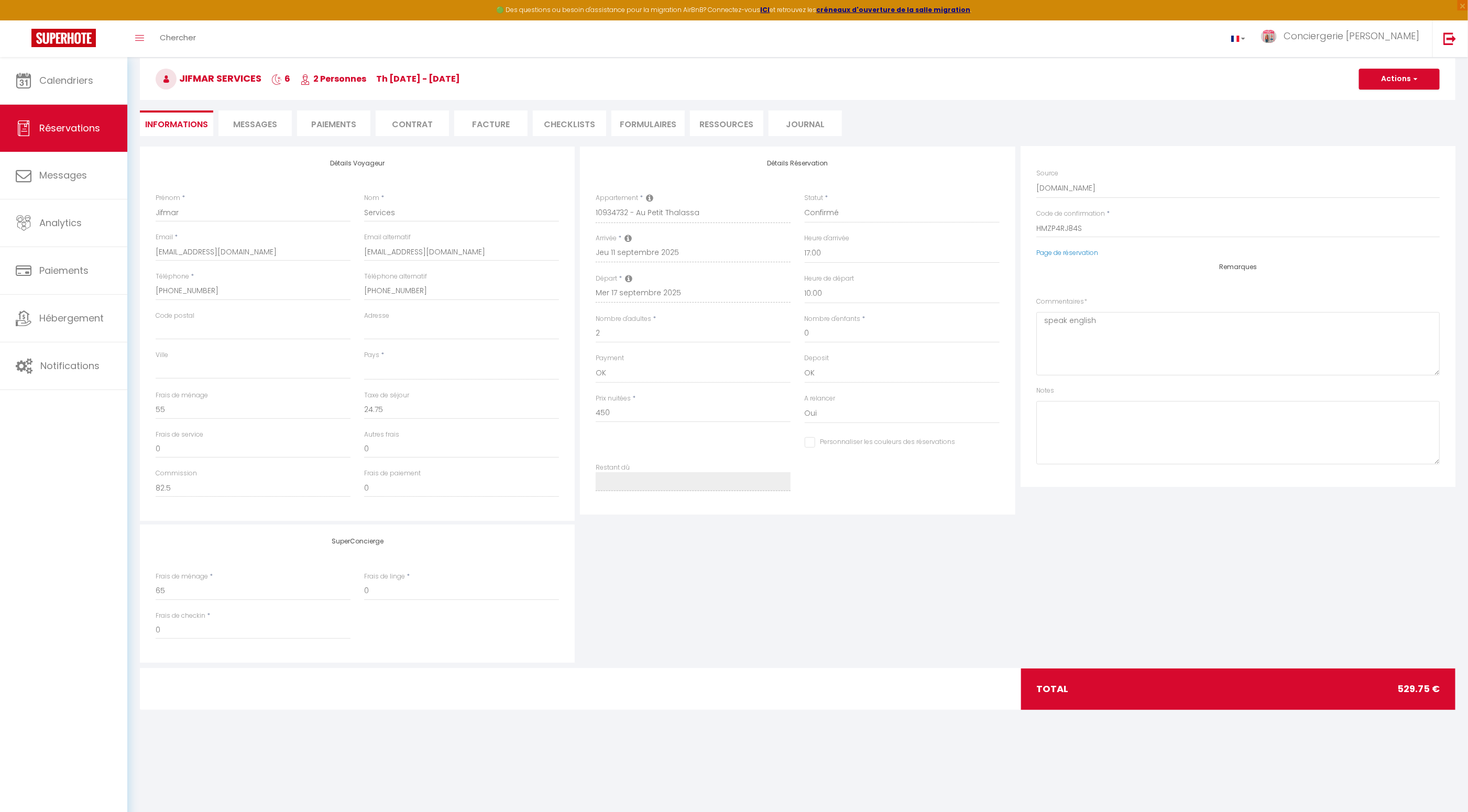
click at [483, 124] on li "Facture" at bounding box center [490, 123] width 73 height 26
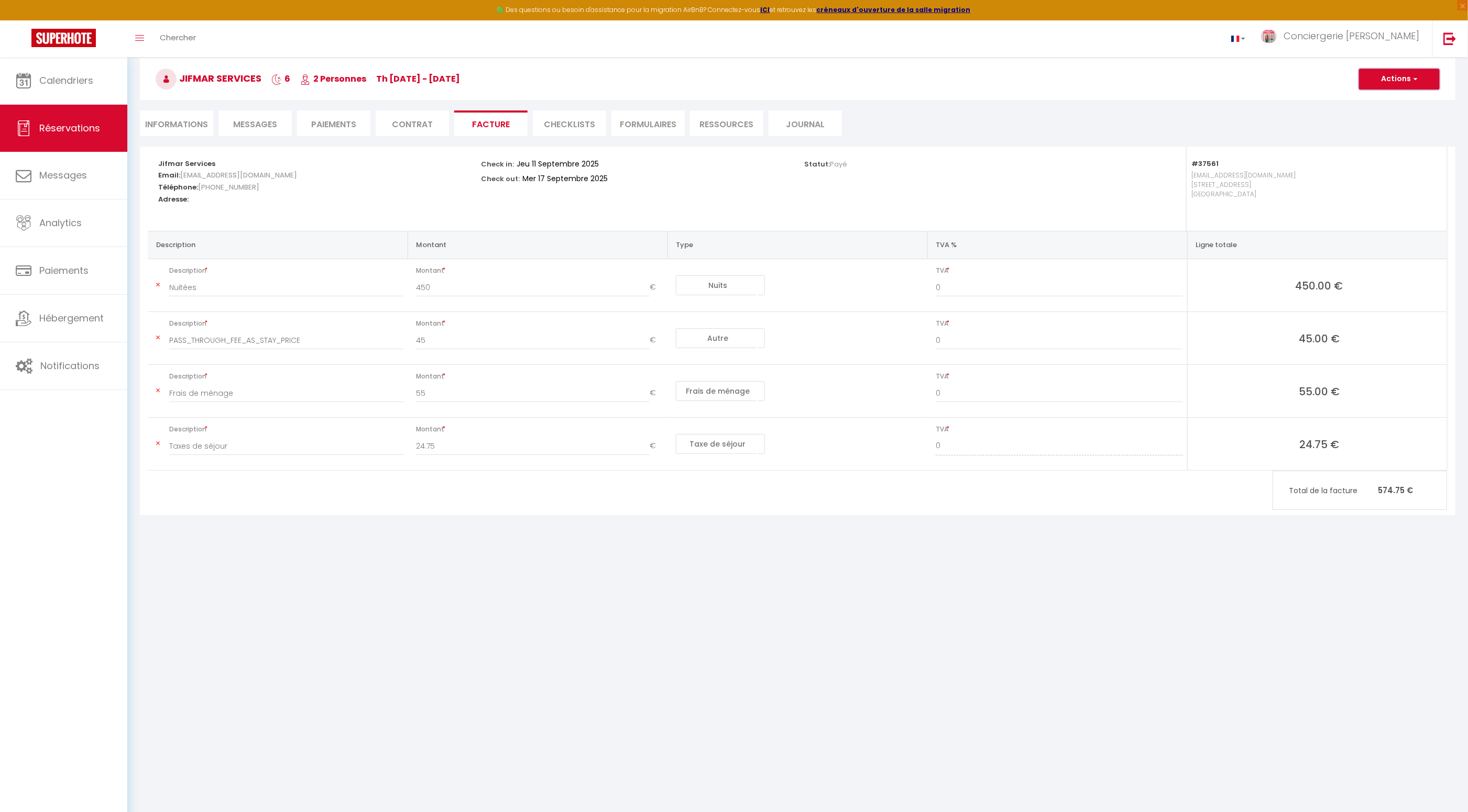
click at [1386, 84] on button "Actions" at bounding box center [1399, 79] width 81 height 21
click at [1372, 115] on link "Aperçu et éditer" at bounding box center [1391, 116] width 88 height 14
drag, startPoint x: 316, startPoint y: 339, endPoint x: 263, endPoint y: 350, distance: 54.1
click at [259, 346] on input "PASS_THROUGH_FEE_AS_STAY_PRICE" at bounding box center [286, 340] width 234 height 19
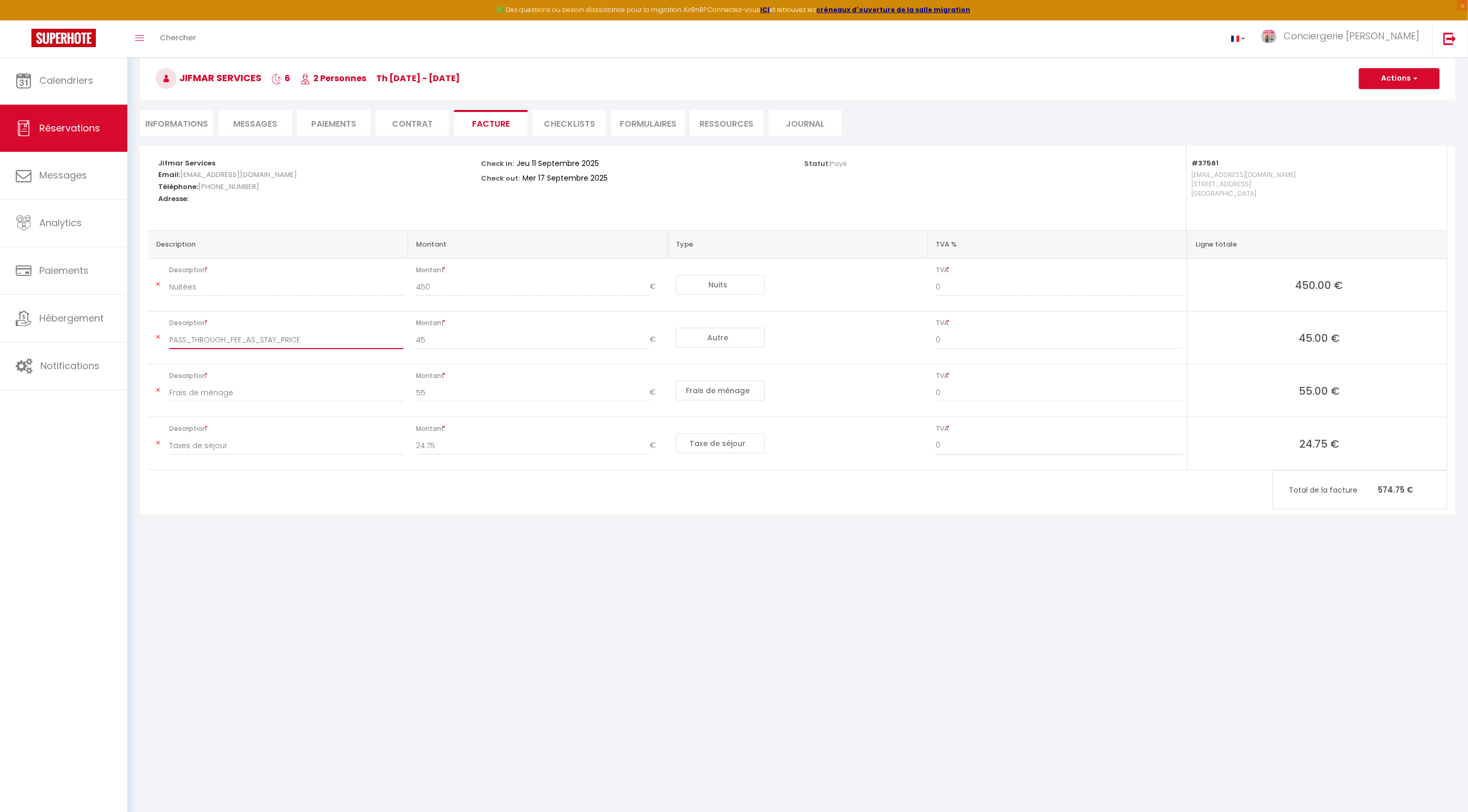
drag, startPoint x: 305, startPoint y: 341, endPoint x: 171, endPoint y: 338, distance: 134.0
click at [170, 338] on input "PASS_THROUGH_FEE_AS_STAY_PRICE" at bounding box center [286, 340] width 234 height 19
click at [184, 124] on li "Informations" at bounding box center [176, 123] width 73 height 26
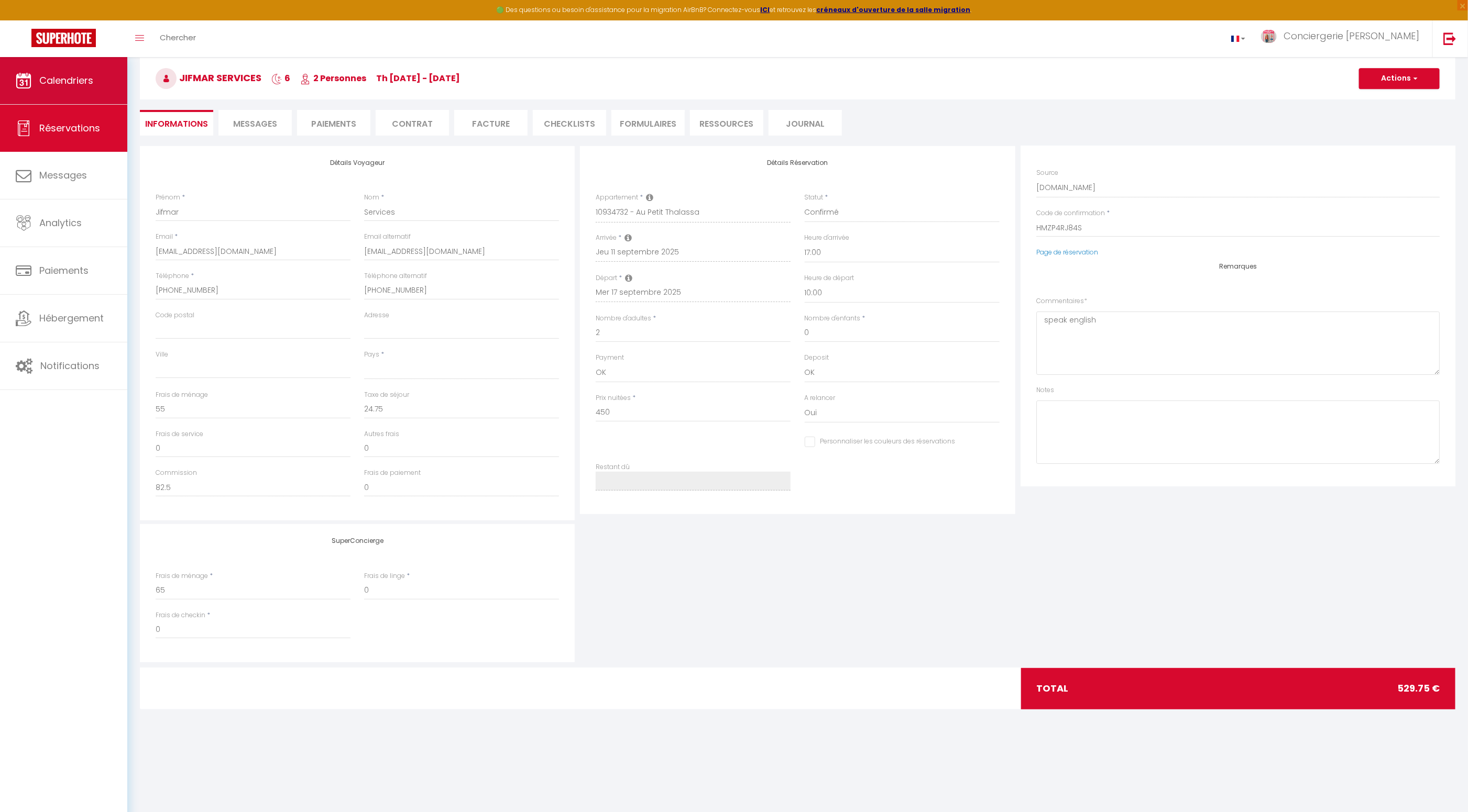
select select
checkbox input "false"
select select
checkbox input "false"
select select
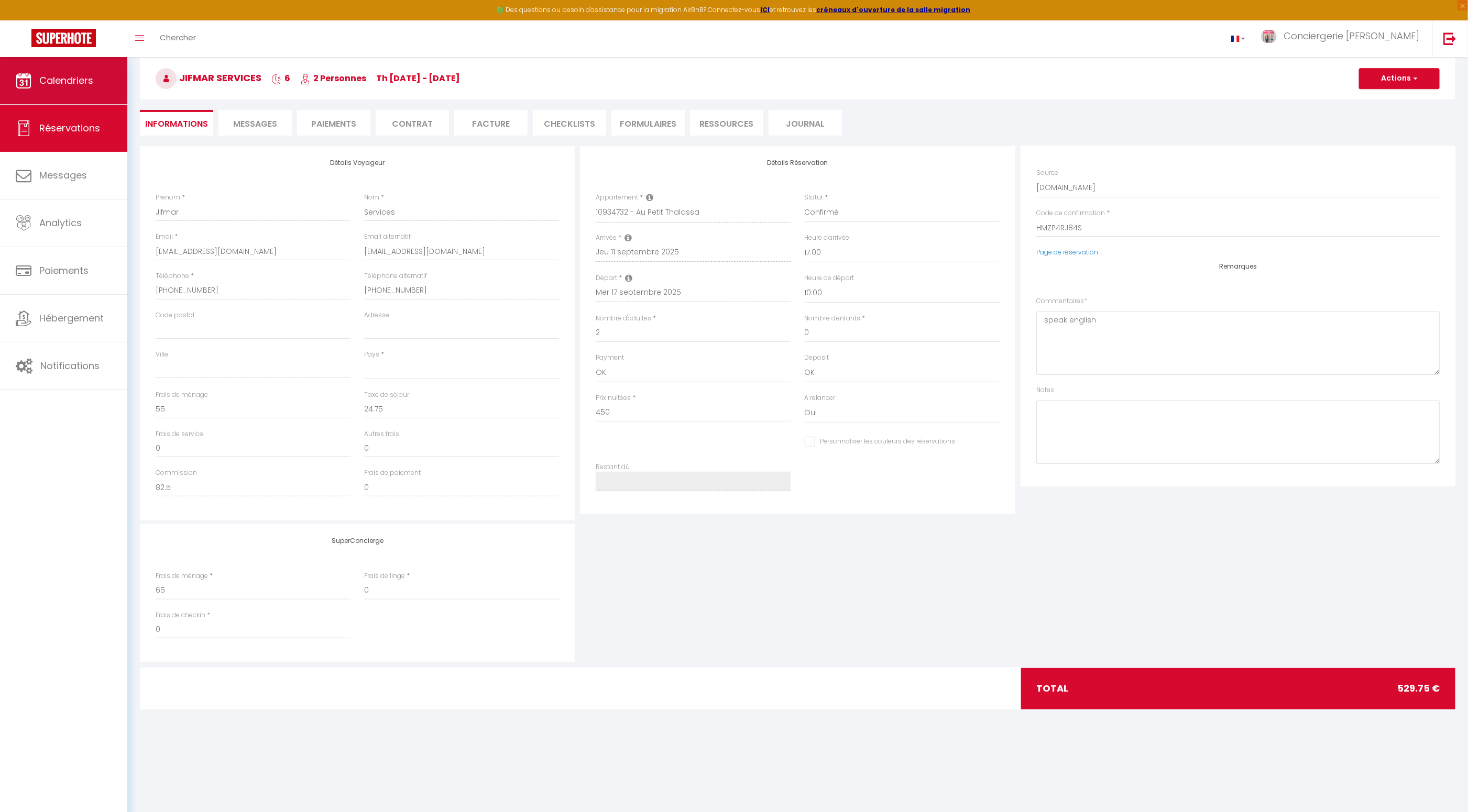
checkbox input "false"
select select
checkbox input "false"
click at [75, 81] on span "Calendriers" at bounding box center [66, 80] width 54 height 13
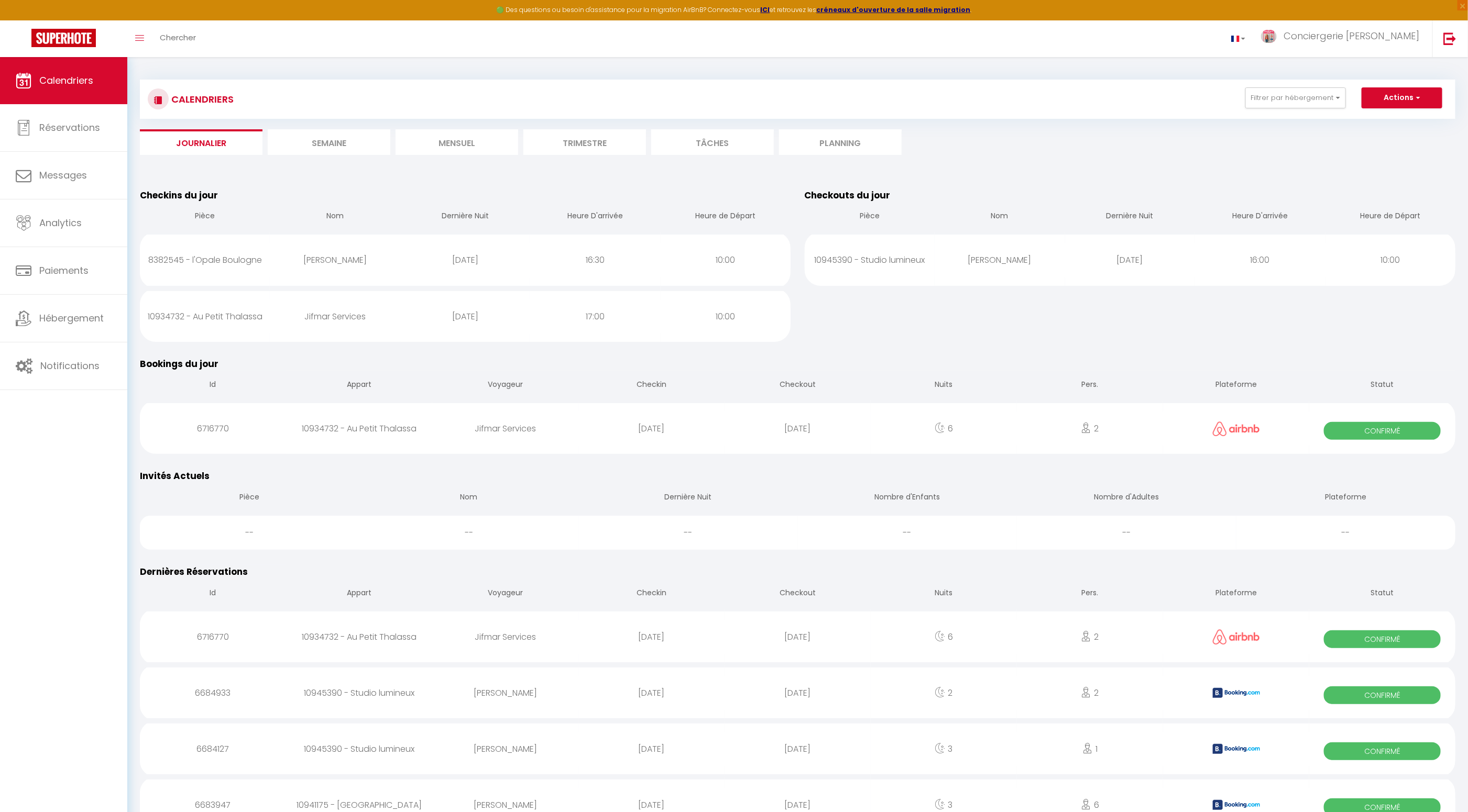
scroll to position [7, 0]
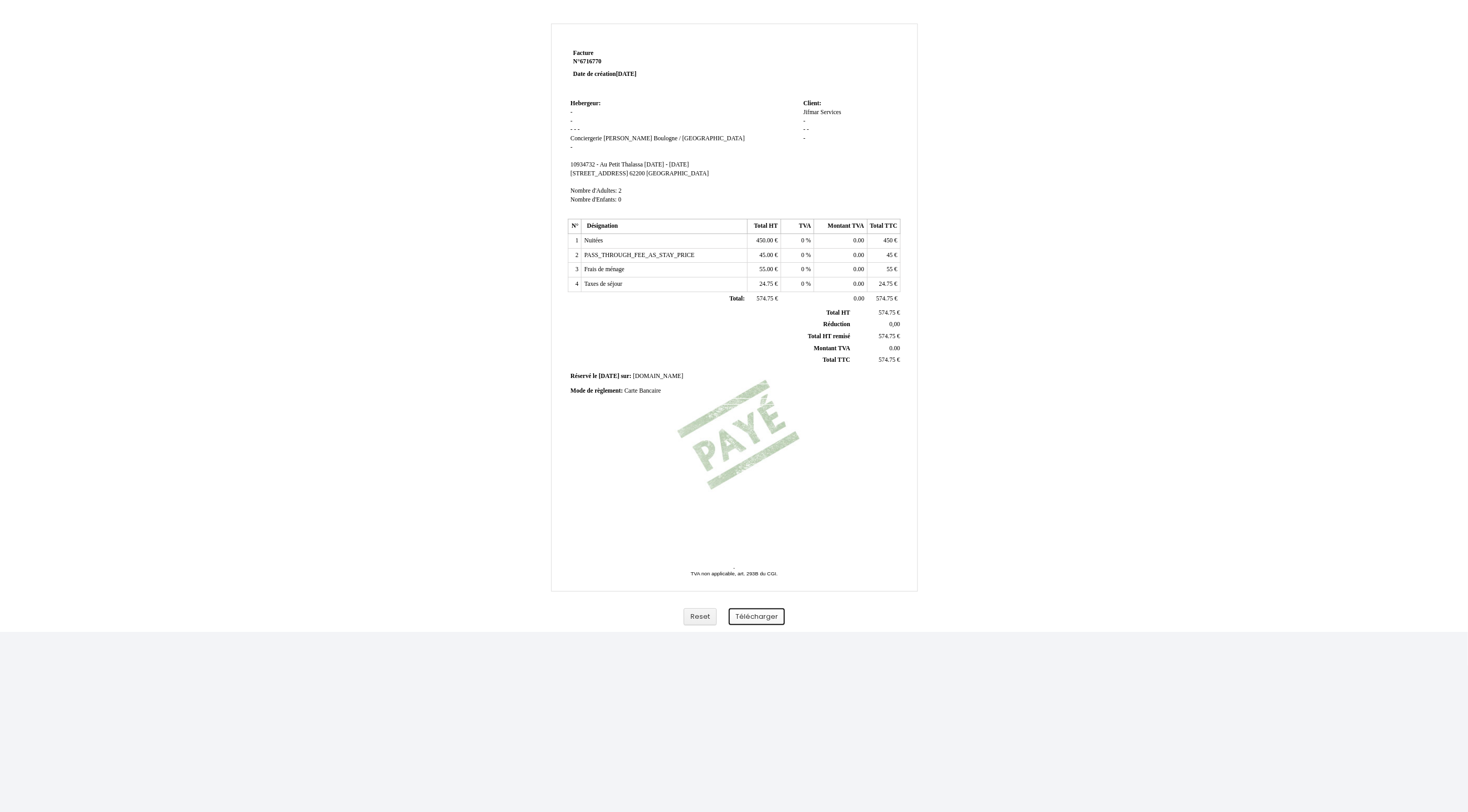
click at [755, 618] on button "Télécharger" at bounding box center [756, 617] width 56 height 17
